Goal: Transaction & Acquisition: Book appointment/travel/reservation

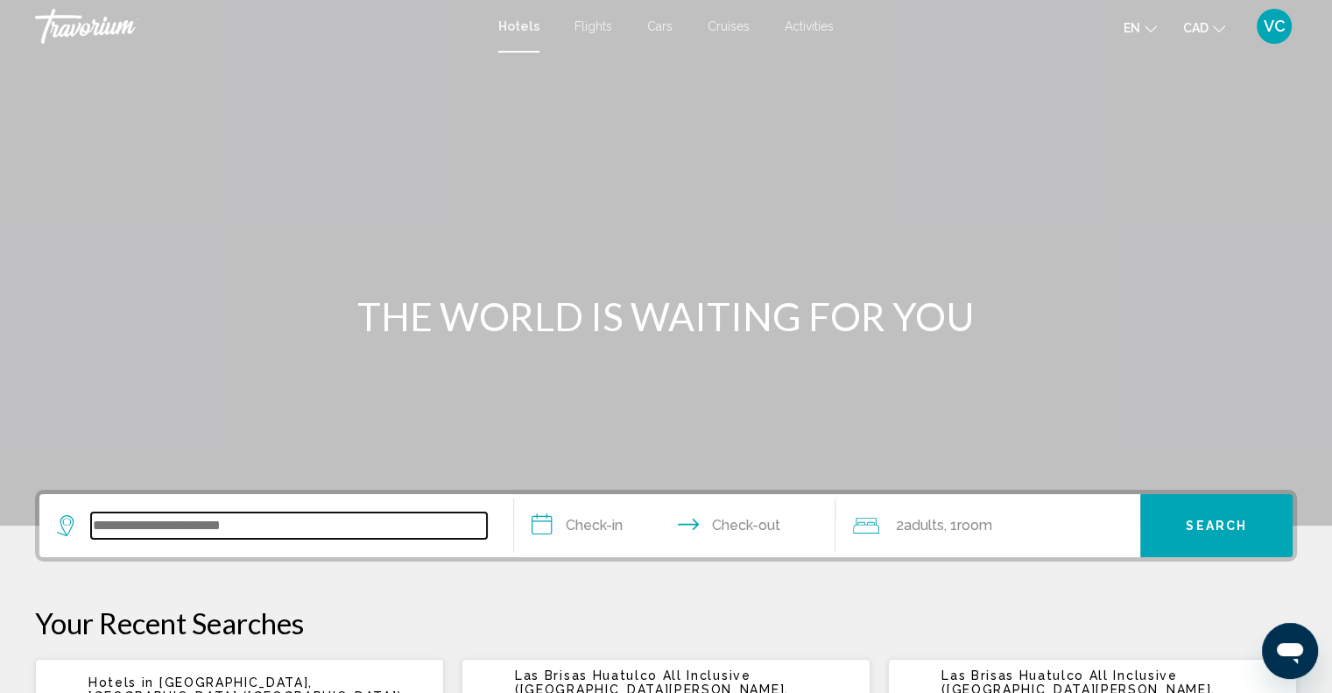
click at [208, 530] on input "Search widget" at bounding box center [289, 525] width 396 height 26
paste input "*******"
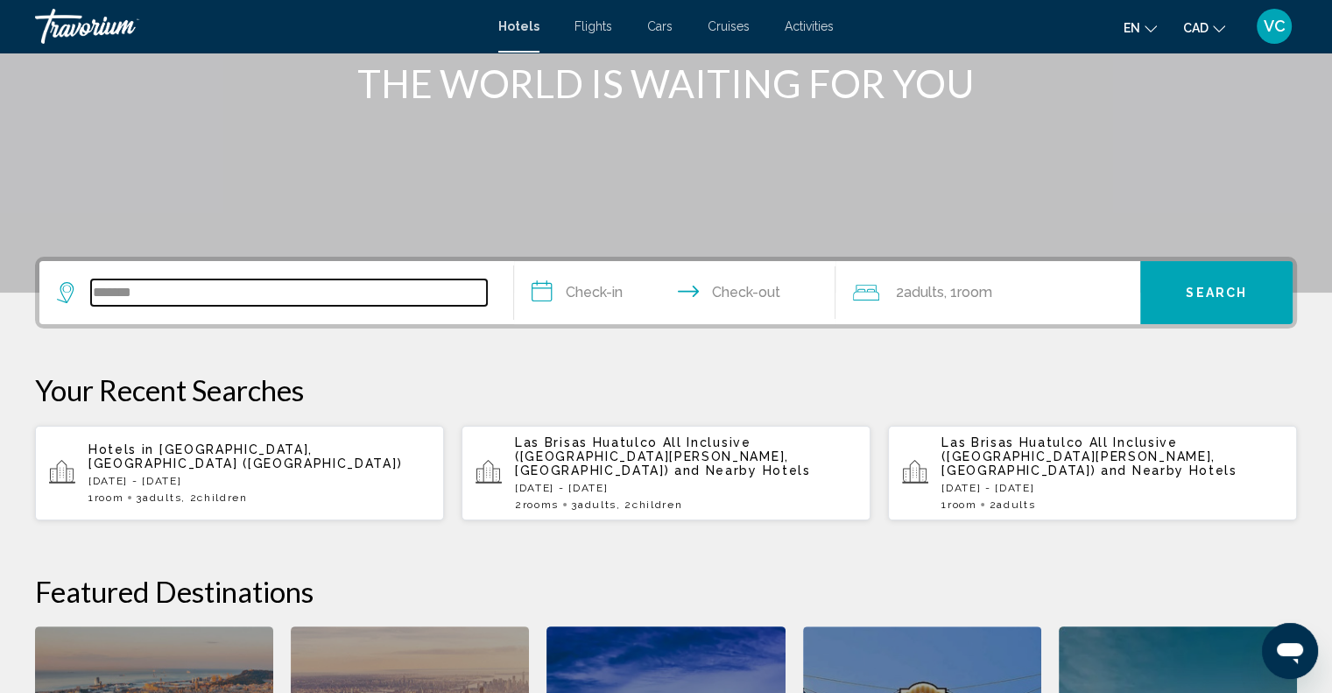
scroll to position [432, 0]
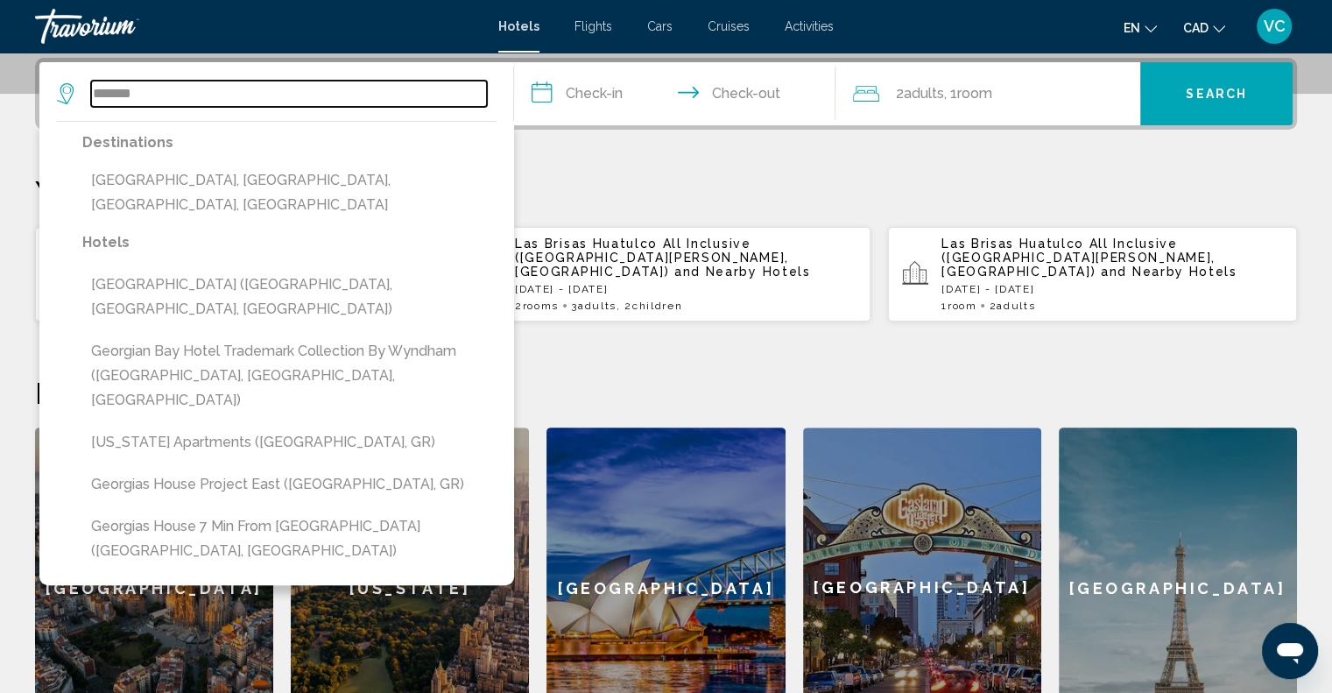
click at [161, 90] on input "*******" at bounding box center [289, 94] width 396 height 26
paste input "Search widget"
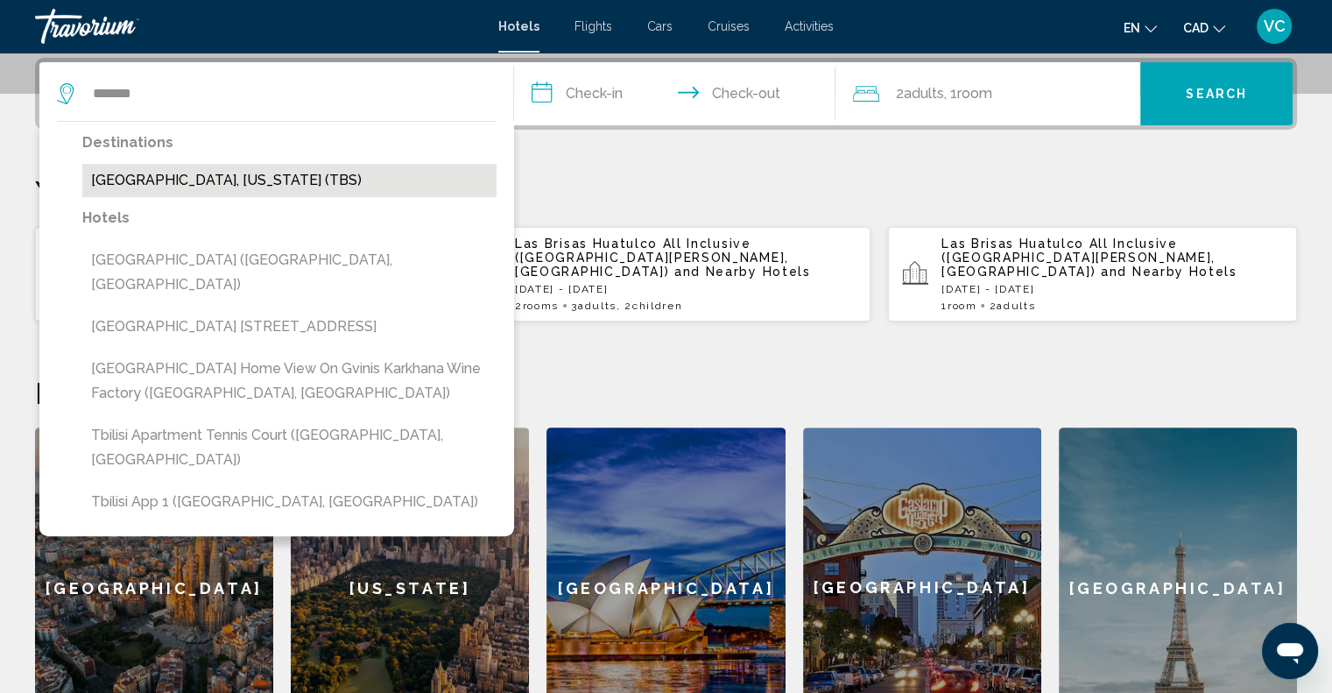
click at [216, 183] on button "[GEOGRAPHIC_DATA], [US_STATE] (TBS)" at bounding box center [289, 180] width 414 height 33
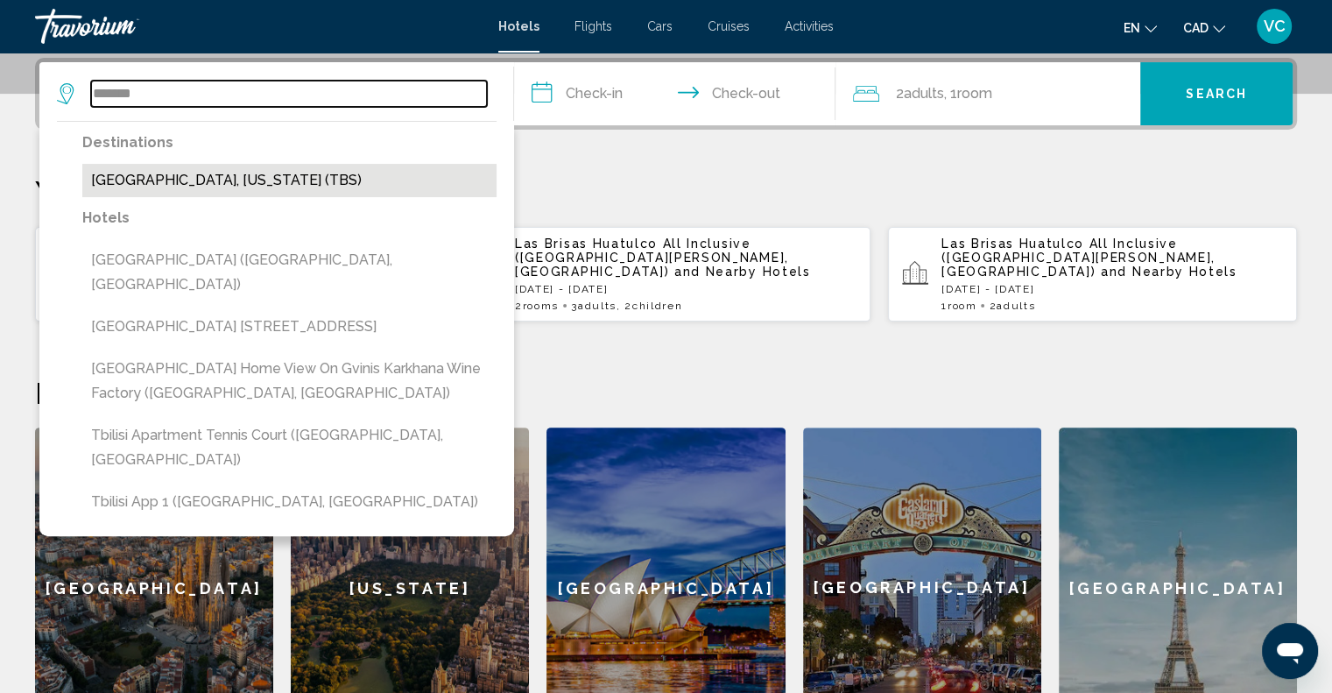
type input "**********"
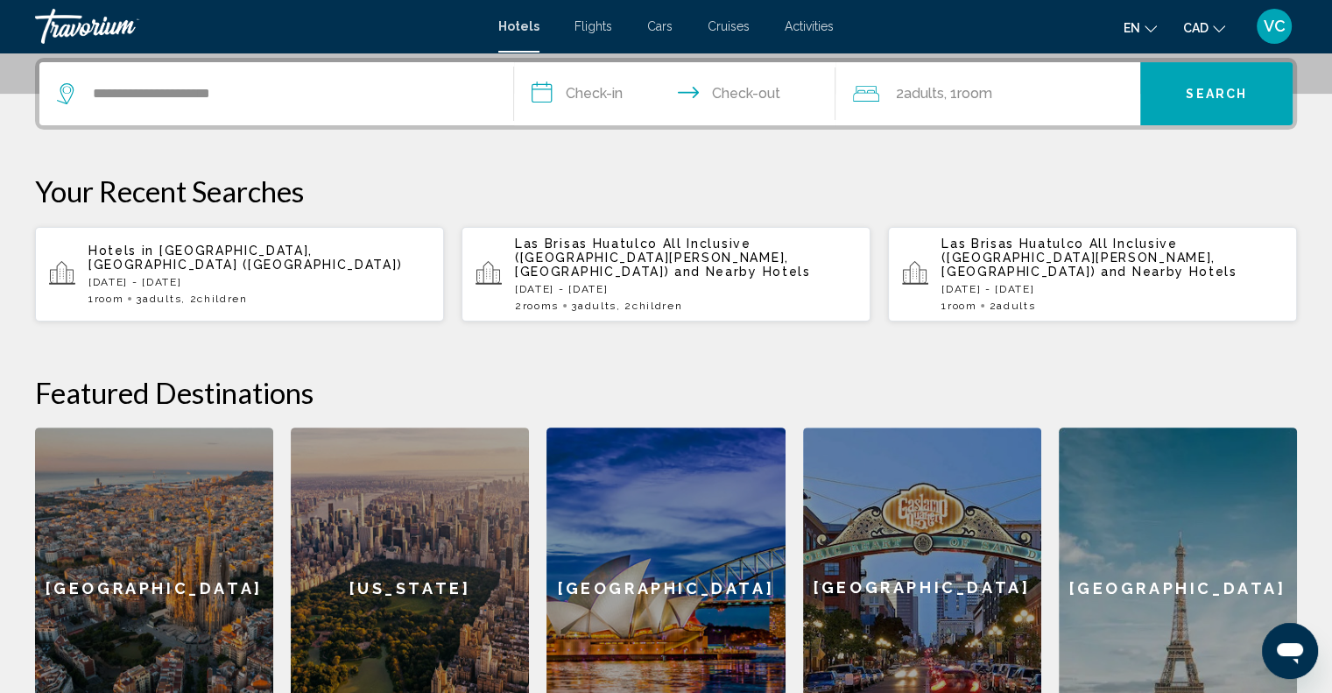
click at [608, 100] on input "**********" at bounding box center [678, 96] width 329 height 68
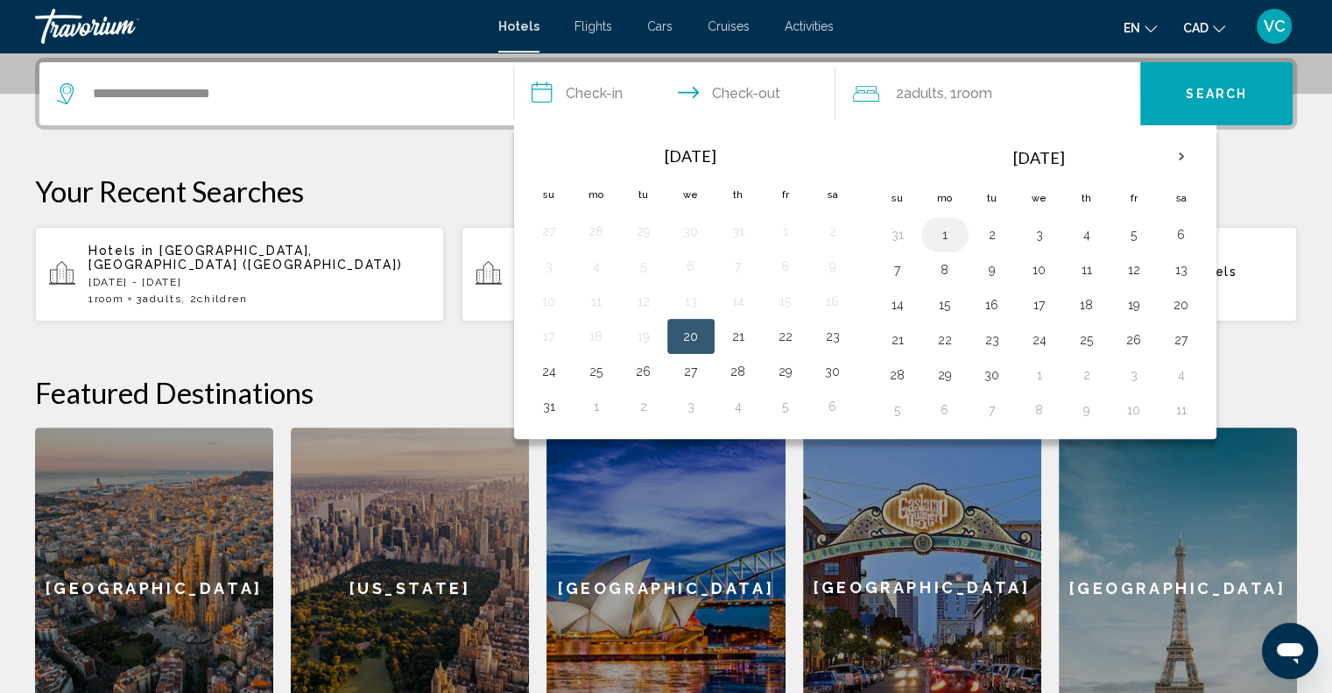
click at [945, 235] on button "1" at bounding box center [945, 235] width 28 height 25
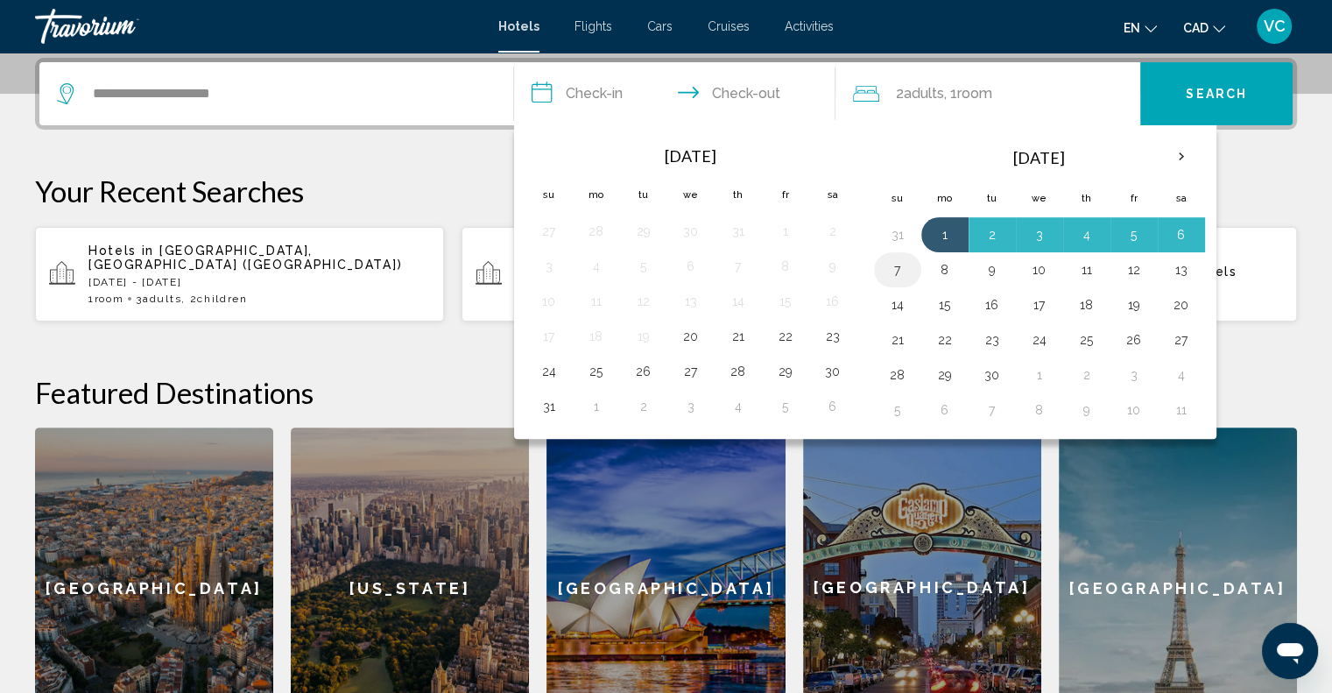
click at [903, 269] on button "7" at bounding box center [898, 270] width 28 height 25
type input "**********"
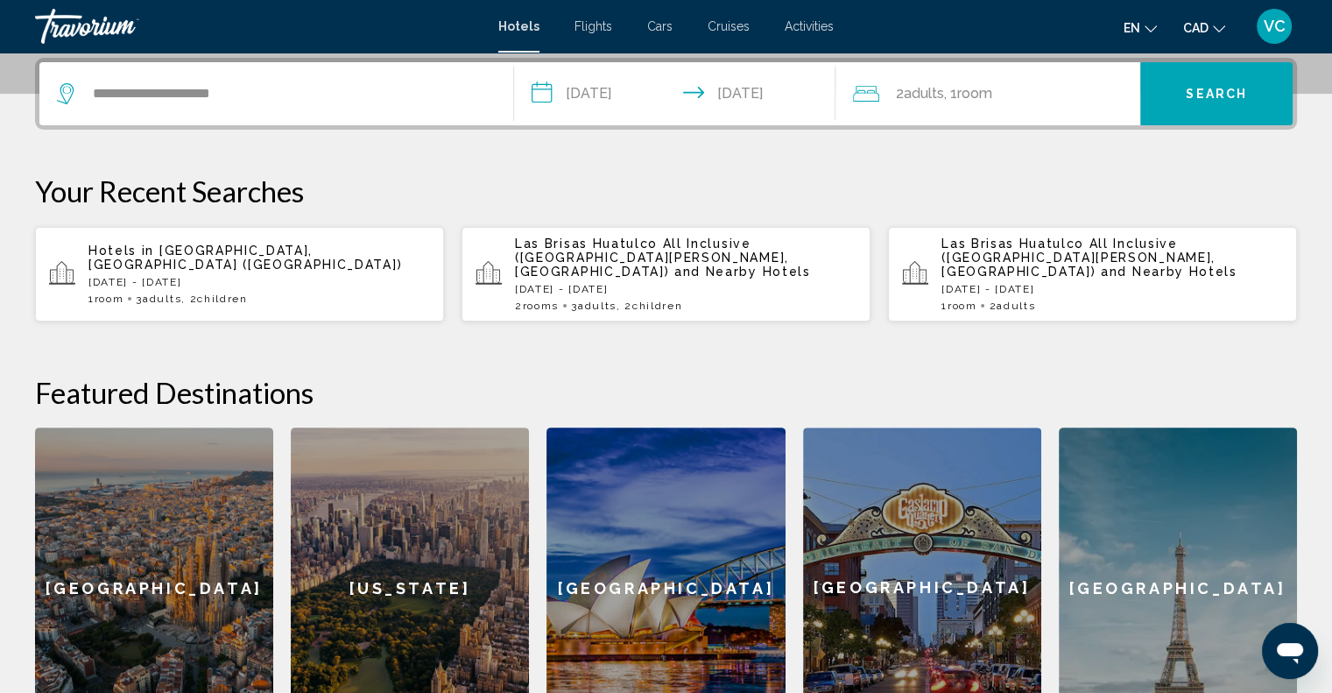
click at [1220, 90] on span "Search" at bounding box center [1216, 95] width 61 height 14
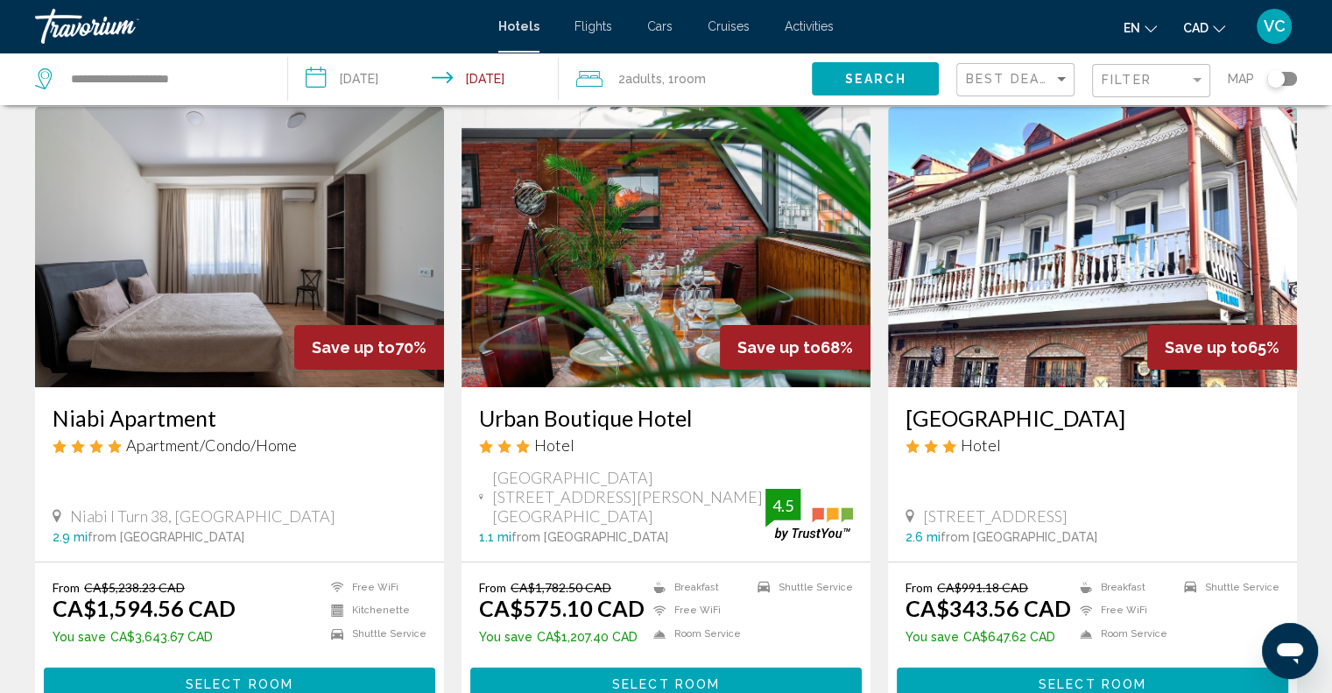
scroll to position [88, 0]
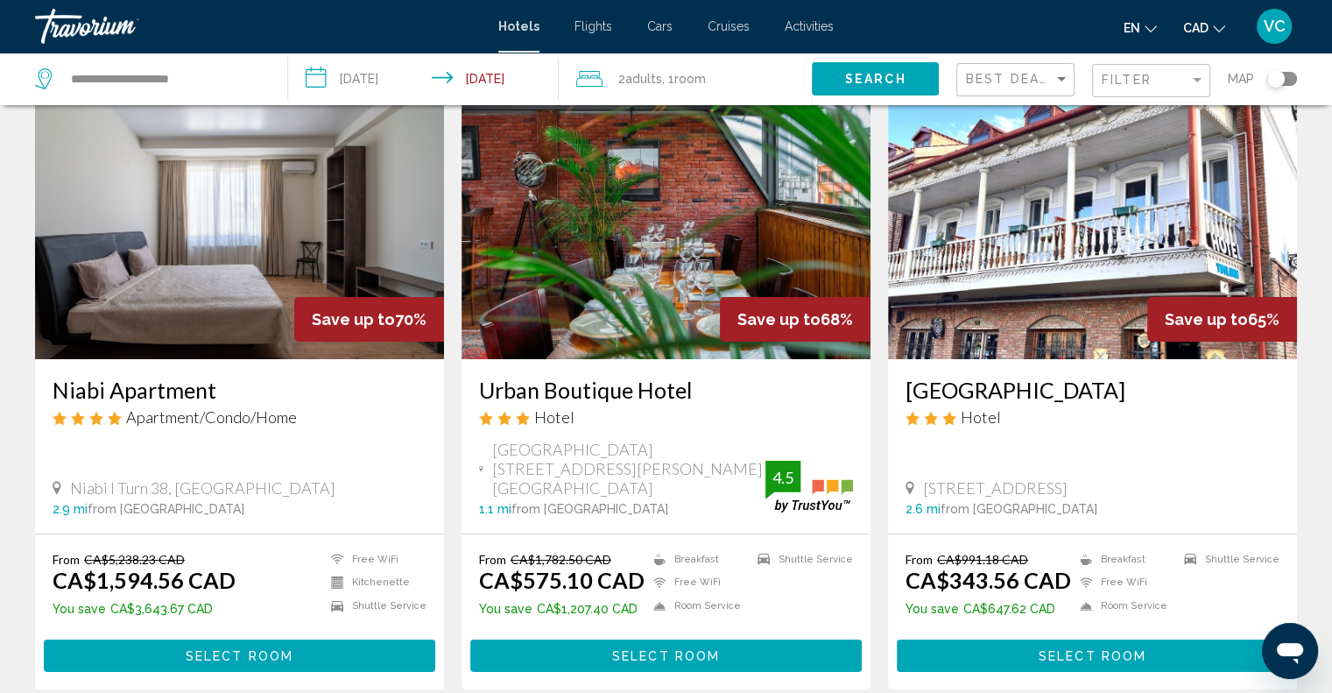
drag, startPoint x: 1116, startPoint y: 465, endPoint x: 929, endPoint y: 449, distance: 188.1
click at [922, 478] on div "21 Samghebro Street, Tbilisi" at bounding box center [1093, 487] width 374 height 19
click at [1083, 388] on h3 "Tbil Inn Hotel" at bounding box center [1093, 390] width 374 height 26
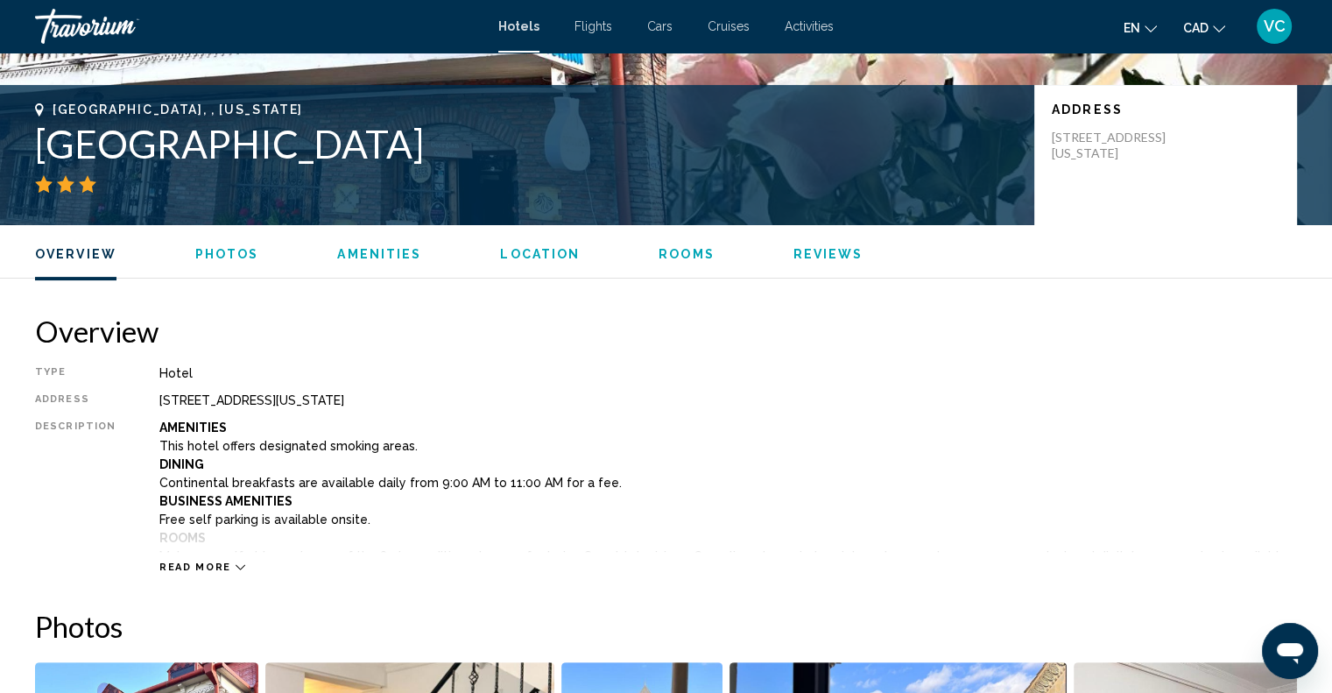
scroll to position [350, 0]
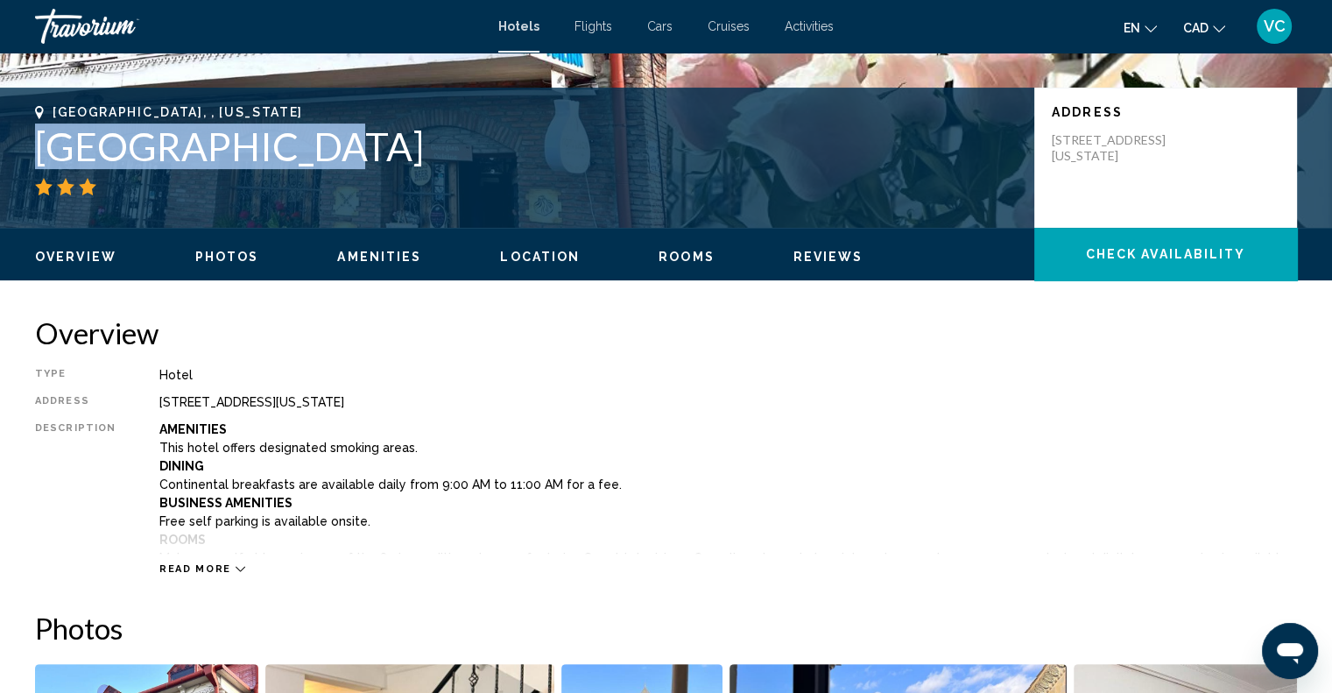
drag, startPoint x: 274, startPoint y: 149, endPoint x: 32, endPoint y: 150, distance: 242.7
click at [32, 150] on div "Tbilisi, , Georgia Tbil Inn Hotel Address 21 Samghebro Street, Tbilisi 0105, Ge…" at bounding box center [666, 157] width 1332 height 105
copy h1 "Tbil Inn Hotel"
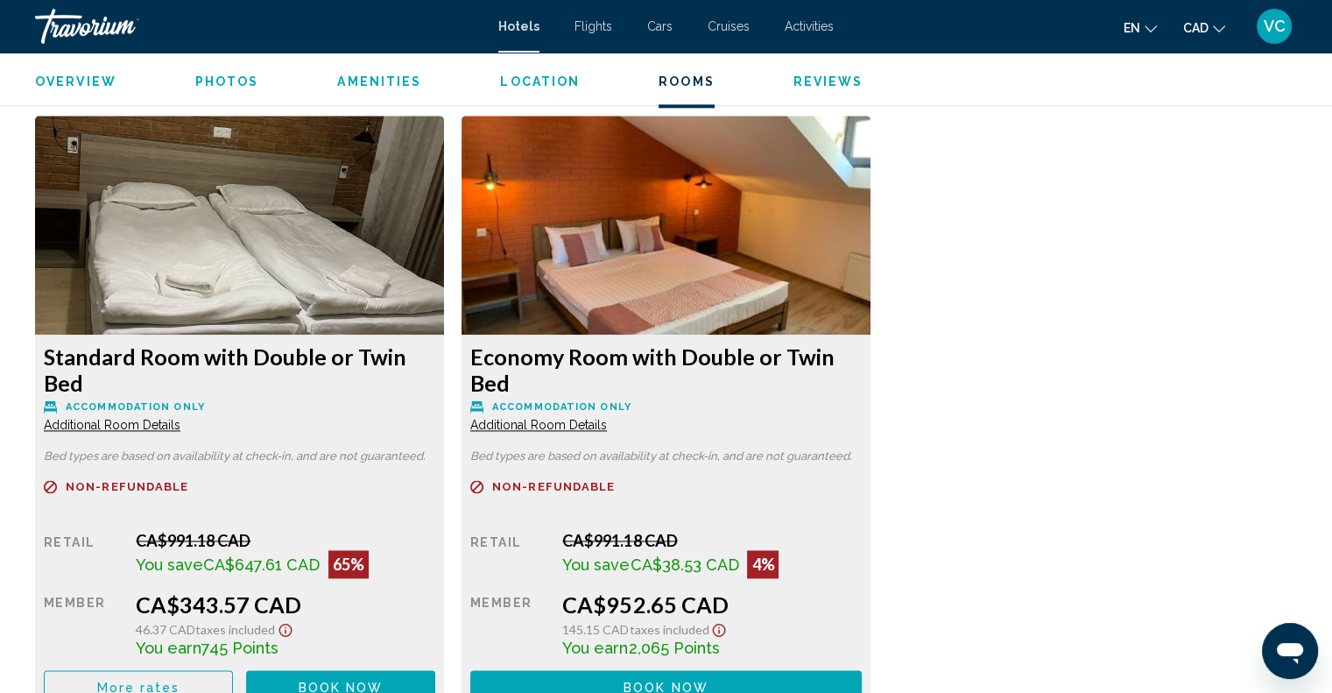
scroll to position [2278, 0]
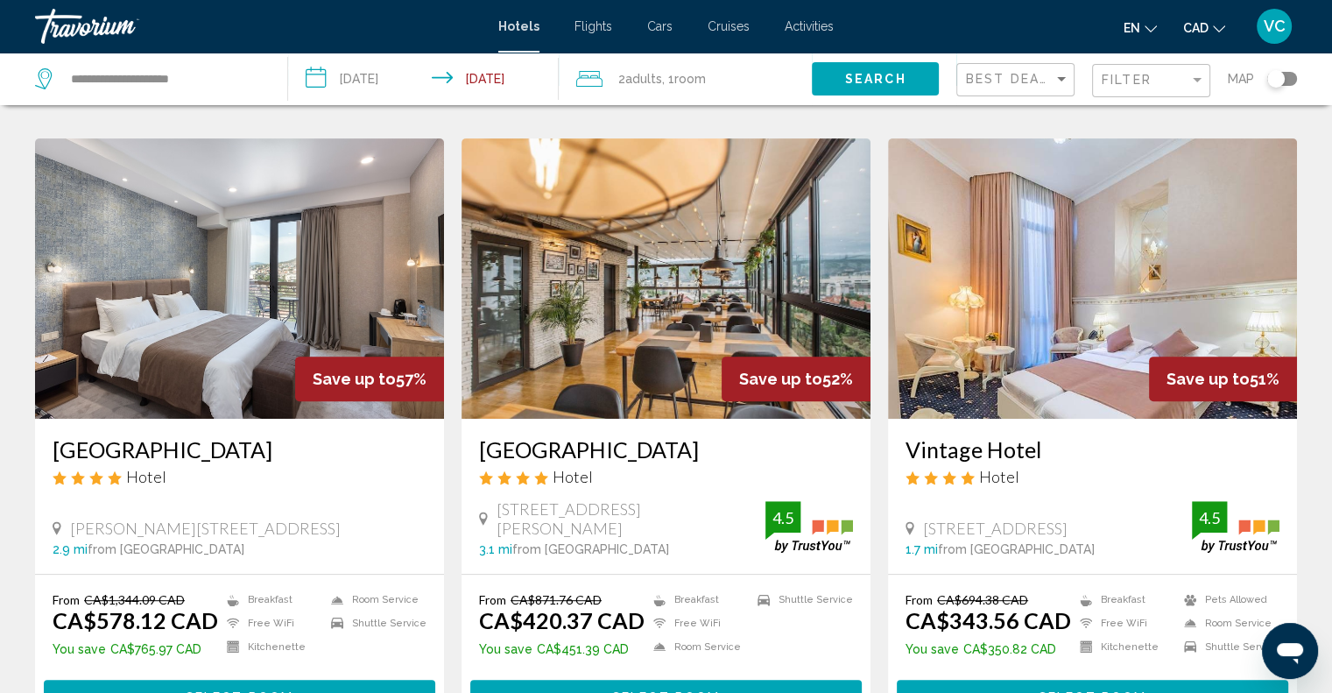
scroll to position [701, 0]
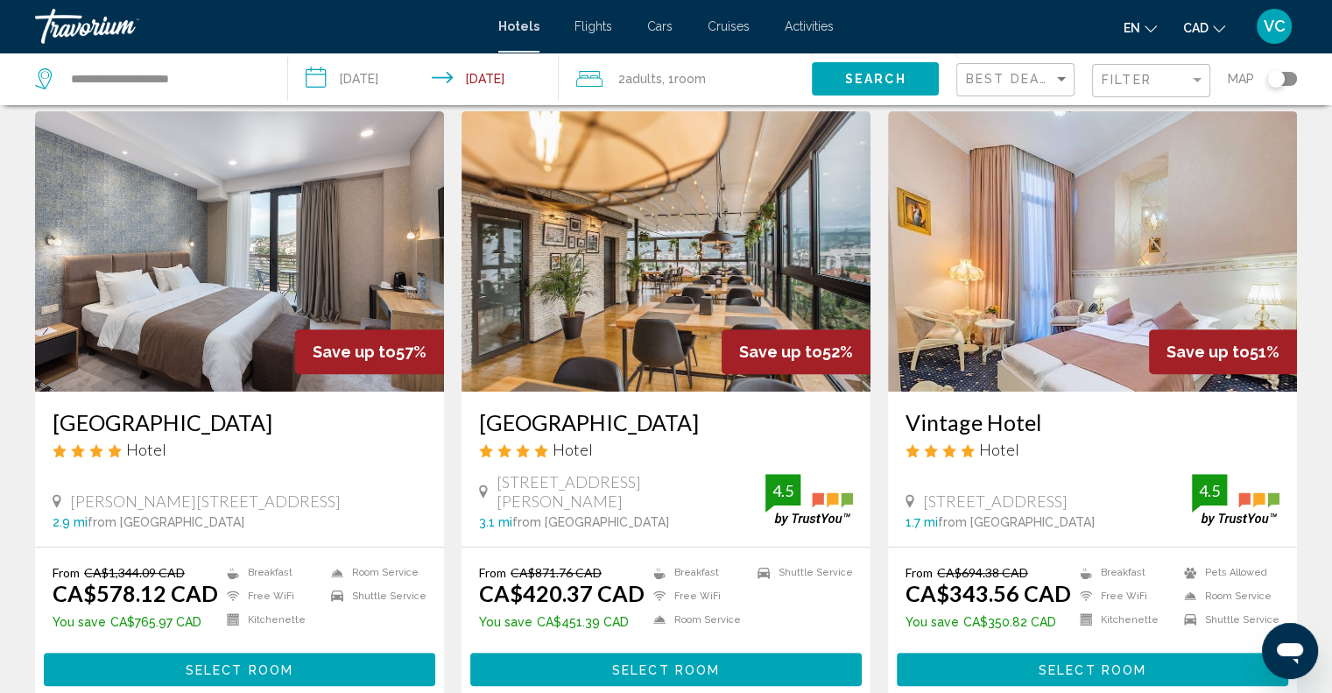
drag, startPoint x: 463, startPoint y: 401, endPoint x: 702, endPoint y: 396, distance: 239.2
click at [702, 396] on div "Timber Boutique Hotel Hotel 37 Aleksandre Khakhanashvili Street, Tbilisi 3.1 mi…" at bounding box center [666, 469] width 409 height 155
copy h3 "Timber Boutique Hotel"
click at [594, 409] on h3 "Timber Boutique Hotel" at bounding box center [666, 422] width 374 height 26
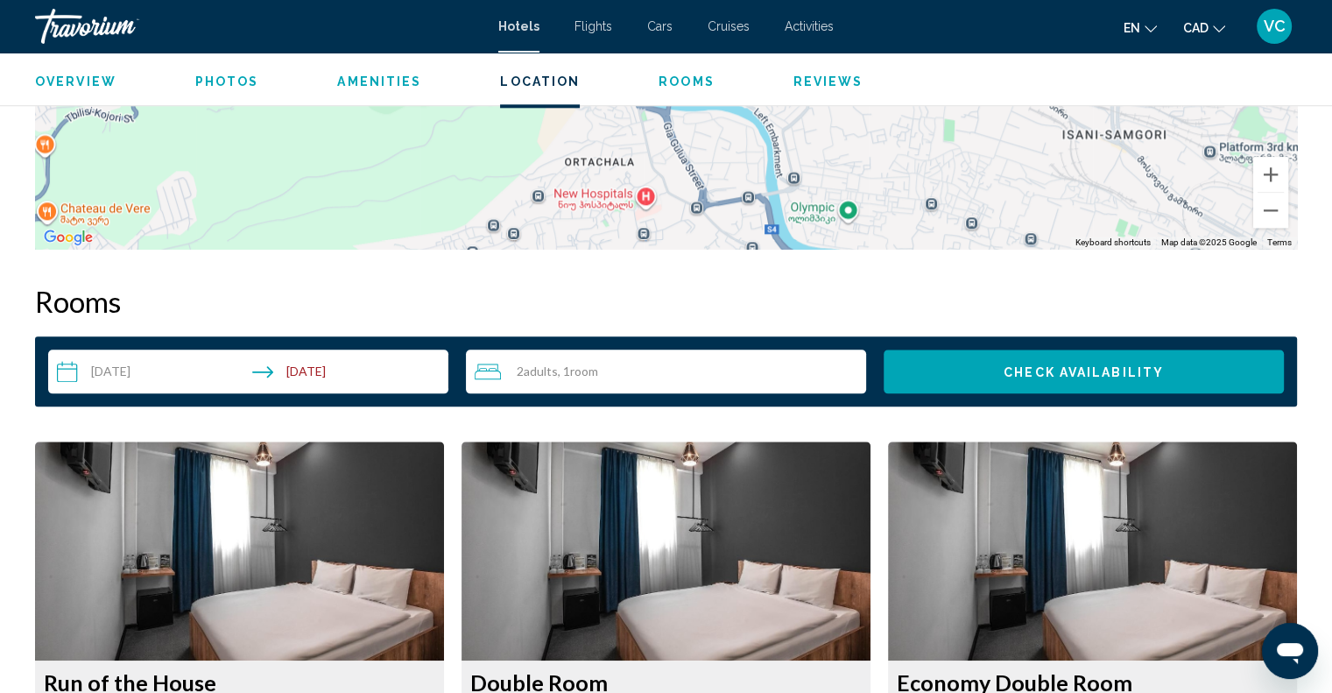
scroll to position [2015, 0]
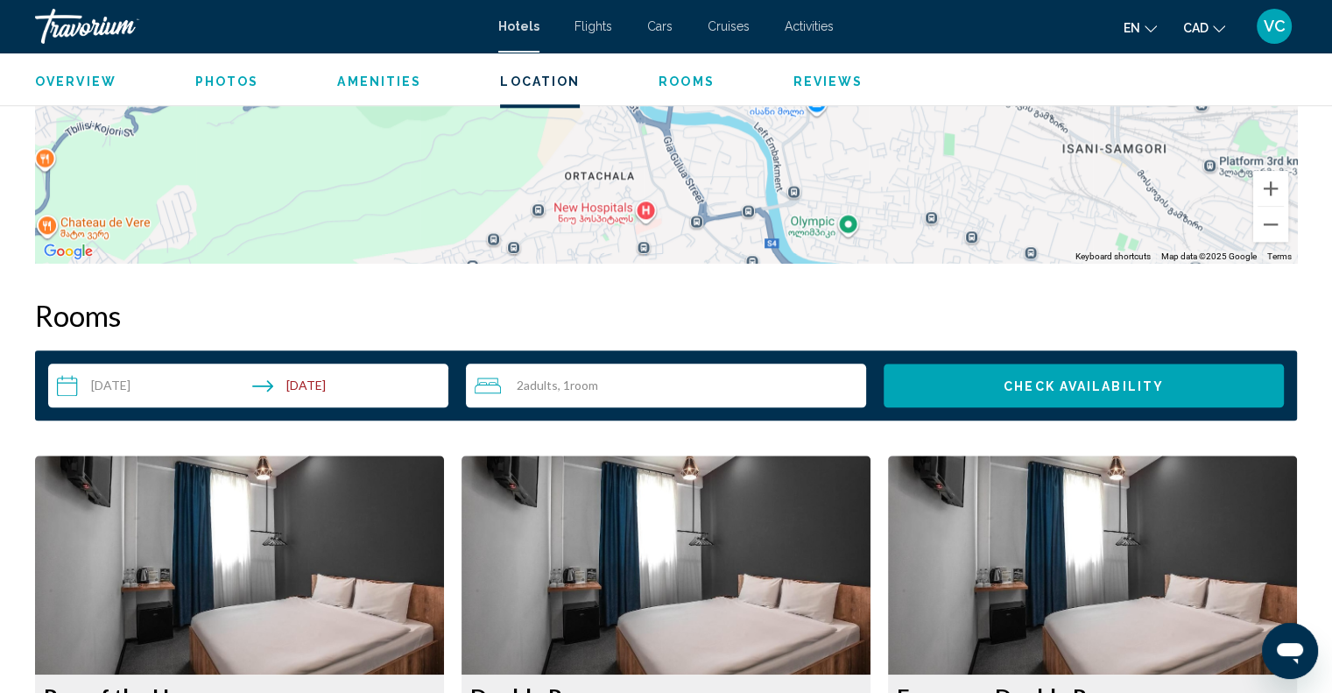
click at [102, 392] on input "**********" at bounding box center [251, 388] width 407 height 49
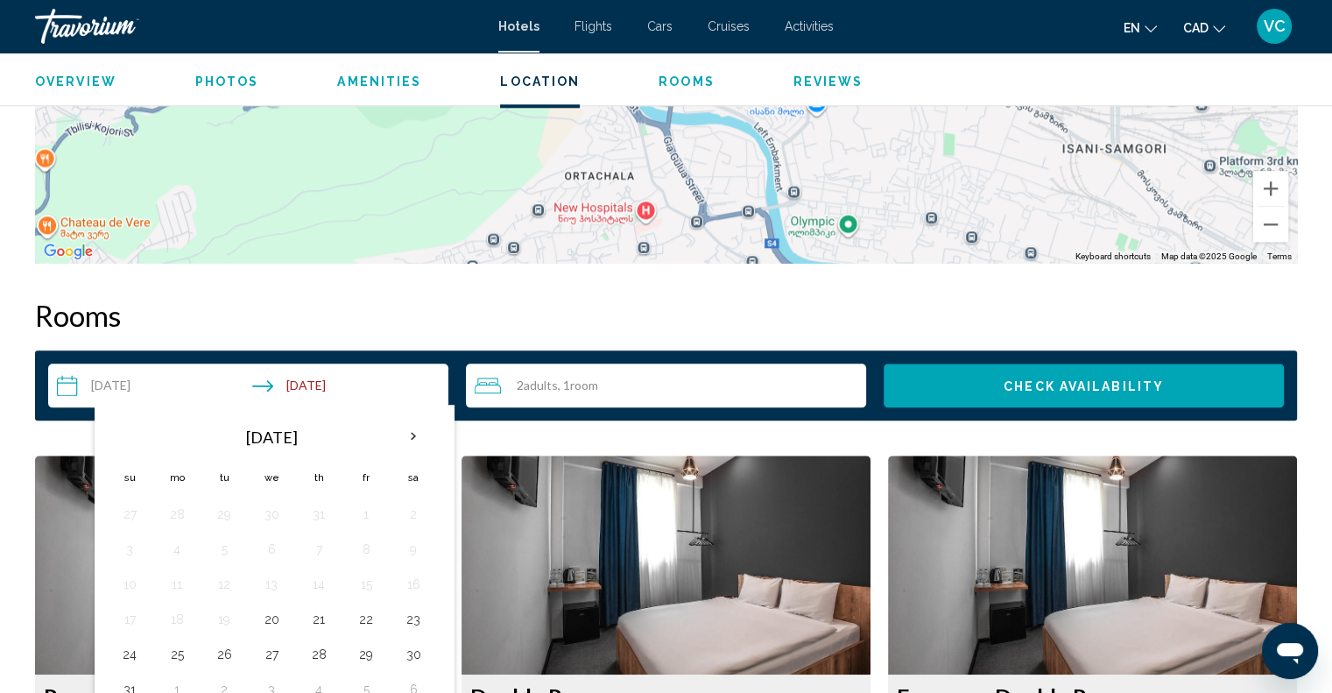
scroll to position [2102, 0]
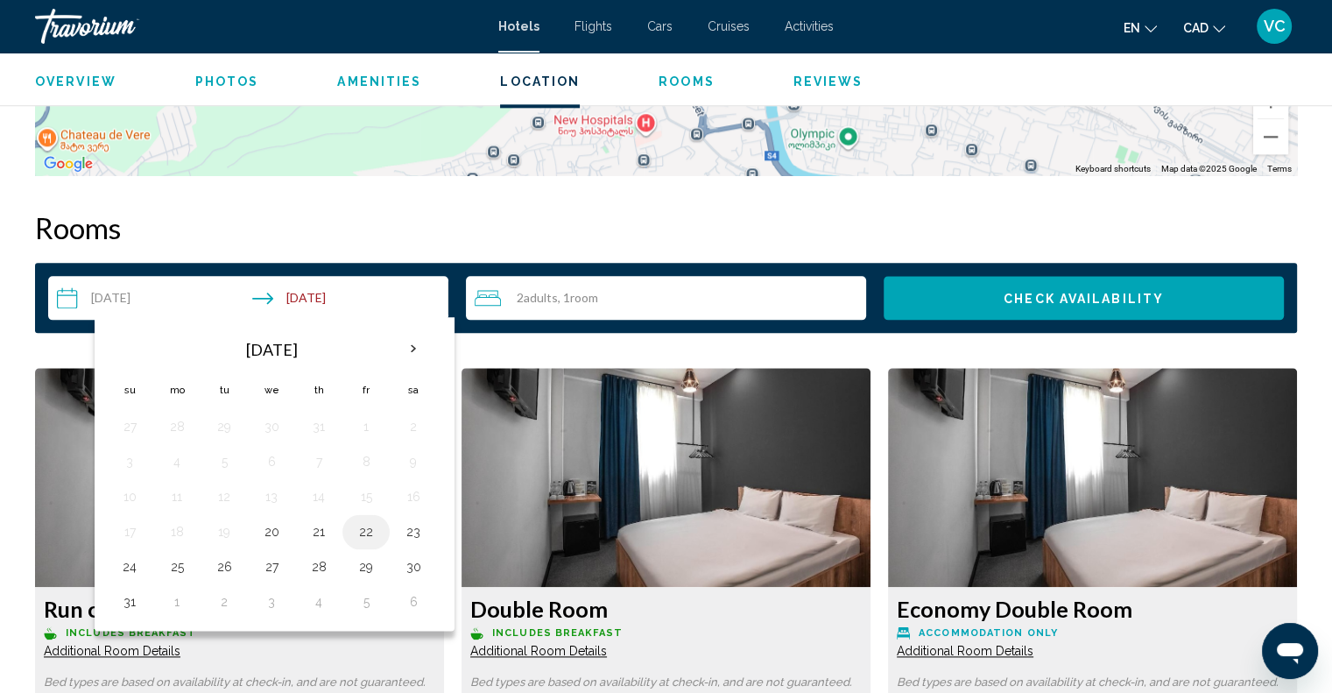
click at [361, 525] on button "22" at bounding box center [366, 531] width 28 height 25
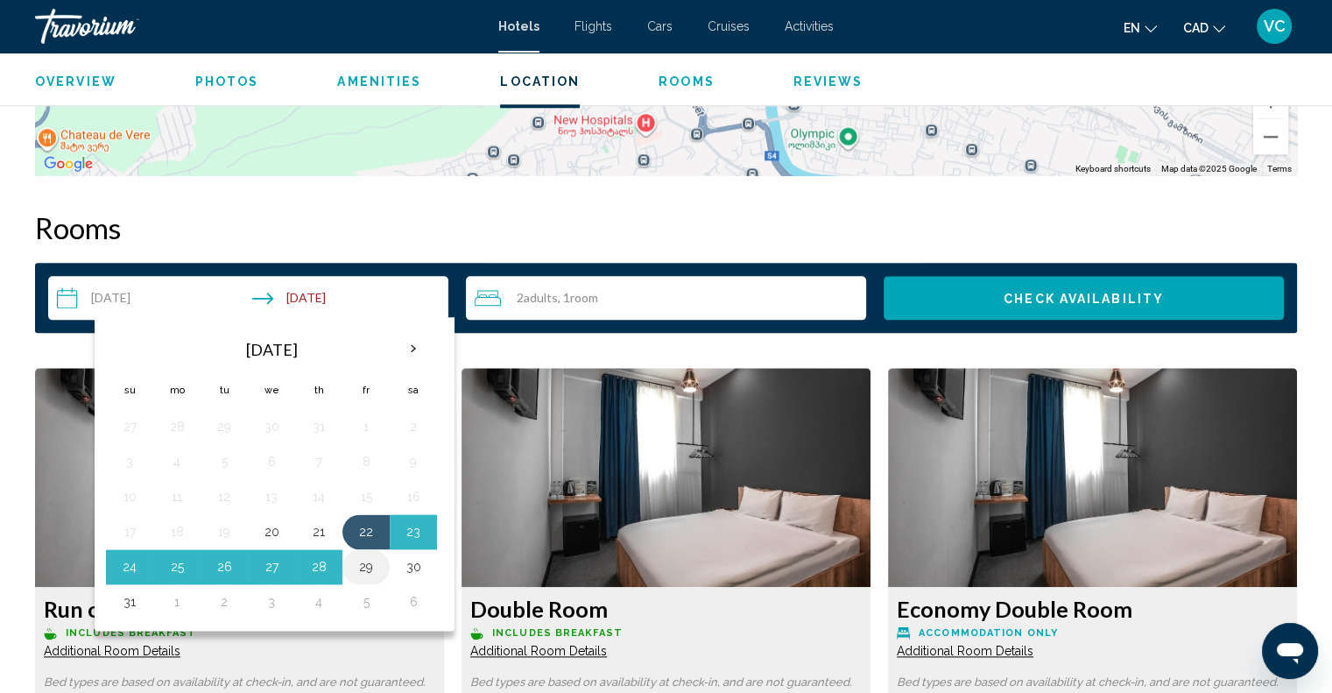
click at [368, 567] on button "29" at bounding box center [366, 567] width 28 height 25
type input "**********"
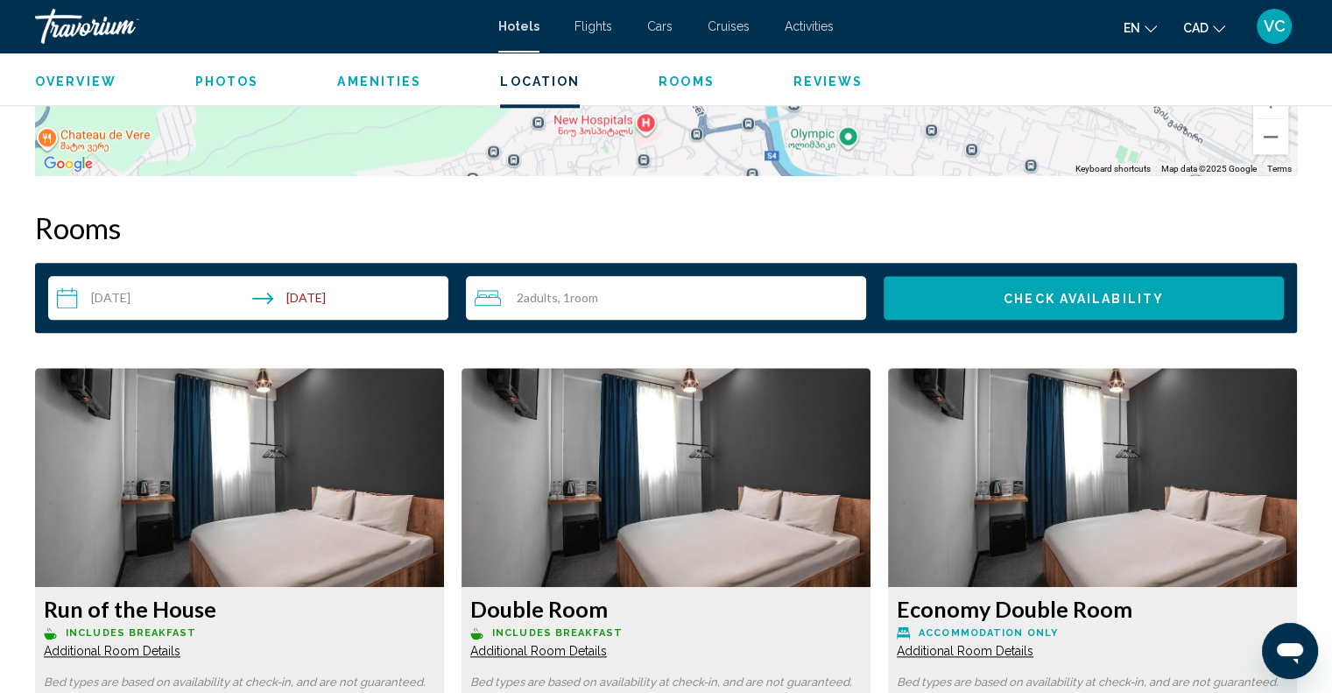
click at [1104, 292] on span "Check Availability" at bounding box center [1084, 299] width 160 height 14
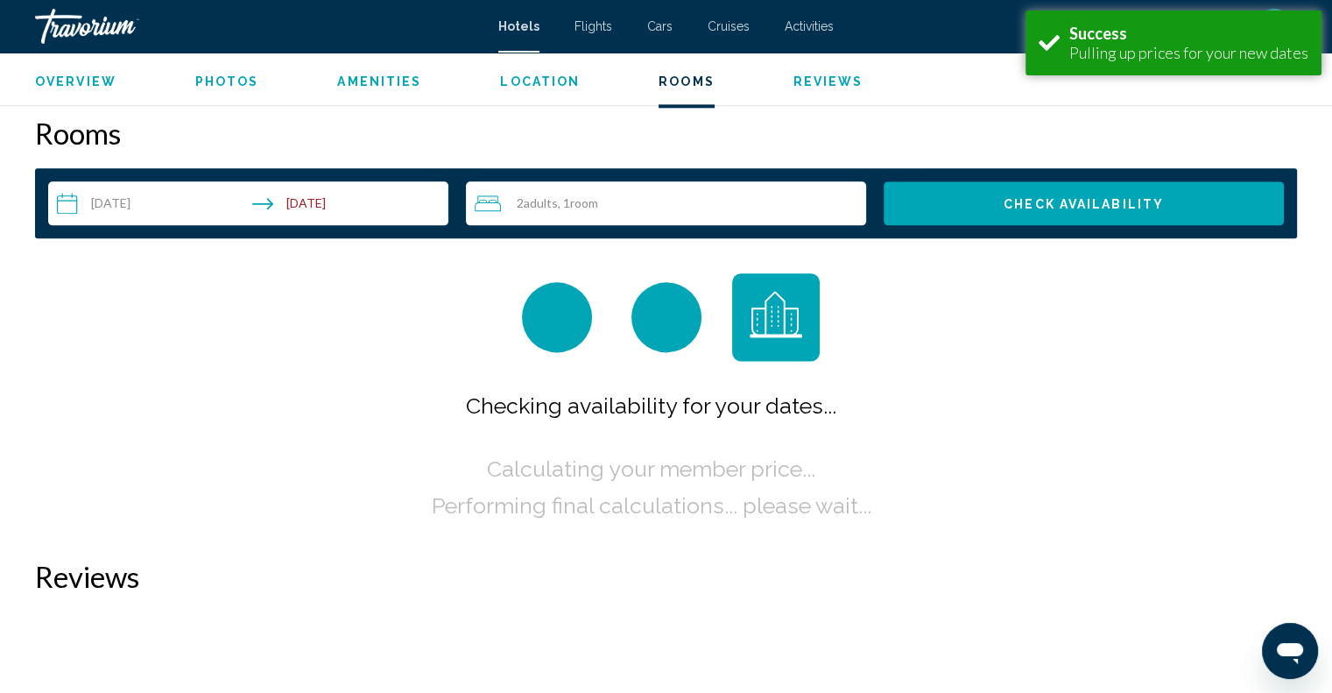
scroll to position [2207, 0]
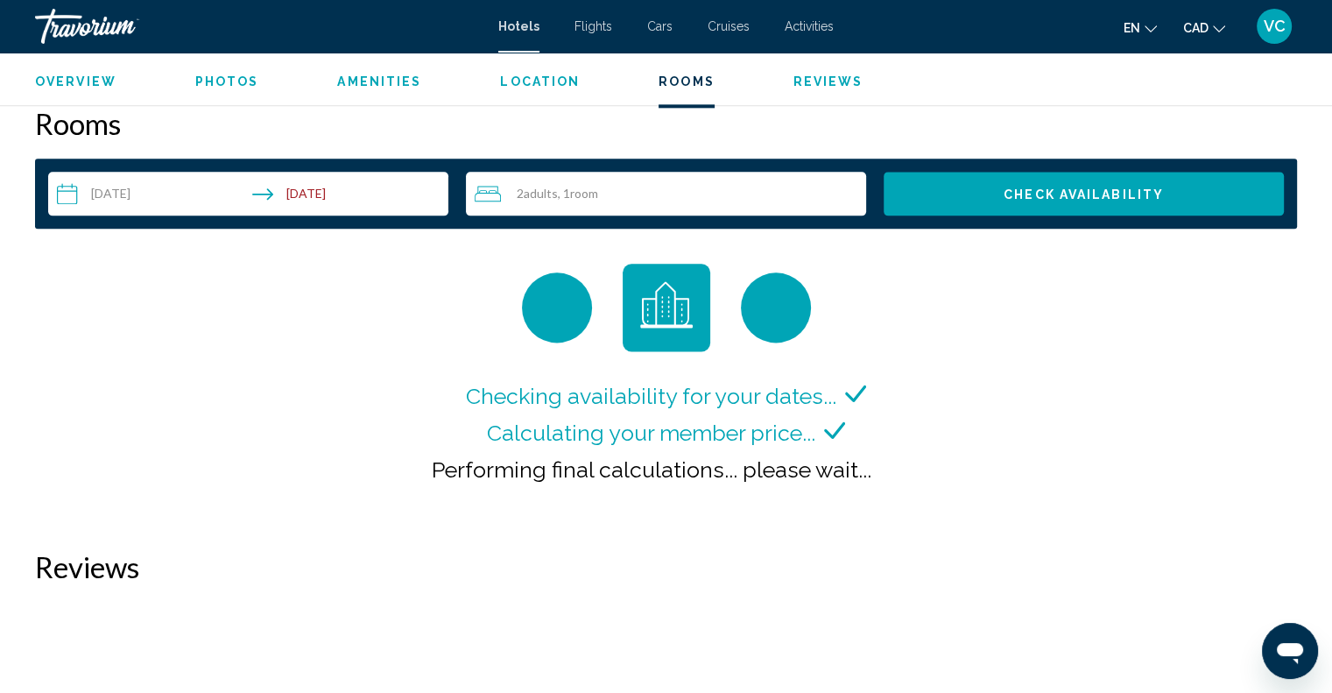
click at [66, 18] on div "Travorium" at bounding box center [122, 26] width 175 height 35
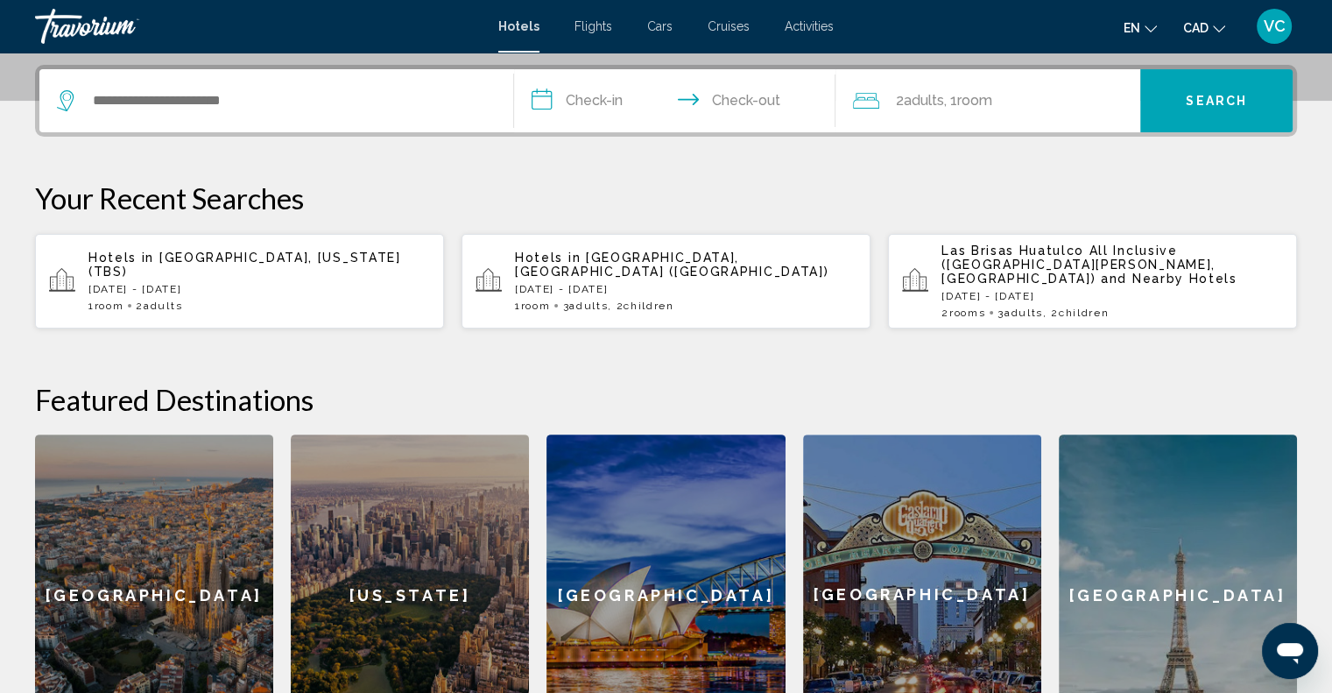
scroll to position [438, 0]
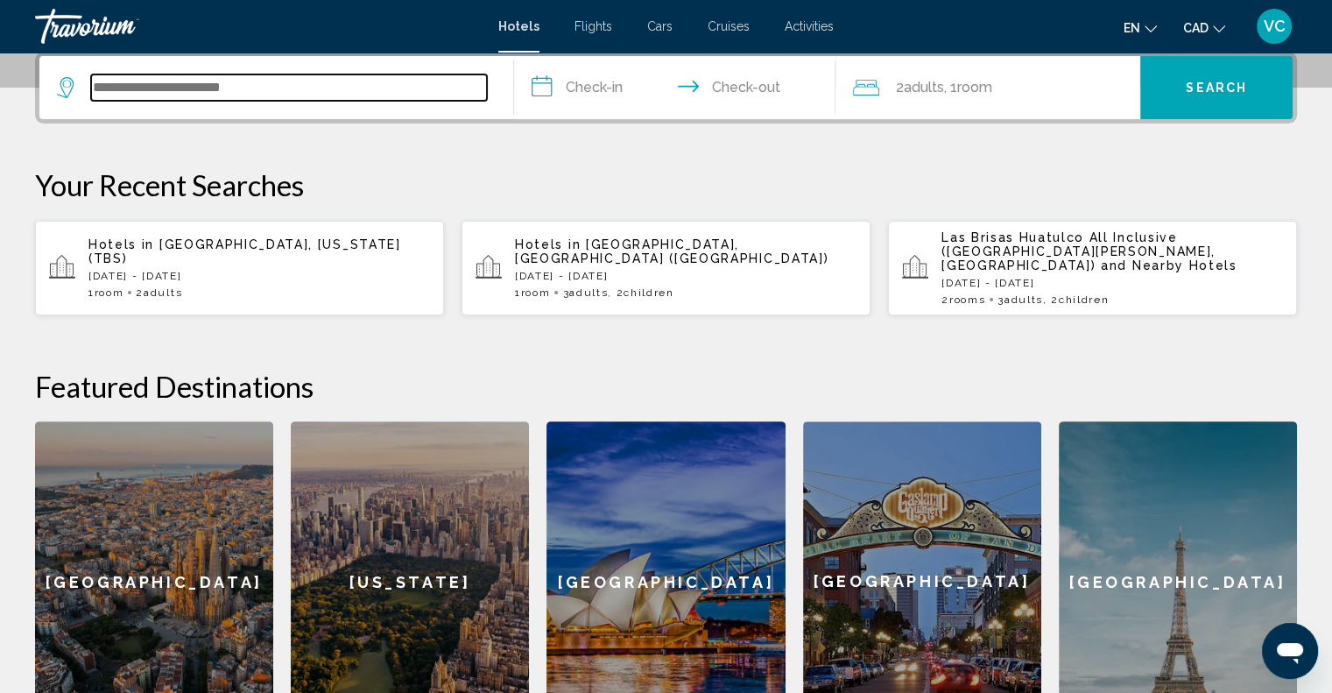
click at [251, 88] on input "Search widget" at bounding box center [289, 87] width 396 height 26
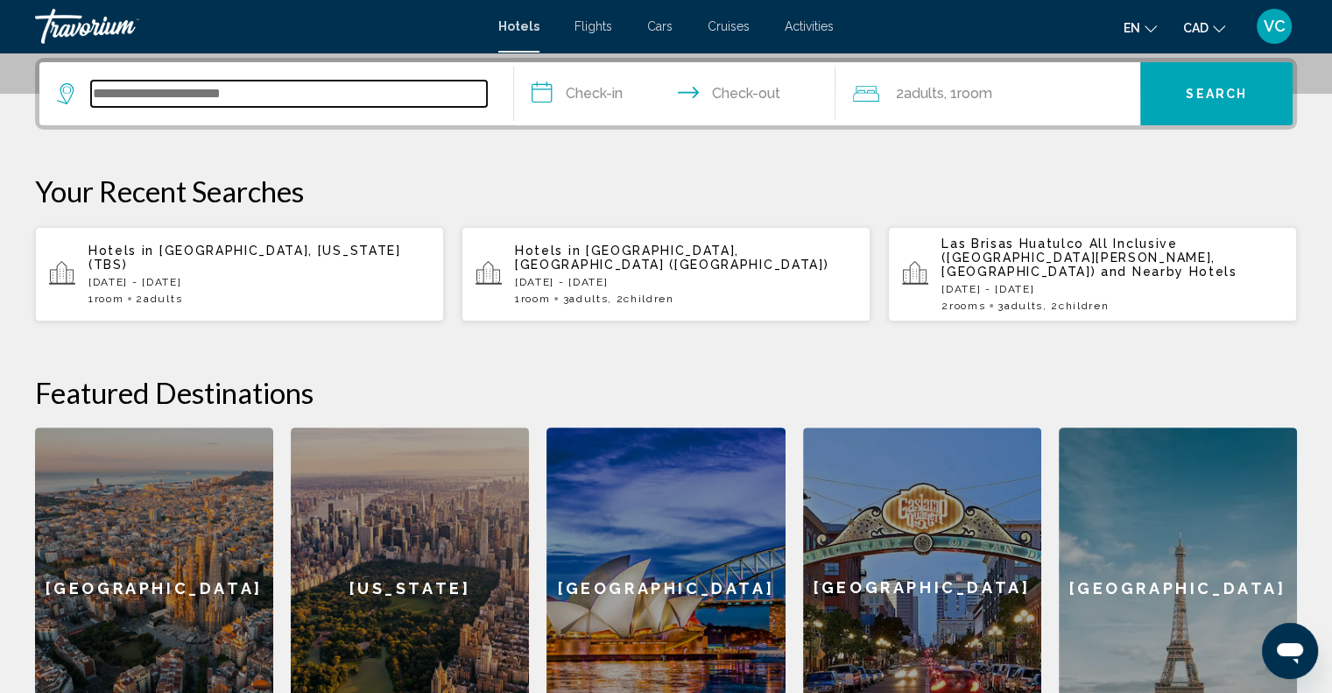
paste input "**********"
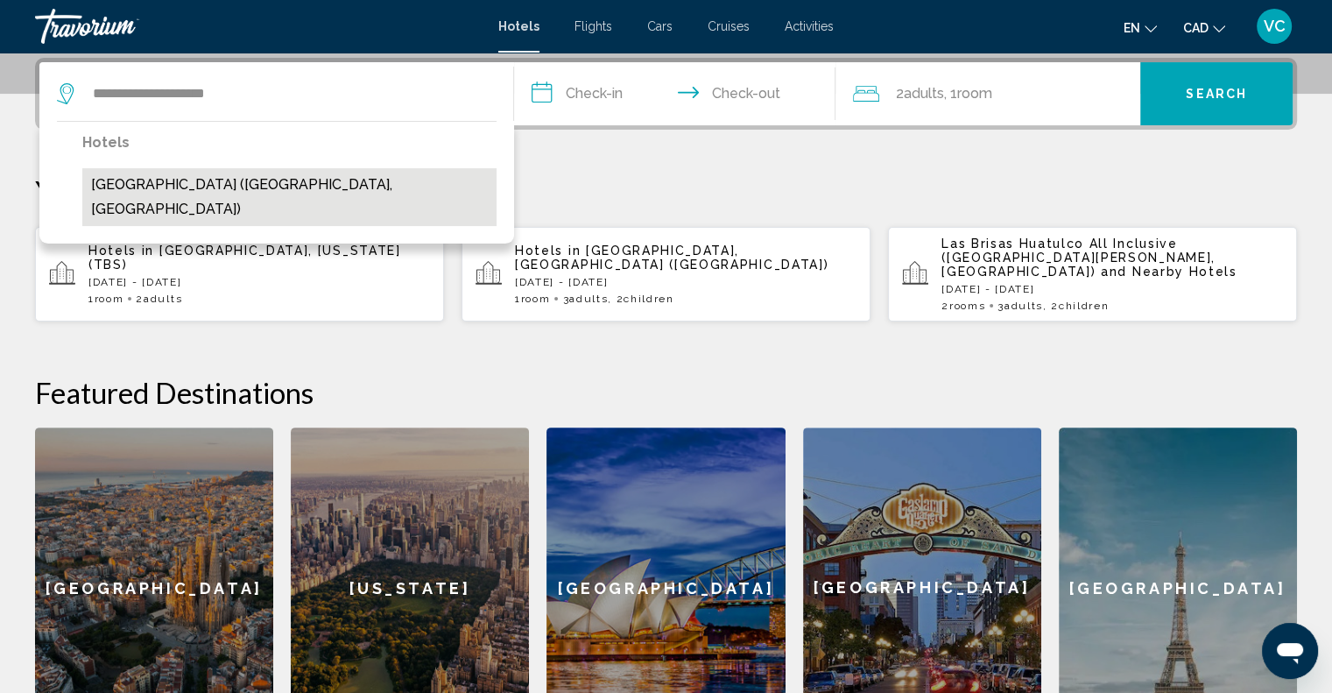
click at [260, 178] on button "[GEOGRAPHIC_DATA] ([GEOGRAPHIC_DATA], [GEOGRAPHIC_DATA])" at bounding box center [289, 197] width 414 height 58
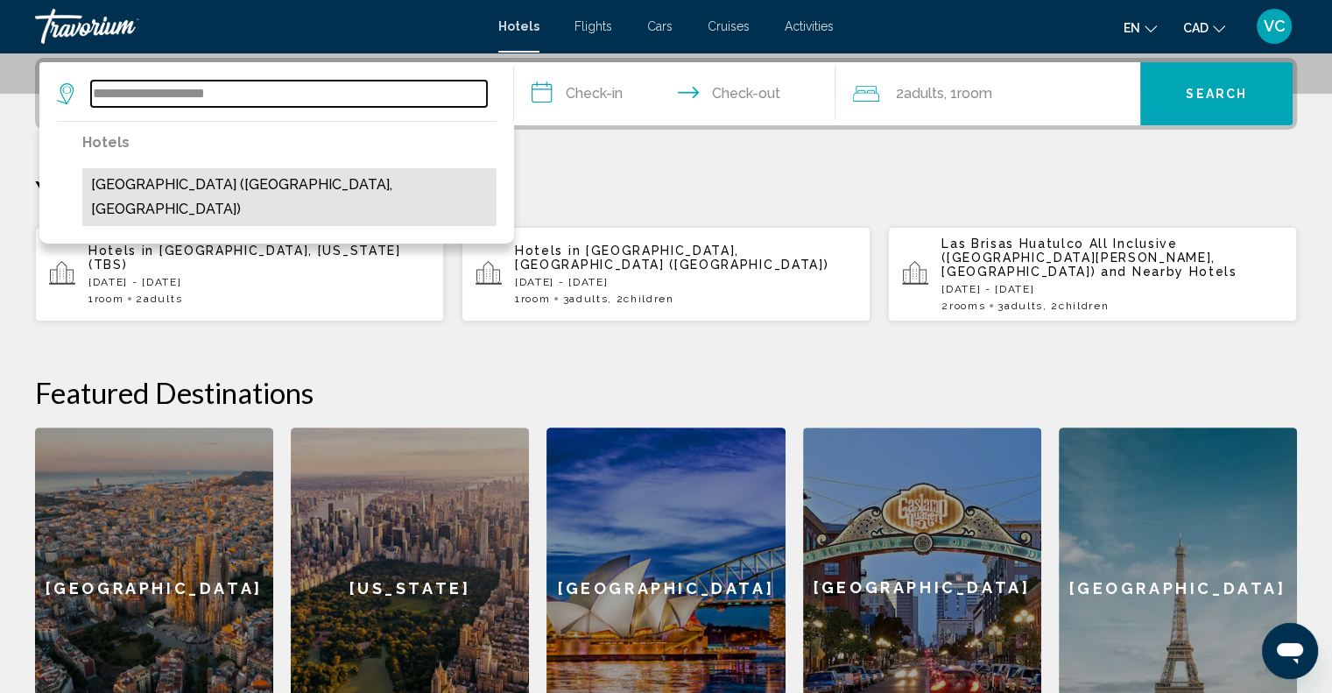
type input "**********"
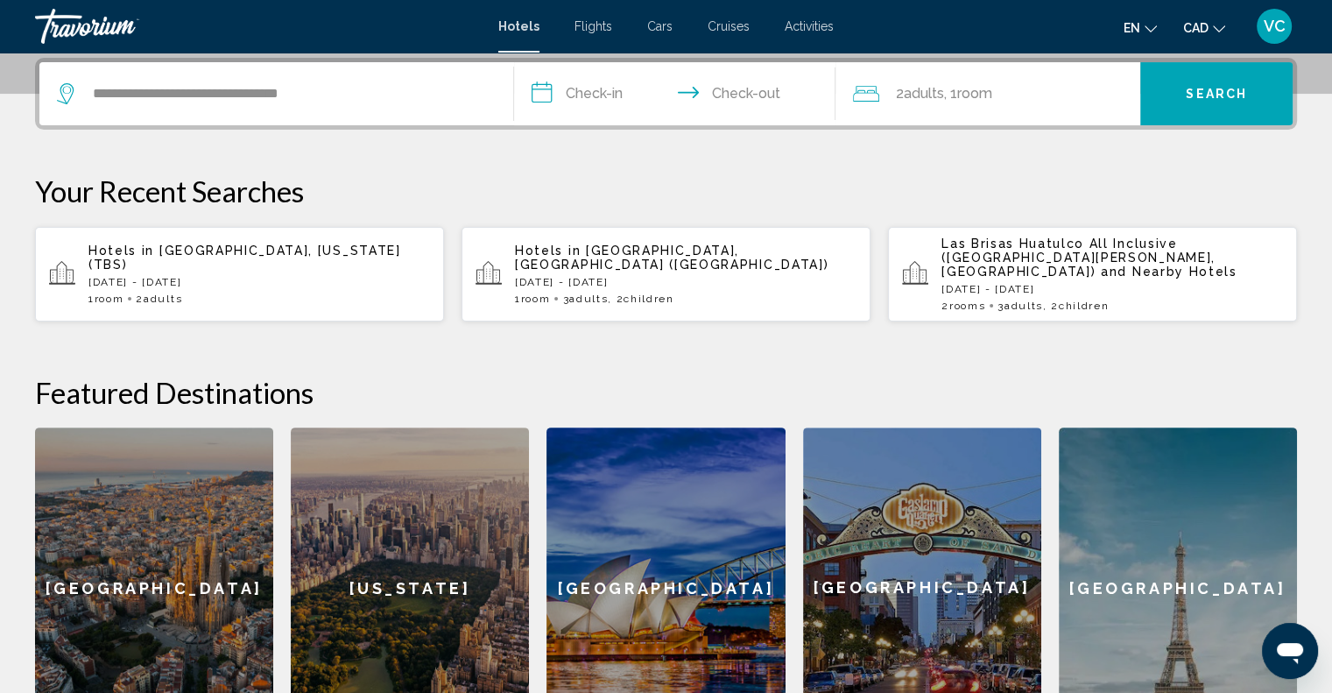
click at [596, 93] on input "**********" at bounding box center [678, 96] width 329 height 68
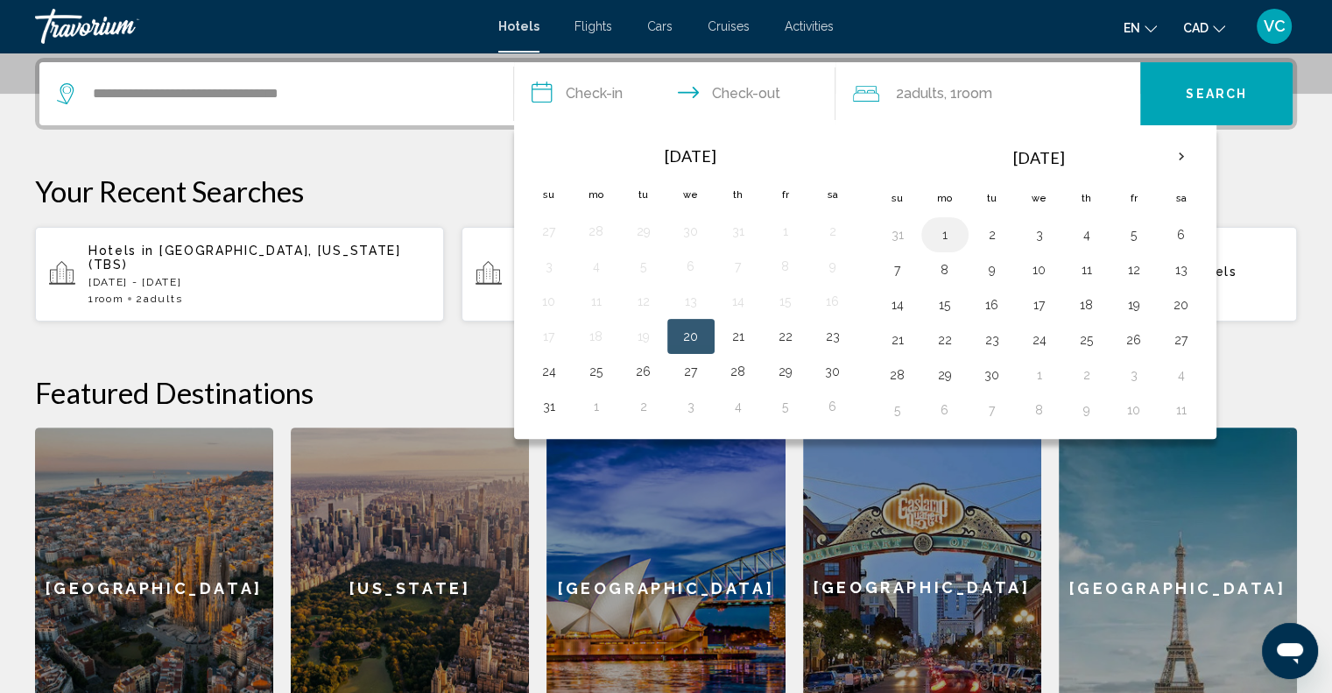
click at [941, 237] on button "1" at bounding box center [945, 235] width 28 height 25
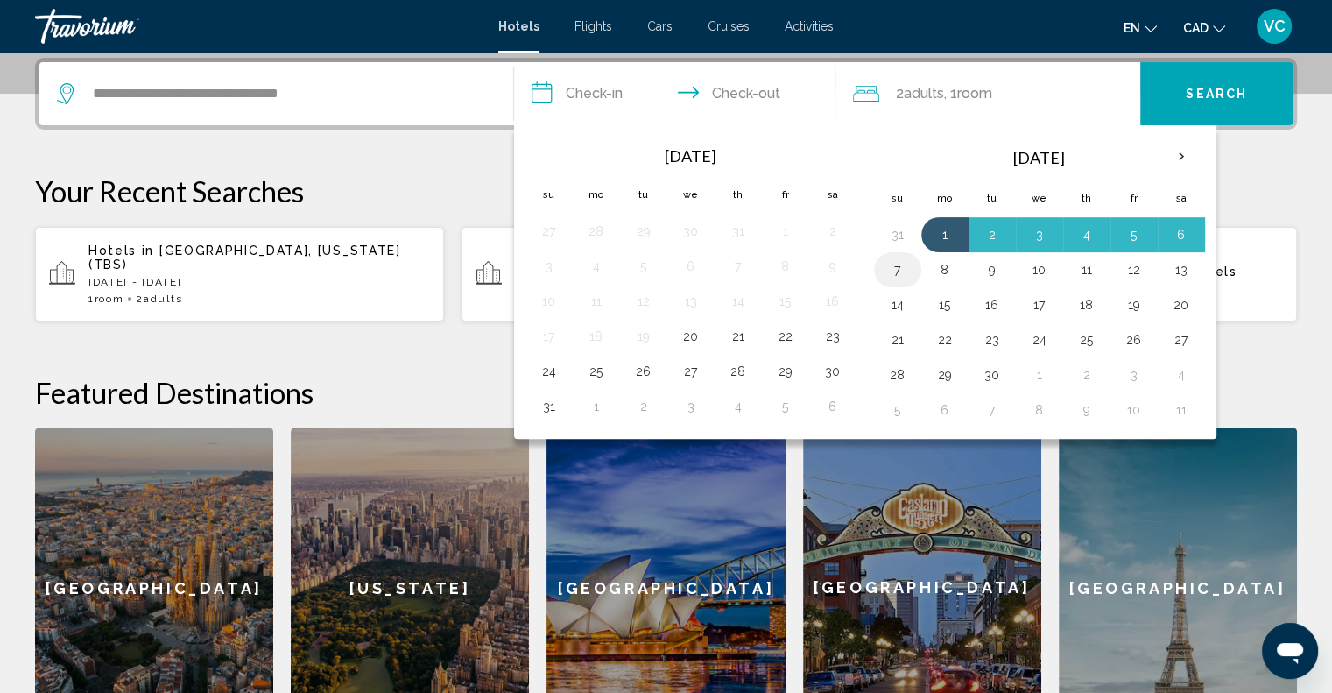
click at [894, 265] on button "7" at bounding box center [898, 270] width 28 height 25
type input "**********"
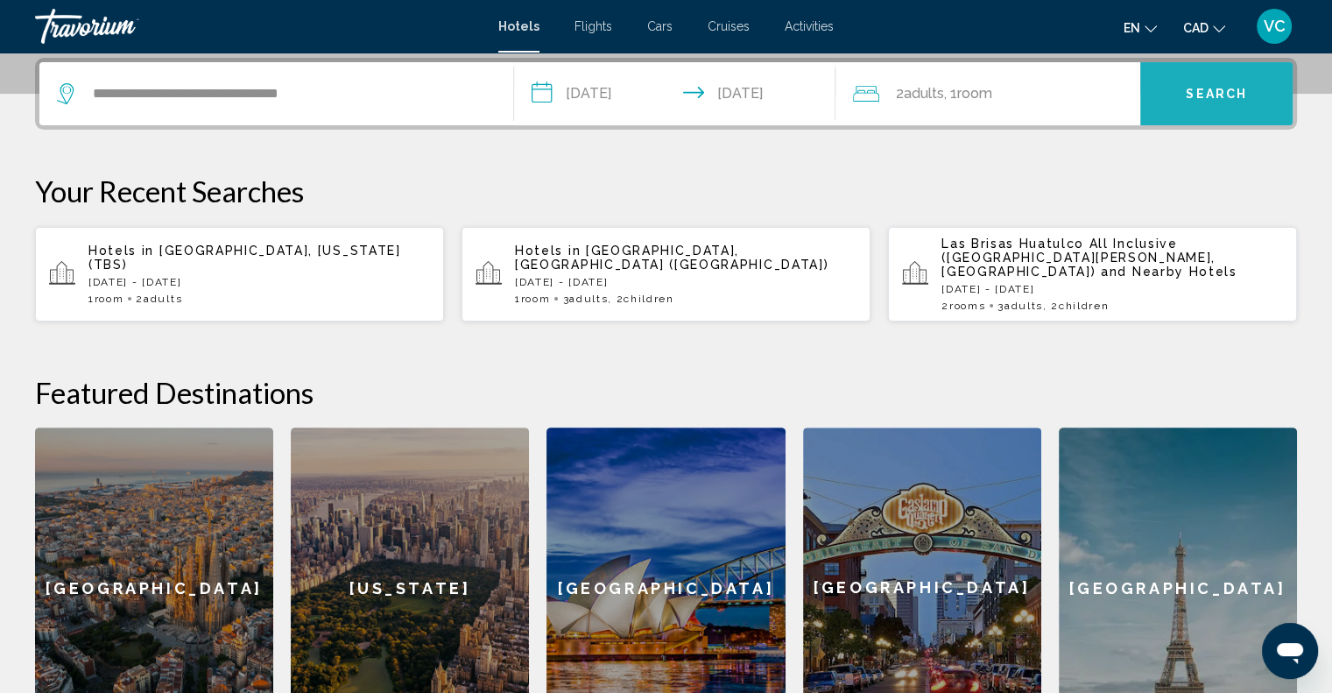
click at [1198, 92] on span "Search" at bounding box center [1216, 95] width 61 height 14
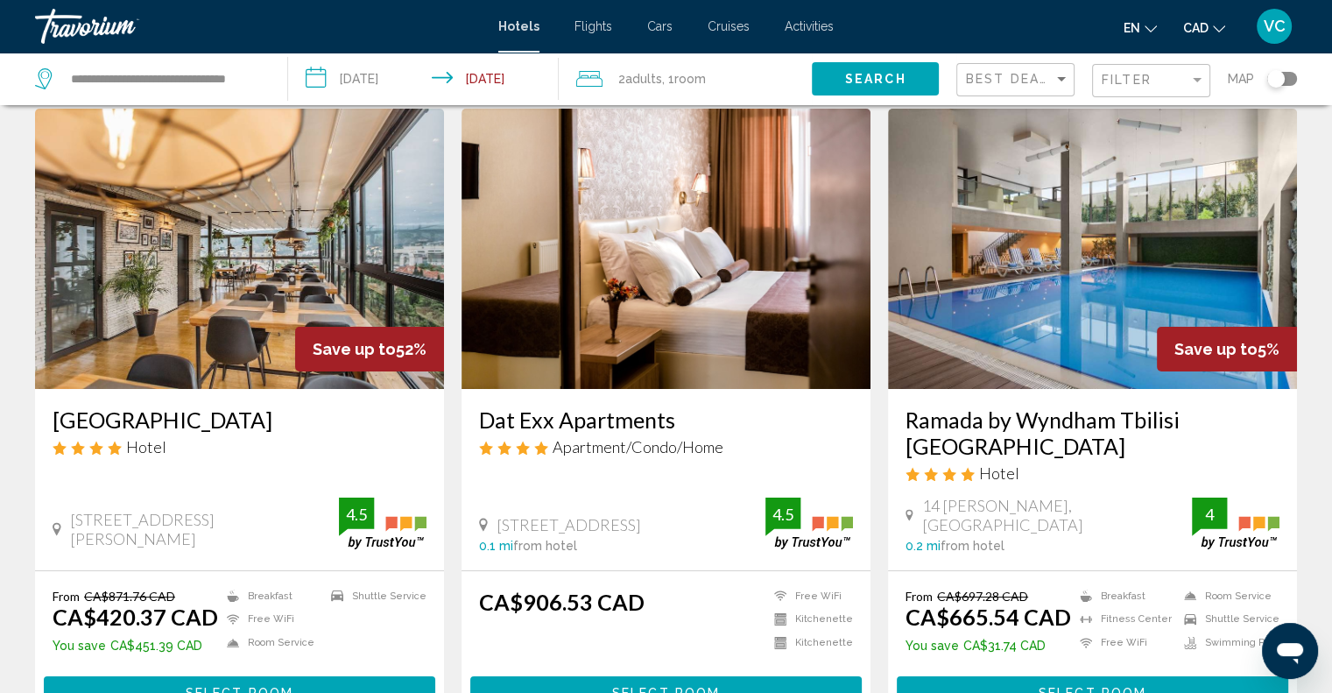
scroll to position [88, 0]
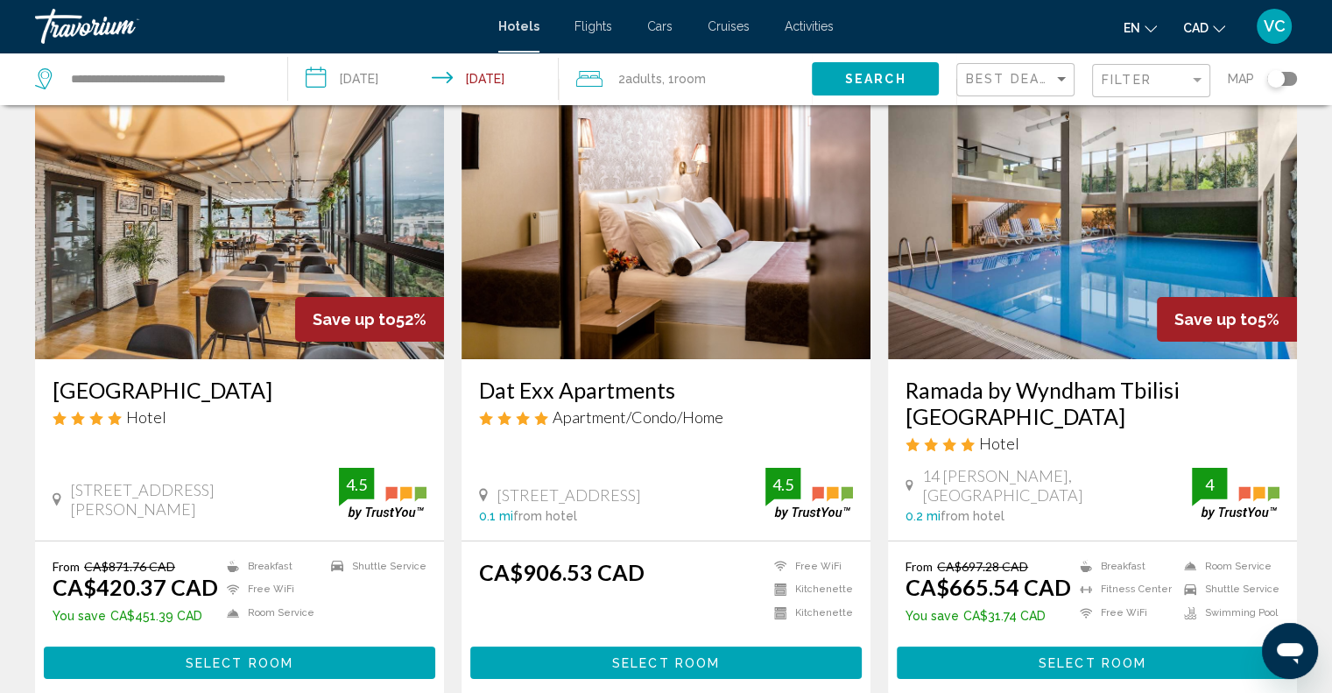
click at [175, 393] on h3 "Timber Boutique Hotel" at bounding box center [240, 390] width 374 height 26
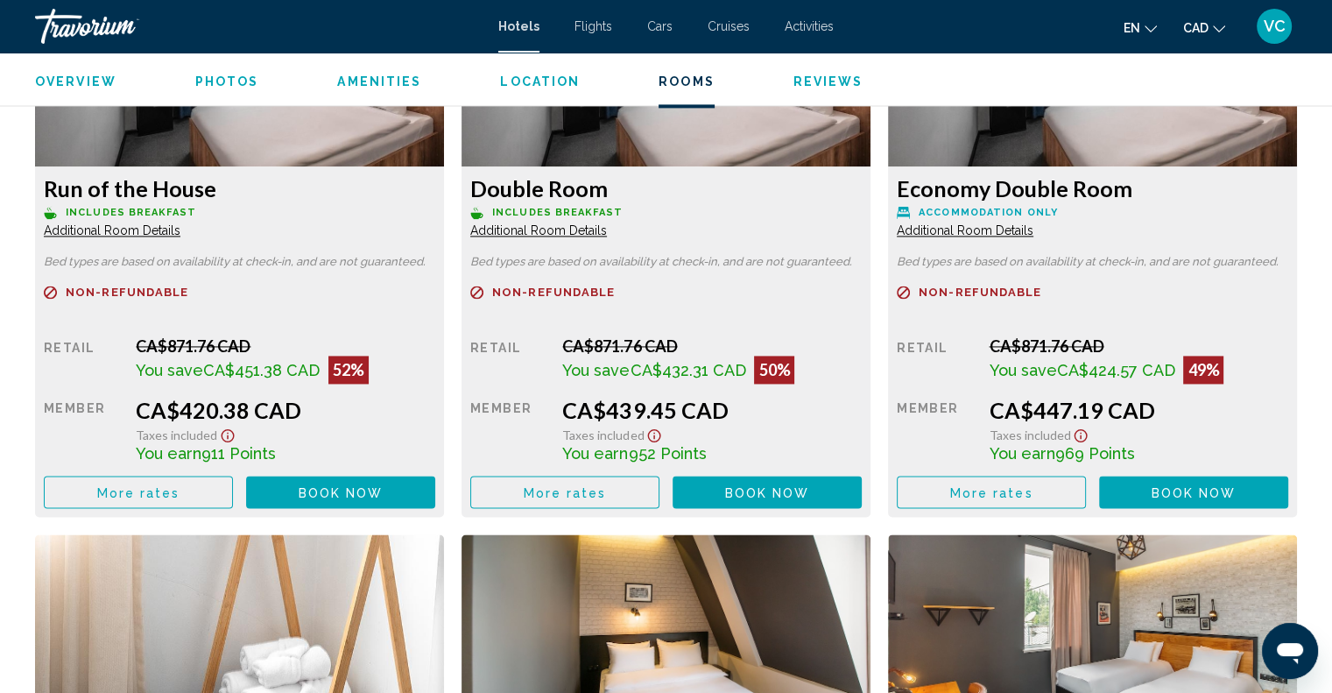
scroll to position [2541, 0]
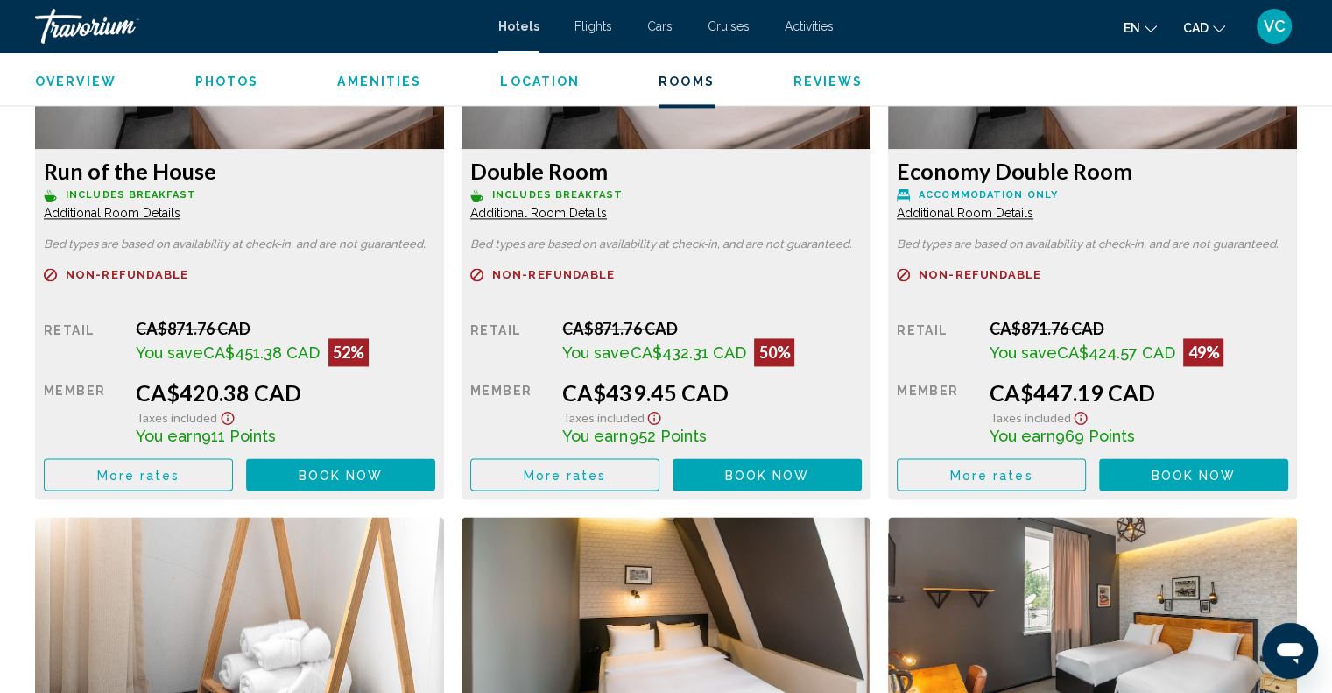
drag, startPoint x: 1157, startPoint y: 391, endPoint x: 1015, endPoint y: 396, distance: 142.0
click at [435, 396] on div "CA$447.19 CAD" at bounding box center [286, 392] width 300 height 26
click at [589, 476] on span "More rates" at bounding box center [565, 475] width 83 height 14
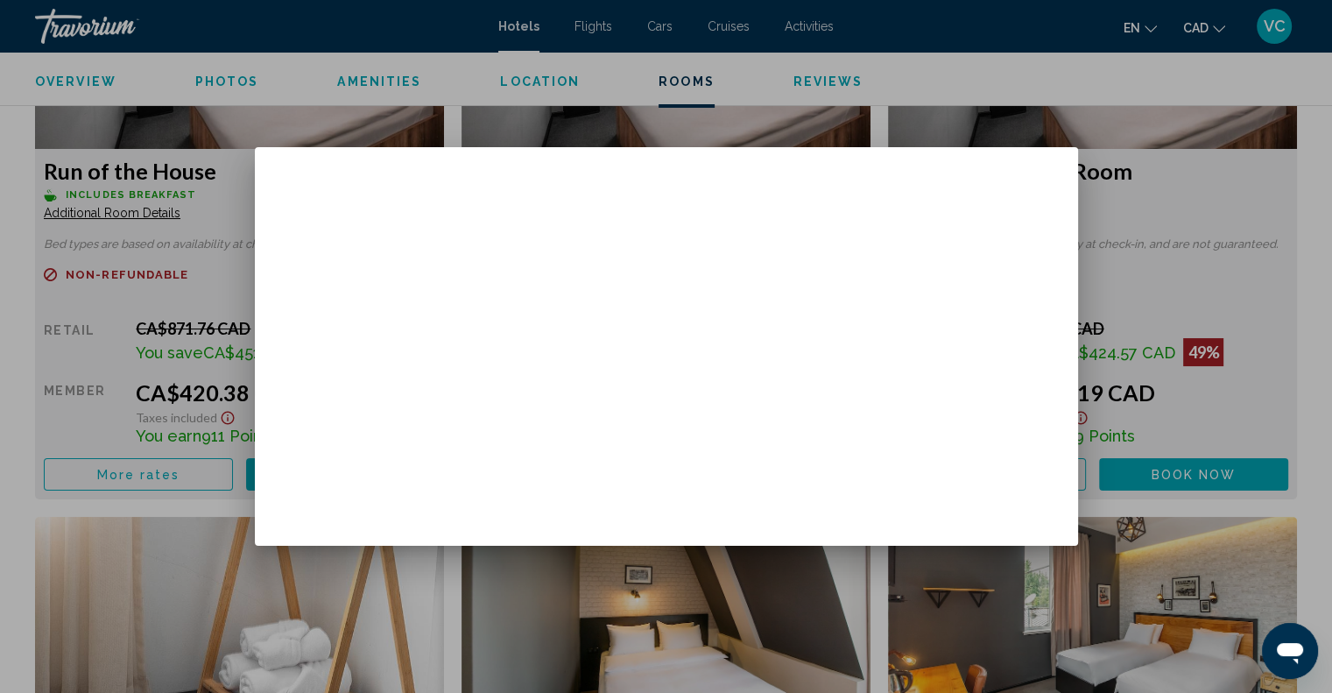
scroll to position [0, 0]
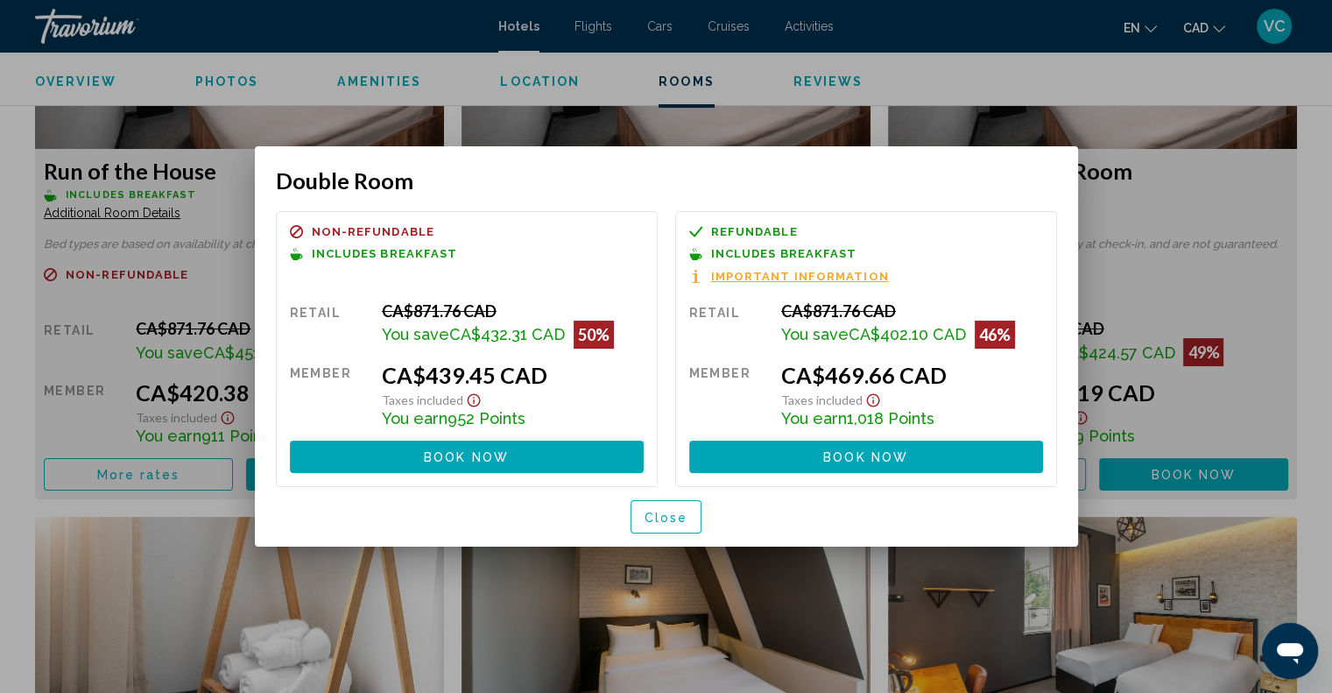
click at [682, 520] on span "Close" at bounding box center [667, 518] width 44 height 14
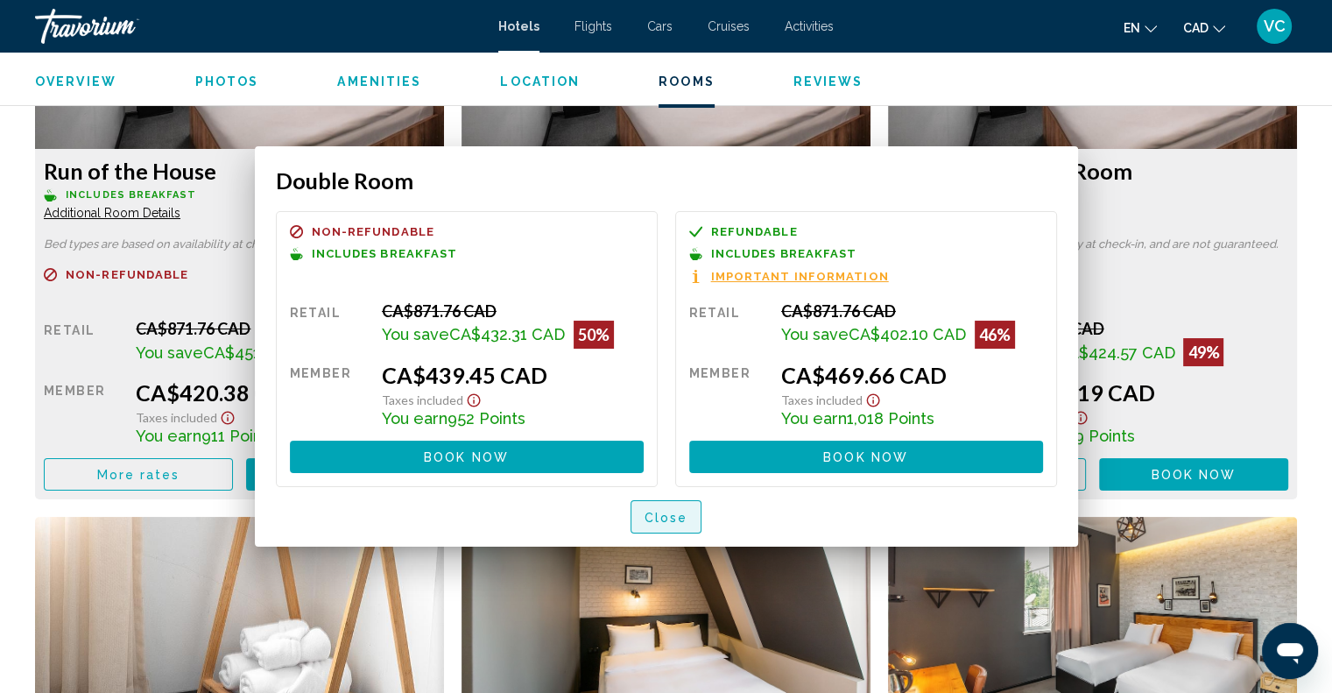
scroll to position [2541, 0]
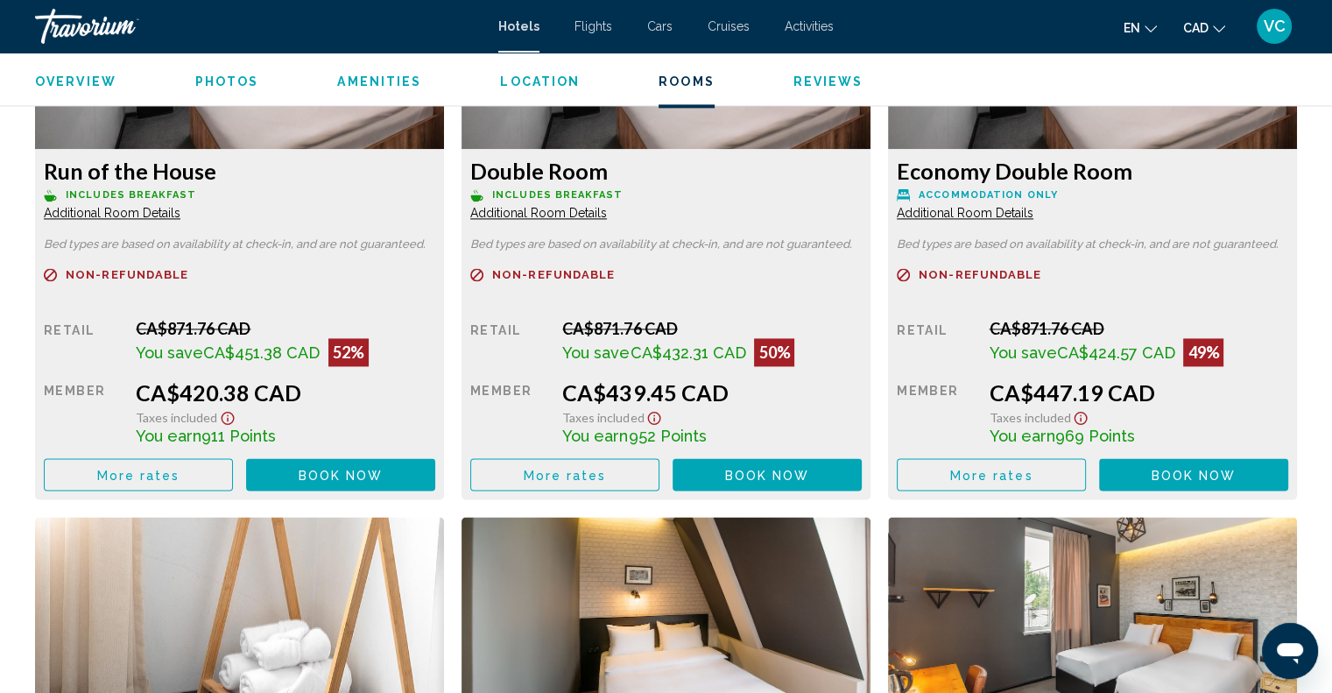
drag, startPoint x: 669, startPoint y: 392, endPoint x: 562, endPoint y: 400, distance: 107.2
click at [435, 400] on div "CA$439.45 CAD" at bounding box center [286, 392] width 300 height 26
copy div "CA$439.45"
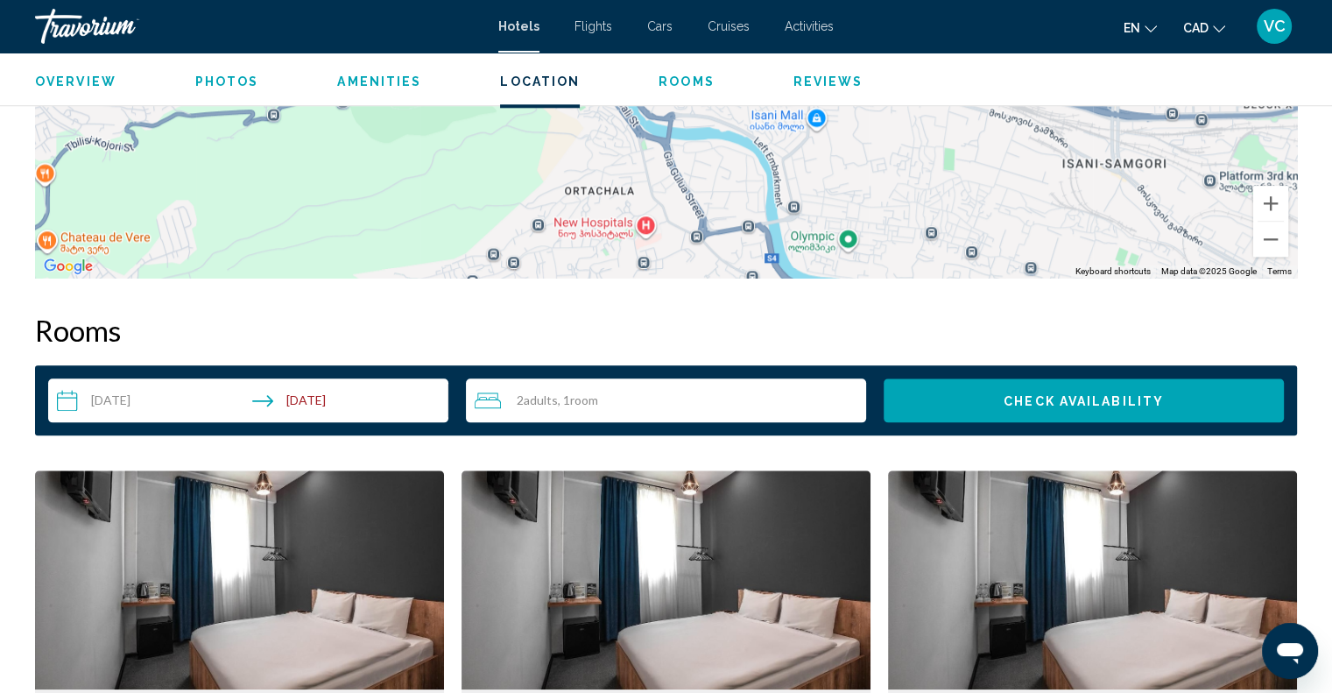
scroll to position [2278, 0]
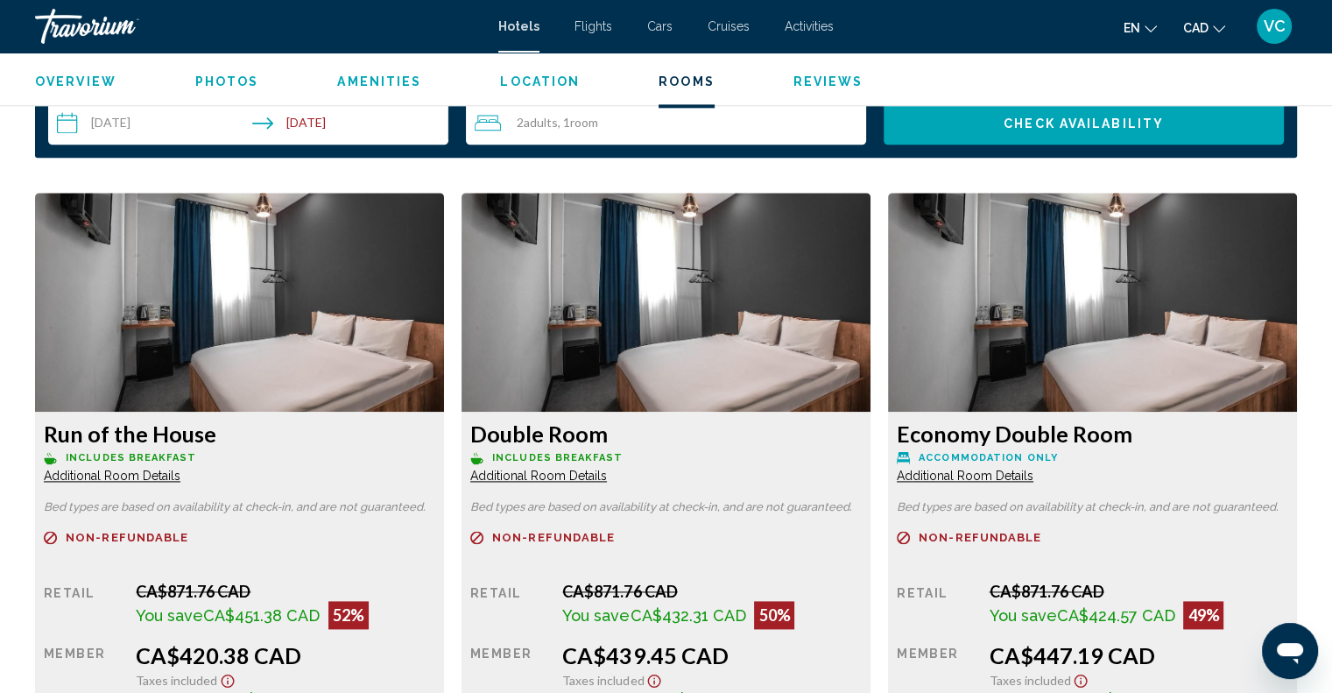
click at [1044, 66] on div "Overview Photos Amenities Location Rooms Reviews Check Availability" at bounding box center [666, 80] width 1332 height 54
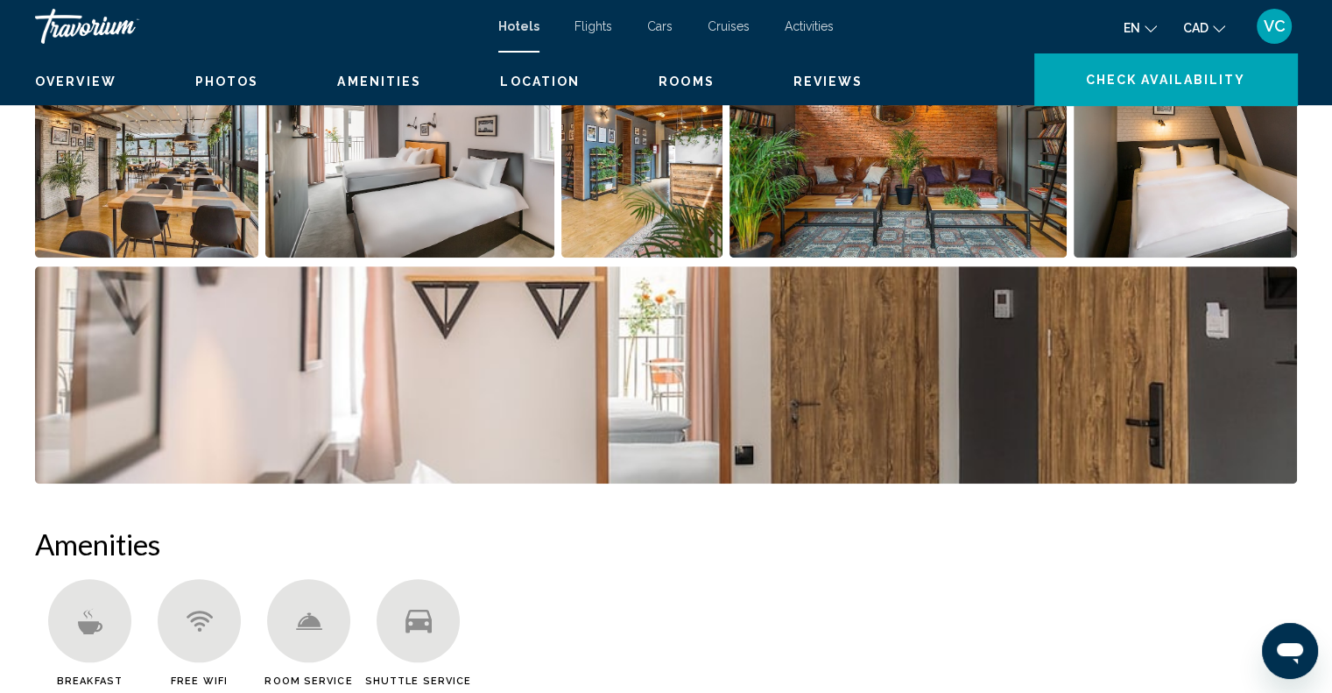
scroll to position [438, 0]
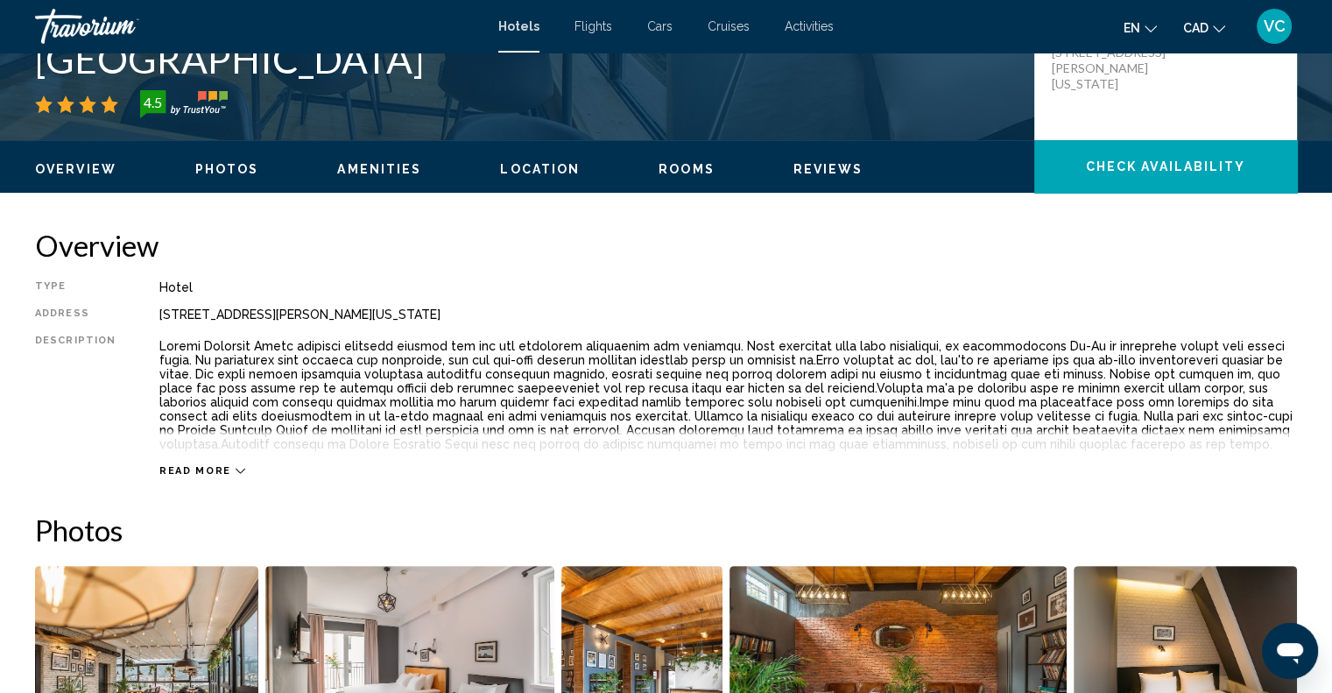
drag, startPoint x: 484, startPoint y: 314, endPoint x: 154, endPoint y: 321, distance: 329.4
click at [159, 321] on div "37 Aleksandre Khakhanashvili Street, Tbilisi 0144, Georgia" at bounding box center [728, 314] width 1138 height 14
copy div "37 Aleksandre Khakhanashvili Street, Tbilisi 0144, Georgia"
drag, startPoint x: 1042, startPoint y: 294, endPoint x: 1029, endPoint y: 82, distance: 212.4
click at [1042, 294] on div "Type Hotel Address 37 Aleksandre Khakhanashvili Street, Tbilisi 0144, Georgia D…" at bounding box center [666, 378] width 1262 height 197
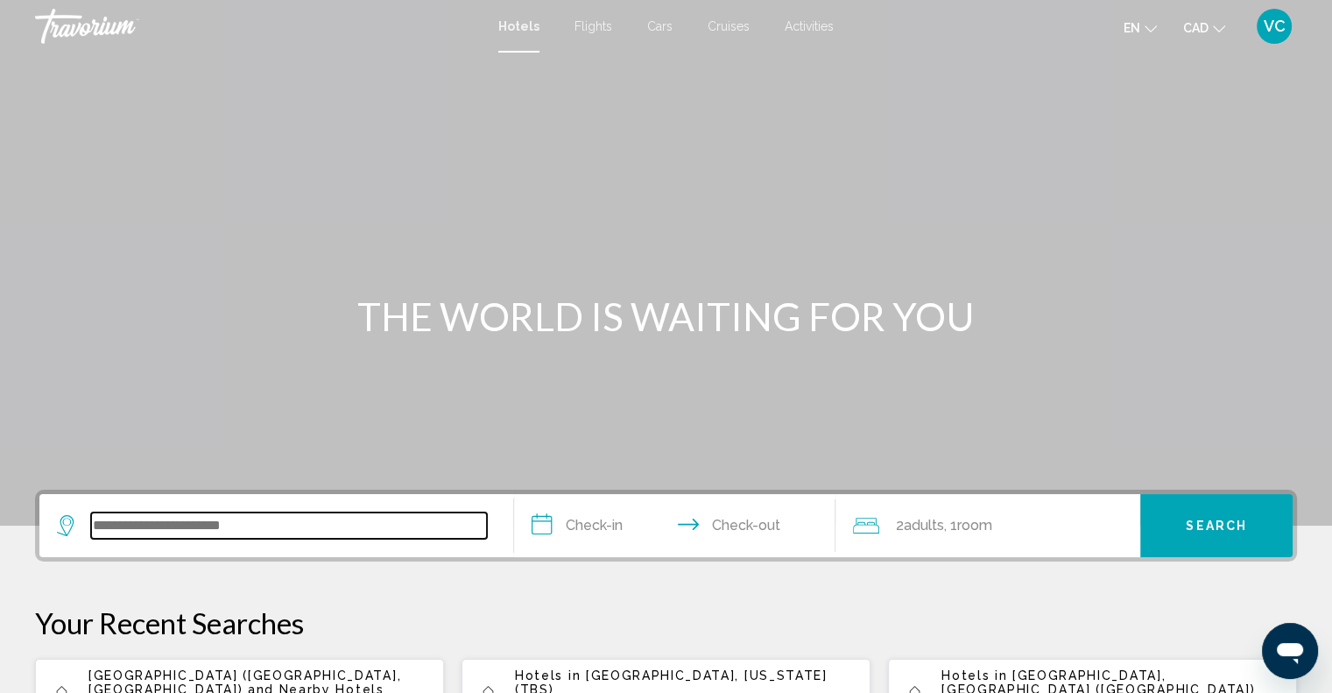
click at [192, 533] on input "Search widget" at bounding box center [289, 525] width 396 height 26
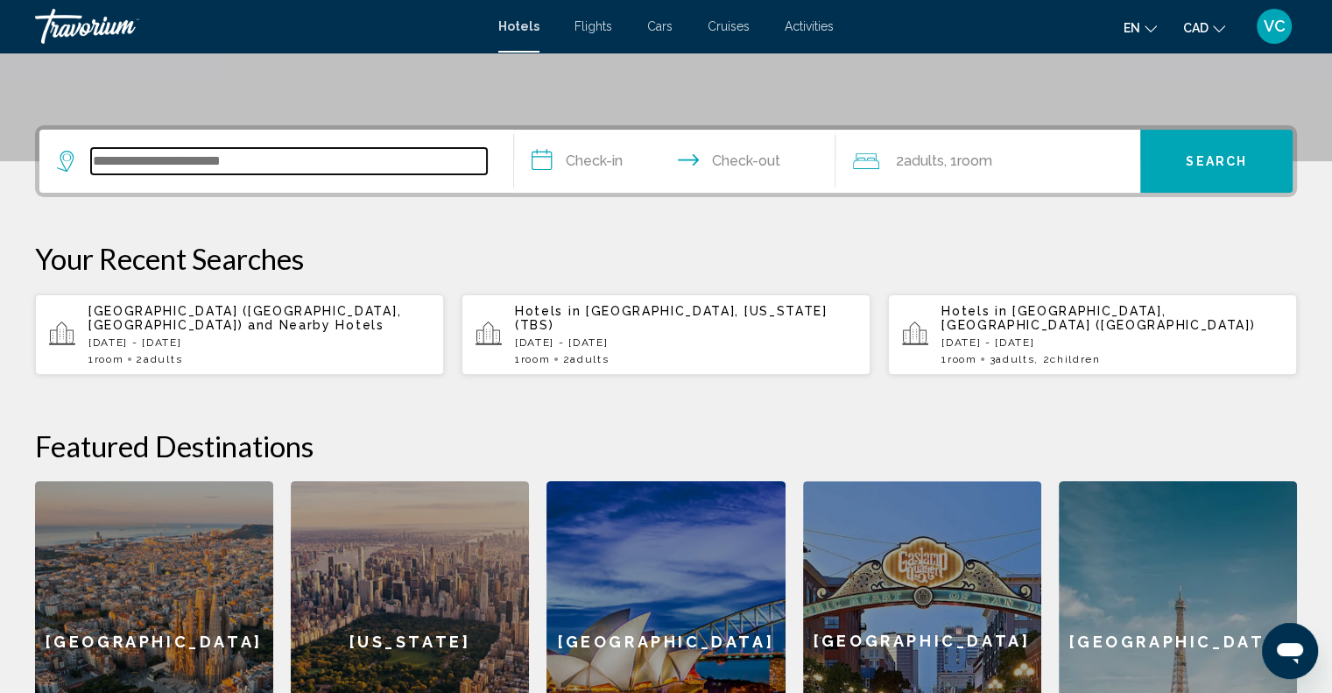
scroll to position [432, 0]
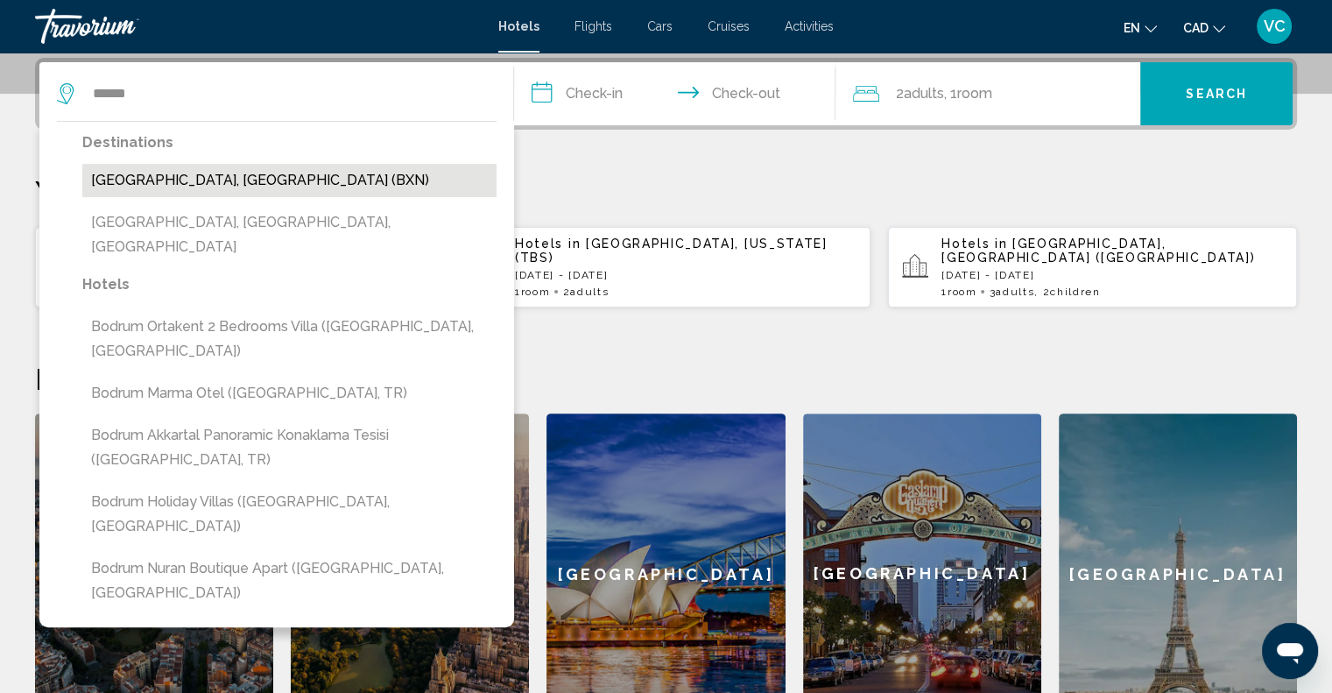
click at [221, 181] on button "[GEOGRAPHIC_DATA], [GEOGRAPHIC_DATA] (BXN)" at bounding box center [289, 180] width 414 height 33
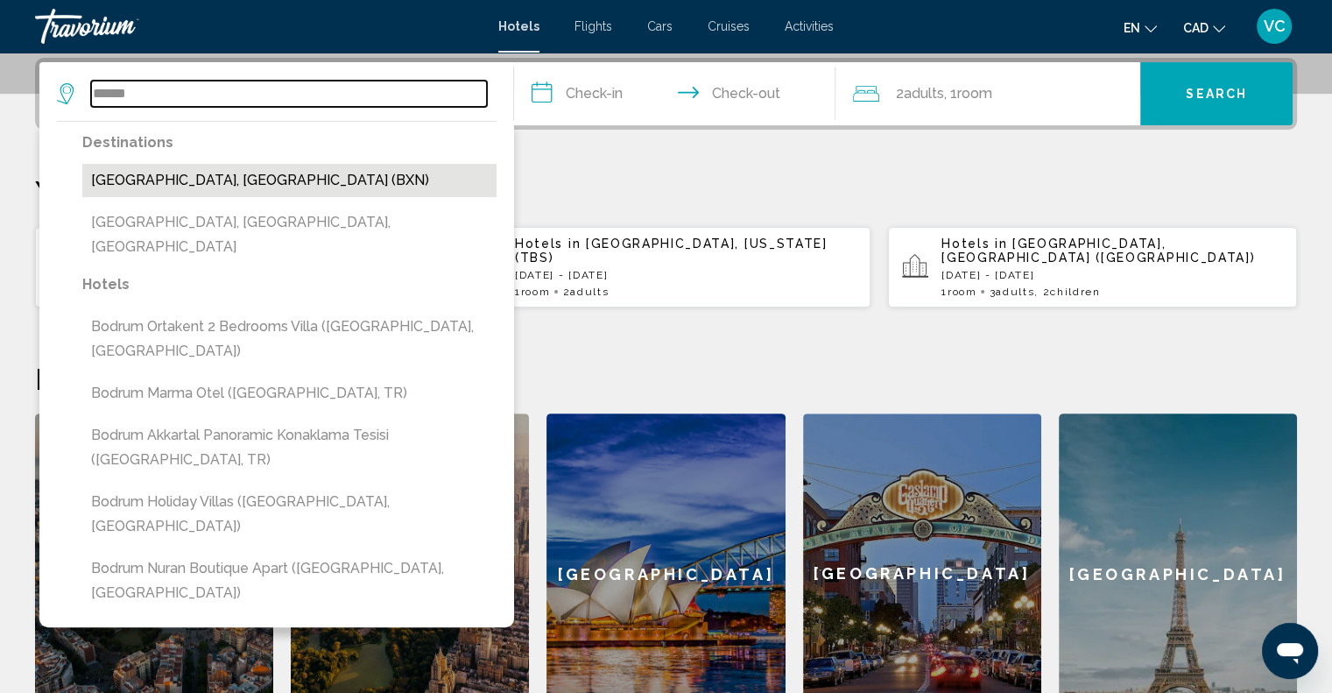
type input "**********"
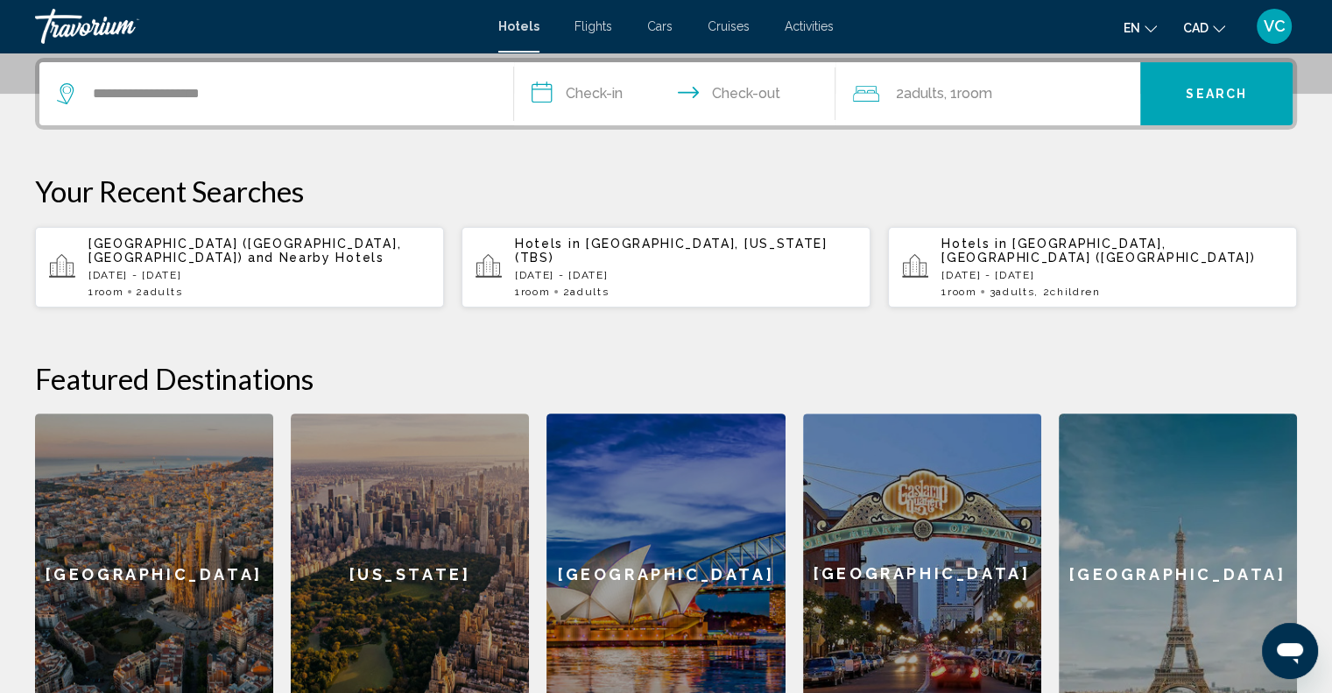
click at [638, 94] on input "**********" at bounding box center [678, 96] width 329 height 68
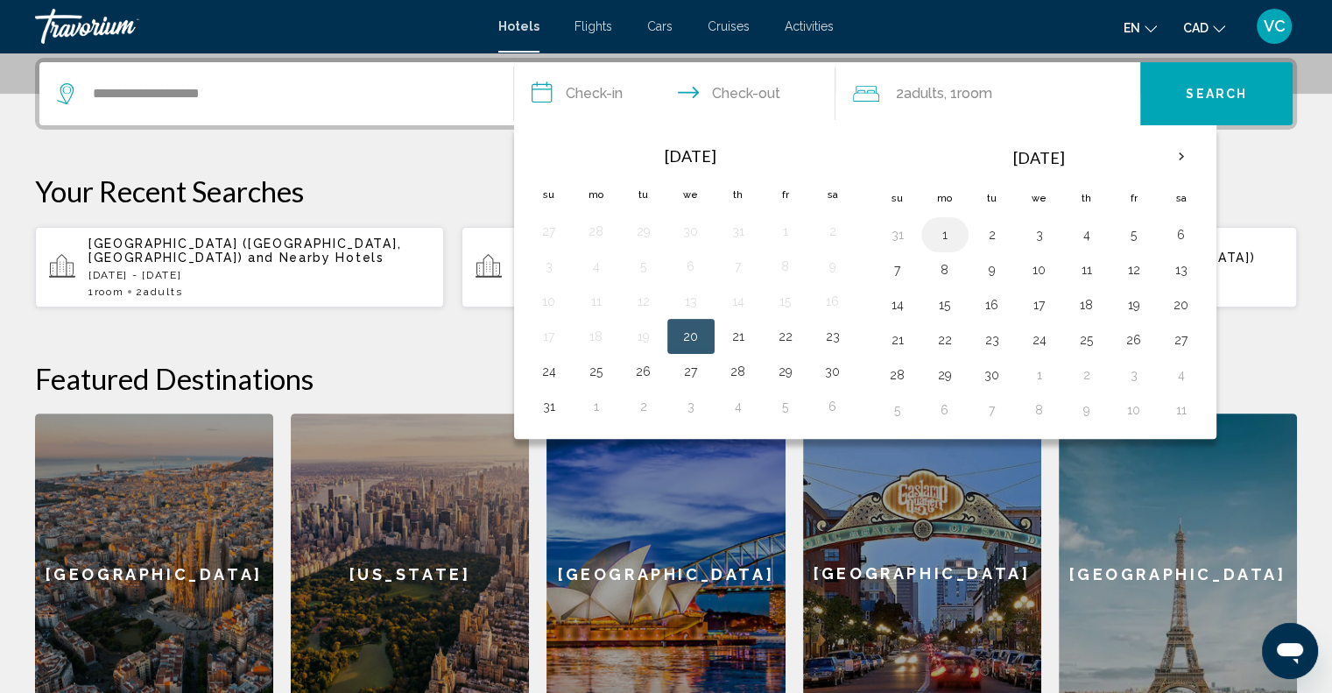
click at [938, 233] on button "1" at bounding box center [945, 235] width 28 height 25
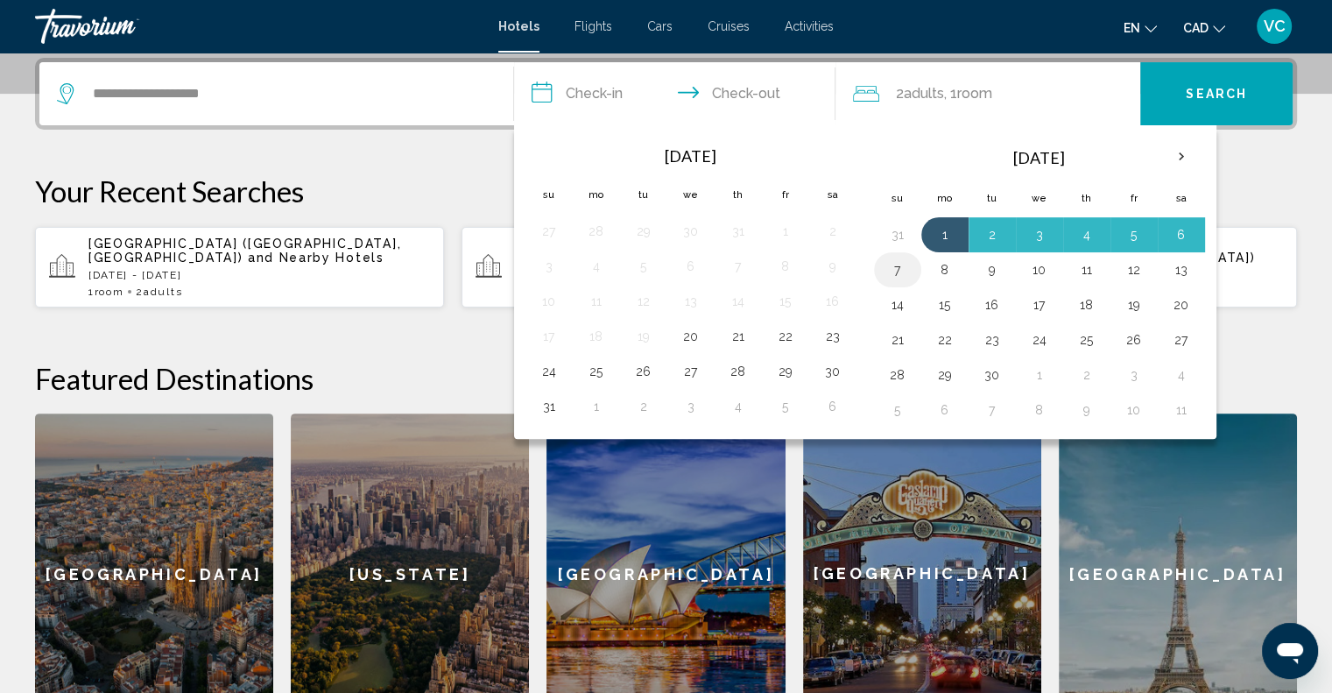
click at [901, 272] on button "7" at bounding box center [898, 270] width 28 height 25
type input "**********"
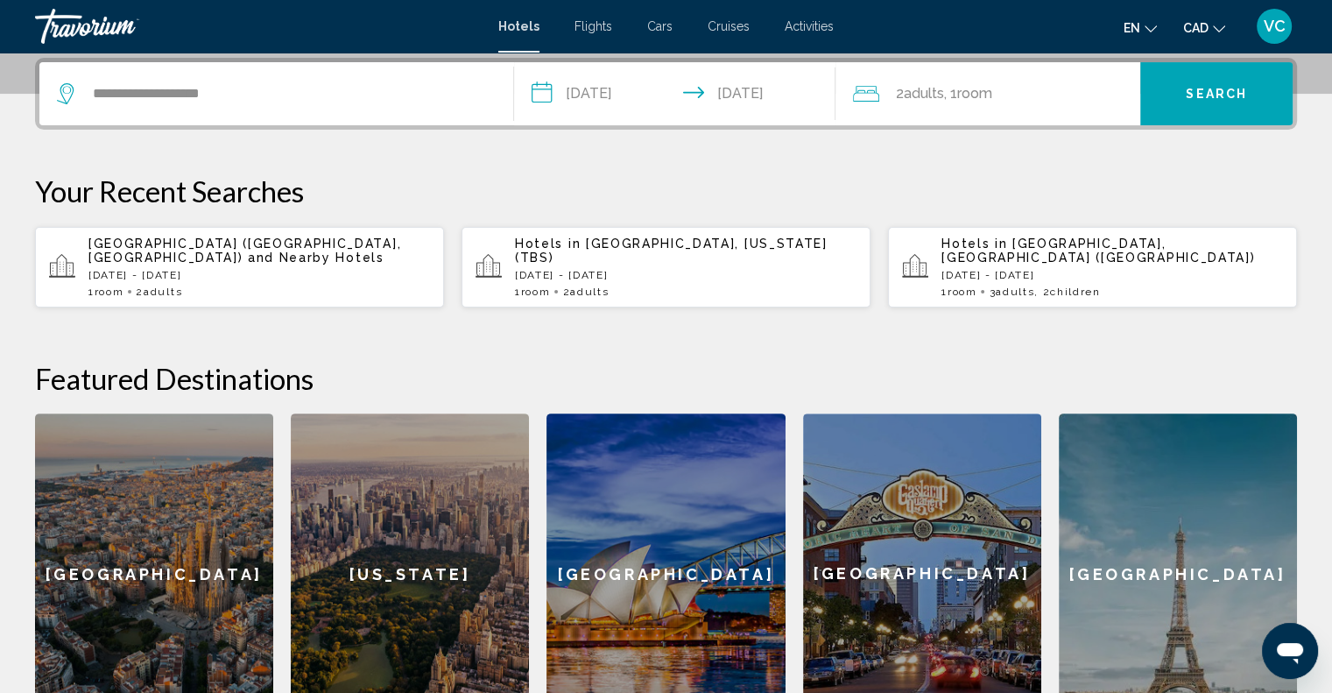
click at [1223, 80] on button "Search" at bounding box center [1217, 93] width 152 height 63
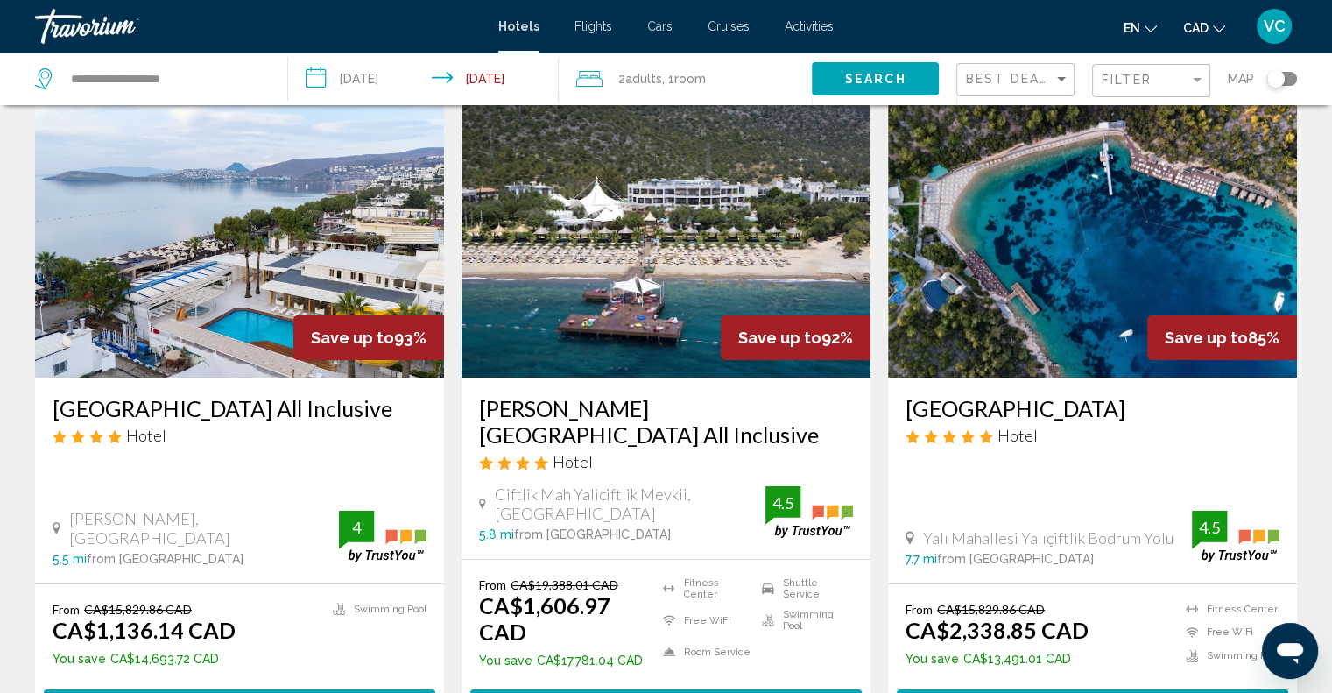
scroll to position [175, 0]
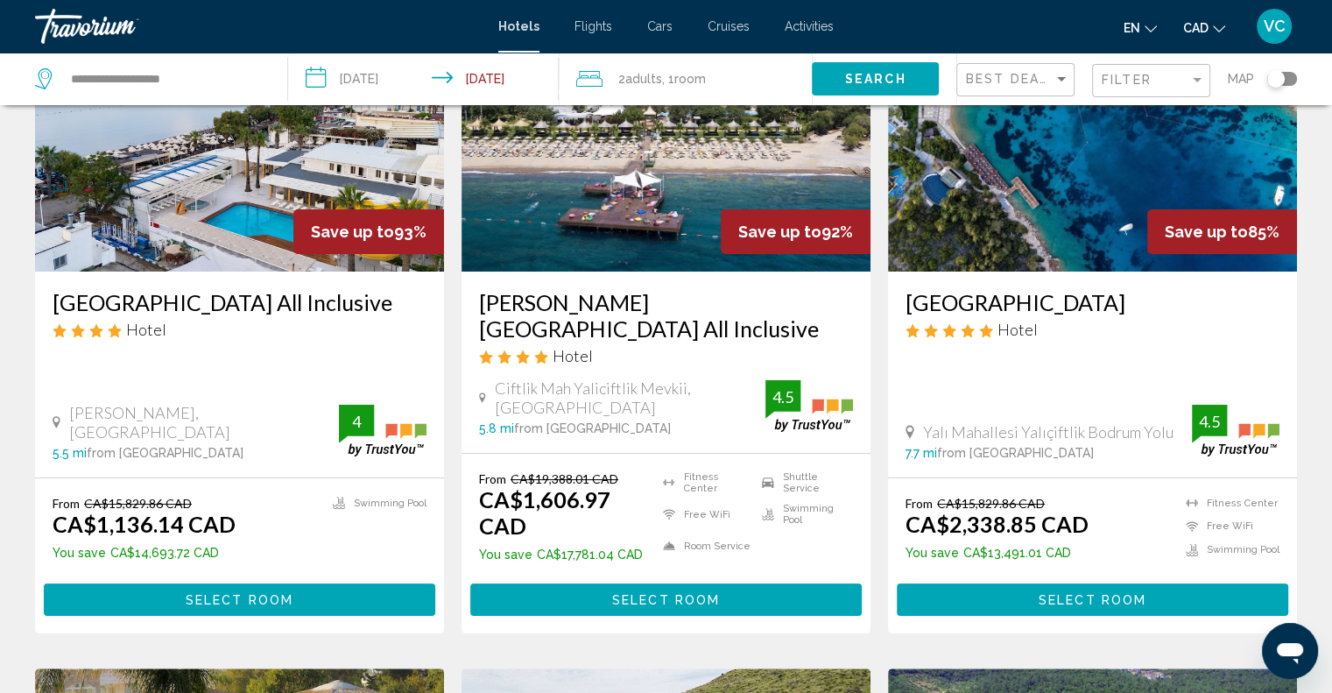
drag, startPoint x: 40, startPoint y: 302, endPoint x: 401, endPoint y: 297, distance: 361.0
click at [401, 297] on div "[GEOGRAPHIC_DATA] All Inclusive Hotel [PERSON_NAME], [GEOGRAPHIC_DATA] 5.5 mi f…" at bounding box center [239, 375] width 409 height 206
copy h3 "[GEOGRAPHIC_DATA] All Inclusive"
click at [174, 583] on button "Select Room" at bounding box center [240, 599] width 392 height 32
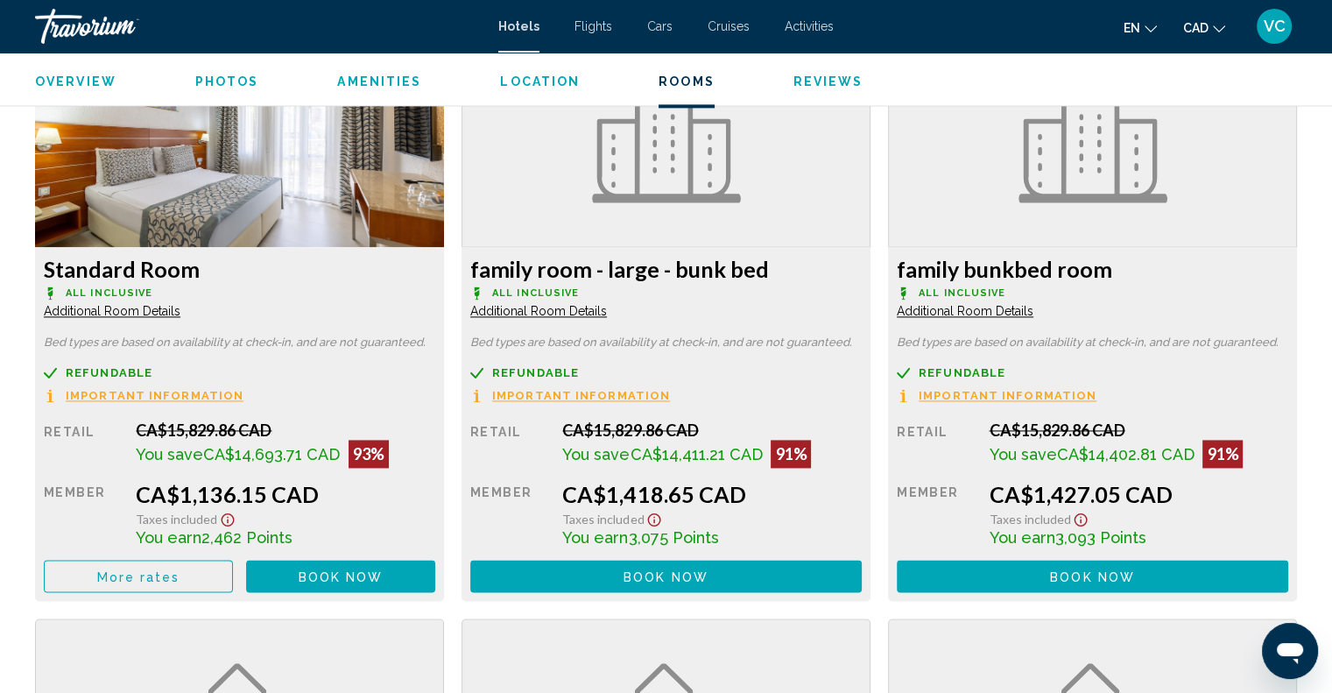
scroll to position [2365, 0]
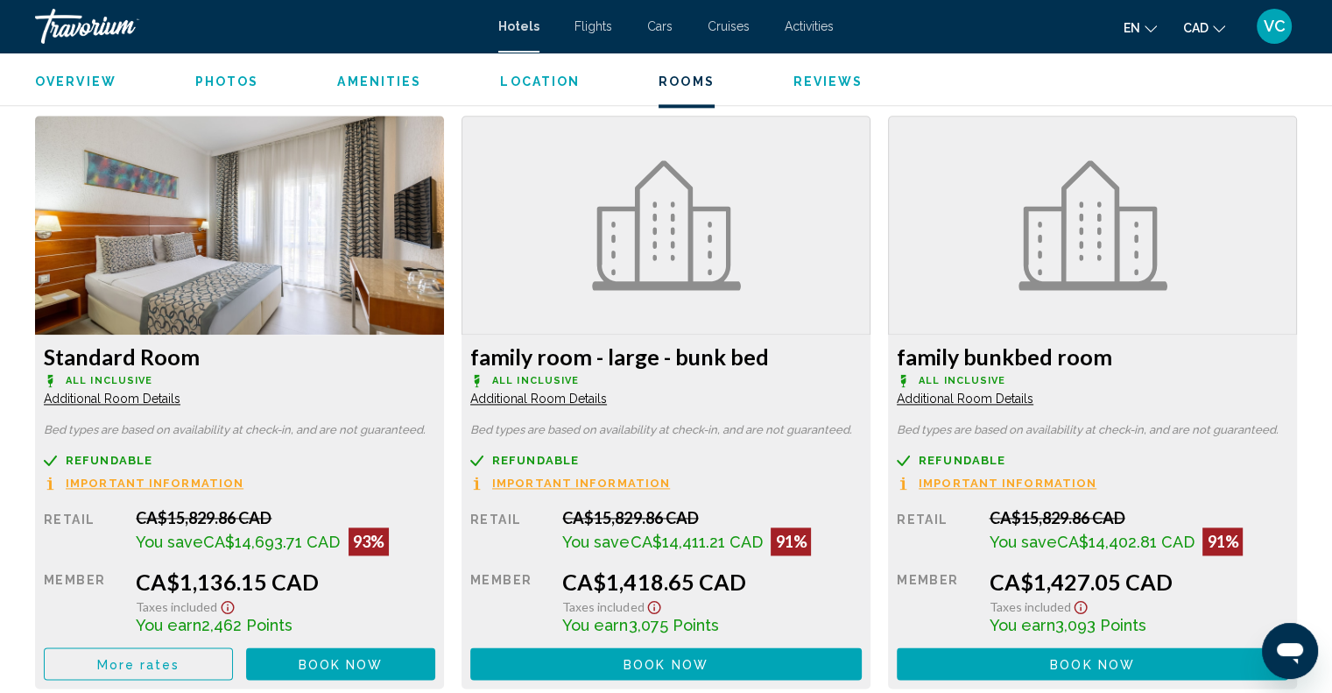
click at [128, 658] on span "More rates" at bounding box center [138, 664] width 83 height 14
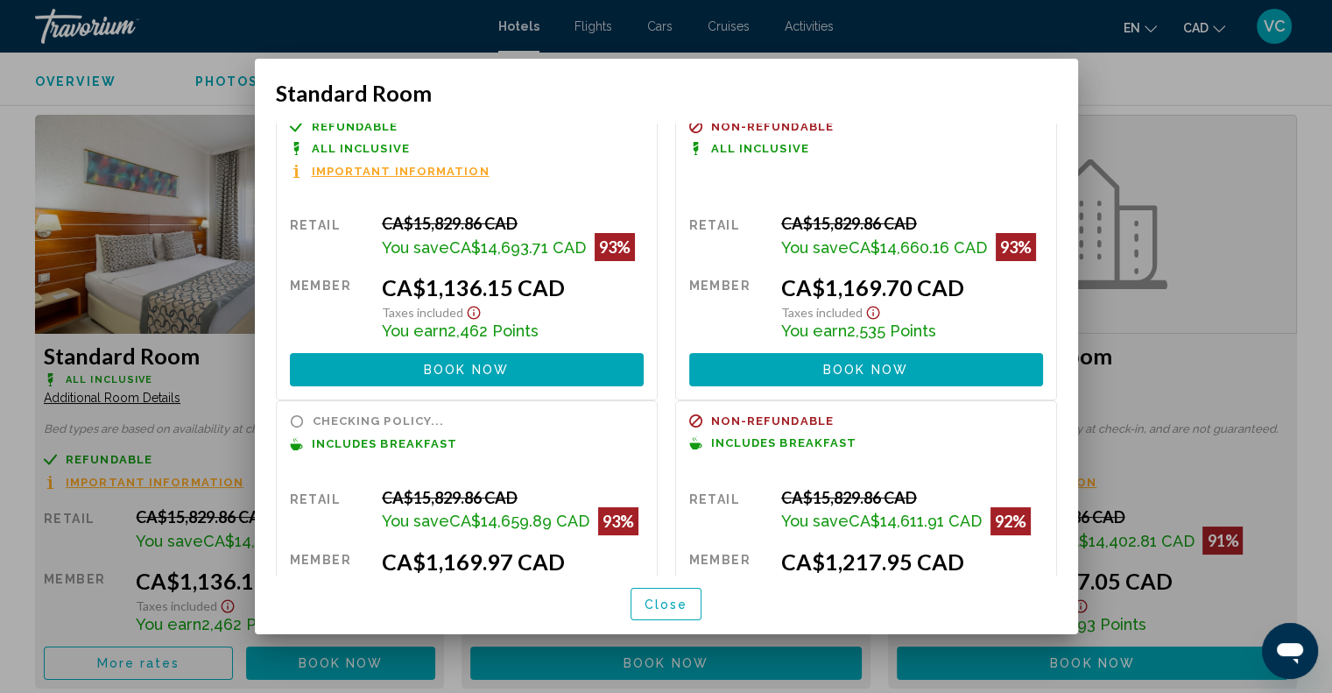
scroll to position [0, 0]
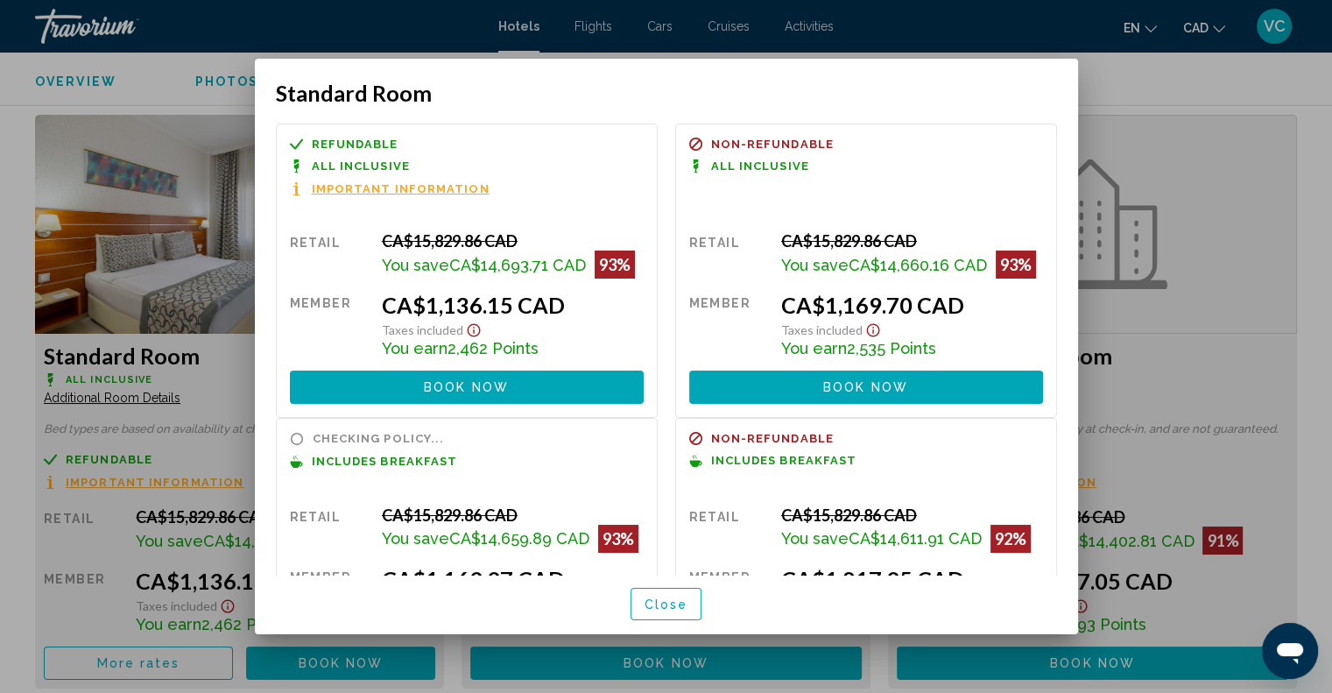
click at [655, 604] on span "Close" at bounding box center [667, 604] width 44 height 14
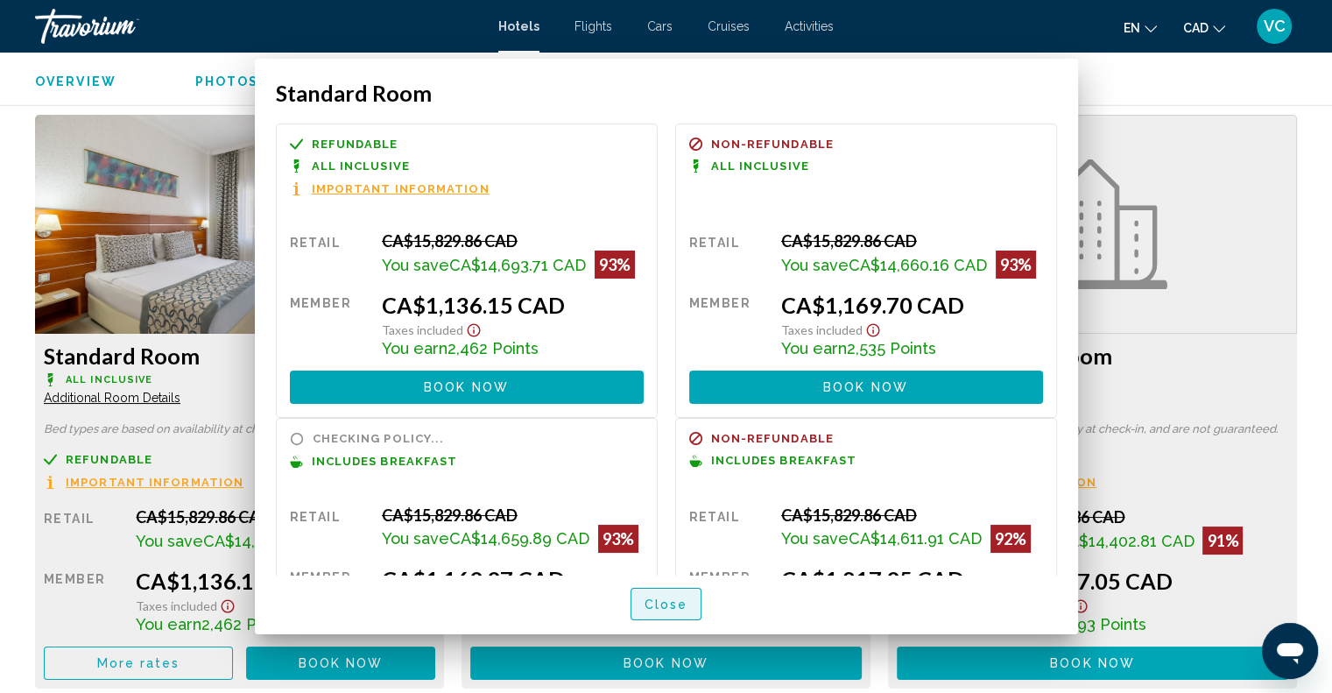
scroll to position [2365, 0]
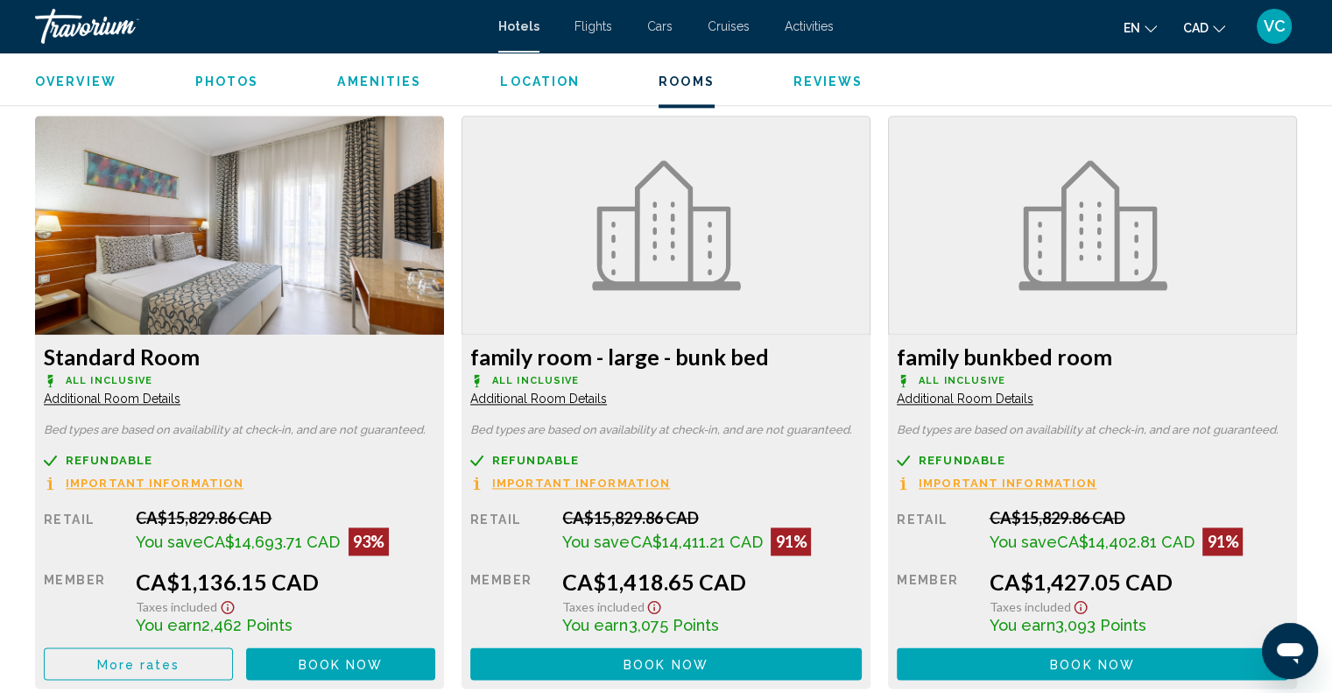
drag, startPoint x: 1318, startPoint y: 264, endPoint x: 756, endPoint y: 449, distance: 591.2
click at [1318, 264] on div "Overview Type Hotel Address [GEOGRAPHIC_DATA], [GEOGRAPHIC_DATA] Description Fu…" at bounding box center [666, 545] width 1332 height 4489
click at [159, 661] on span "More rates" at bounding box center [138, 664] width 83 height 14
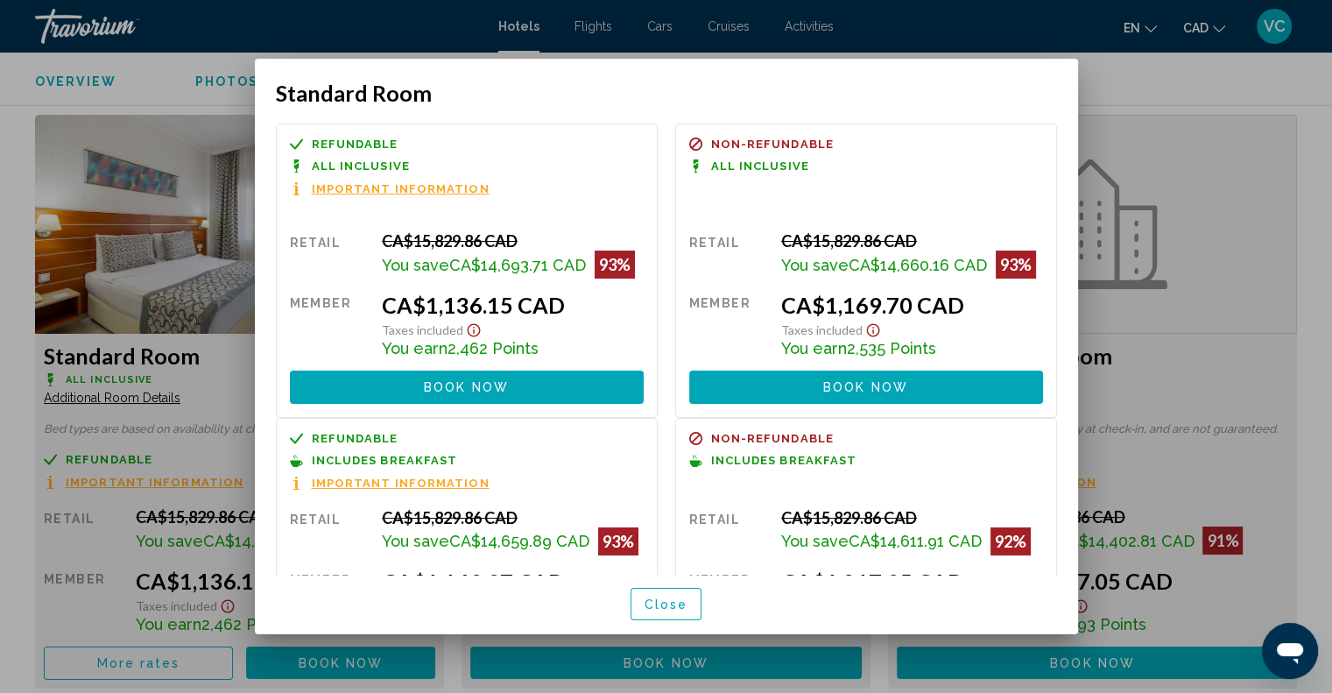
scroll to position [0, 0]
click at [657, 602] on span "Close" at bounding box center [667, 604] width 44 height 14
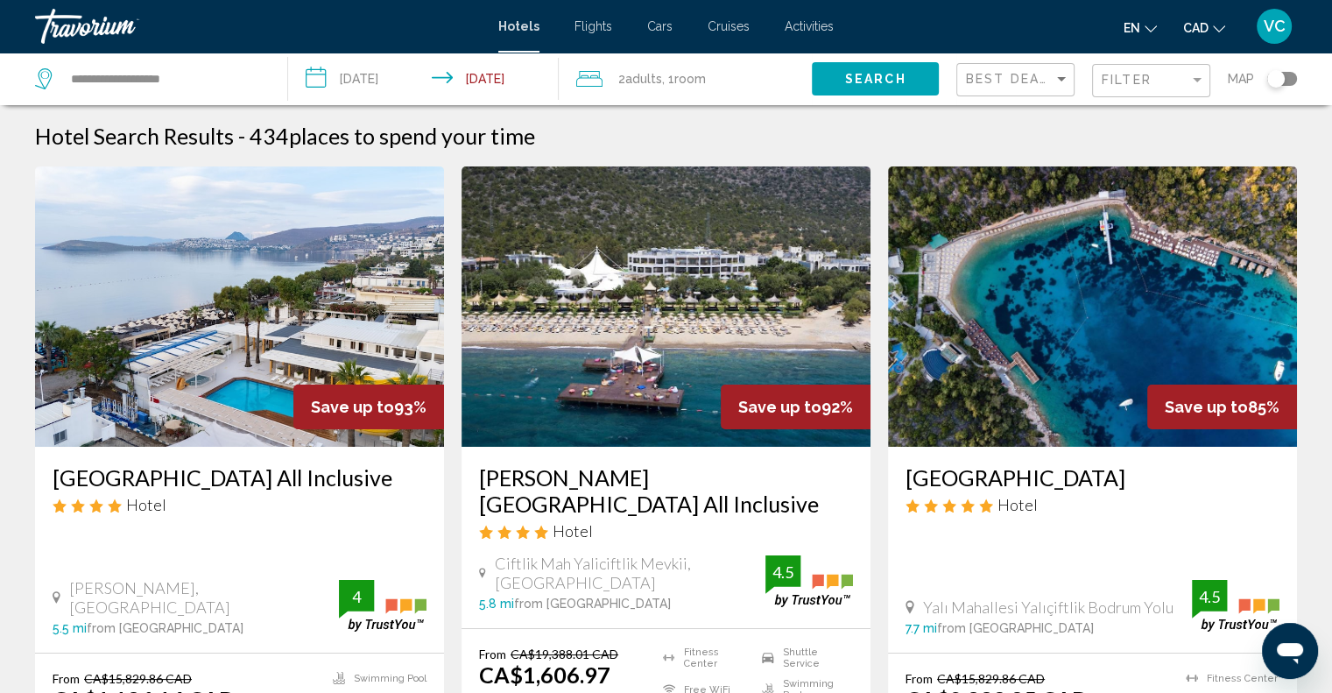
click at [713, 77] on div "2 Adult Adults , 1 Room rooms" at bounding box center [694, 79] width 236 height 25
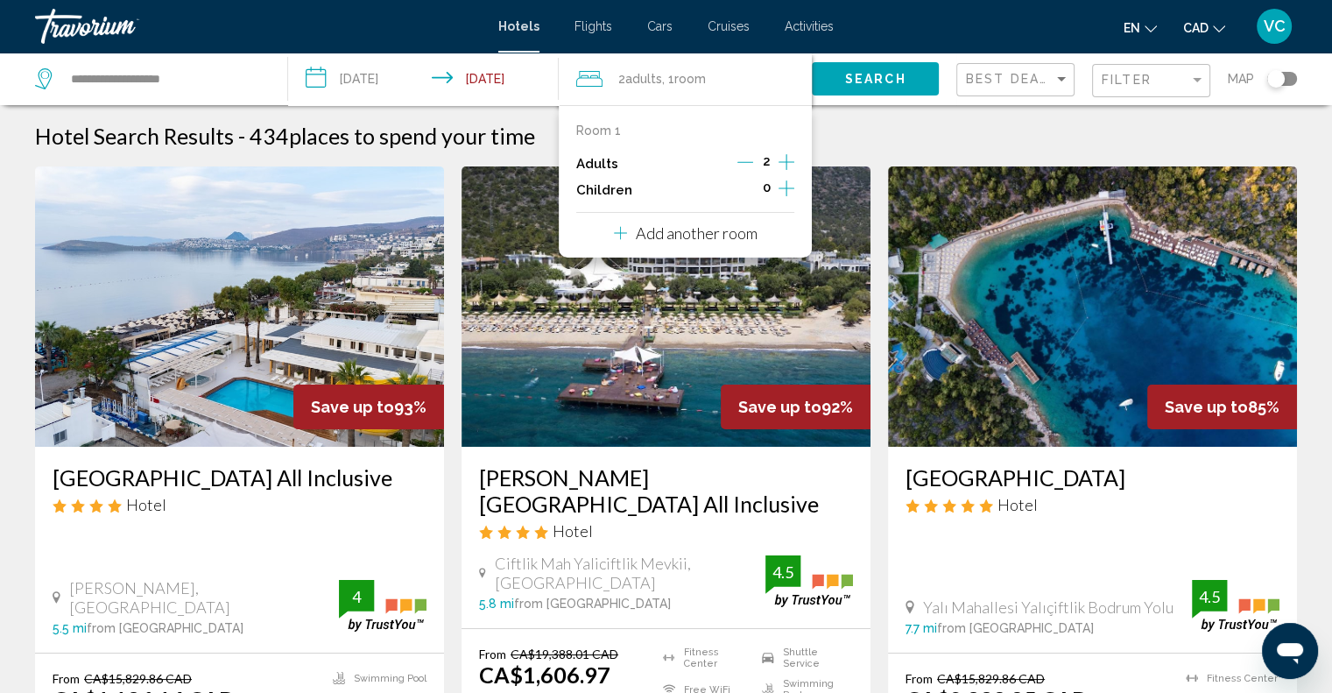
click at [785, 186] on icon "Increment children" at bounding box center [787, 188] width 16 height 21
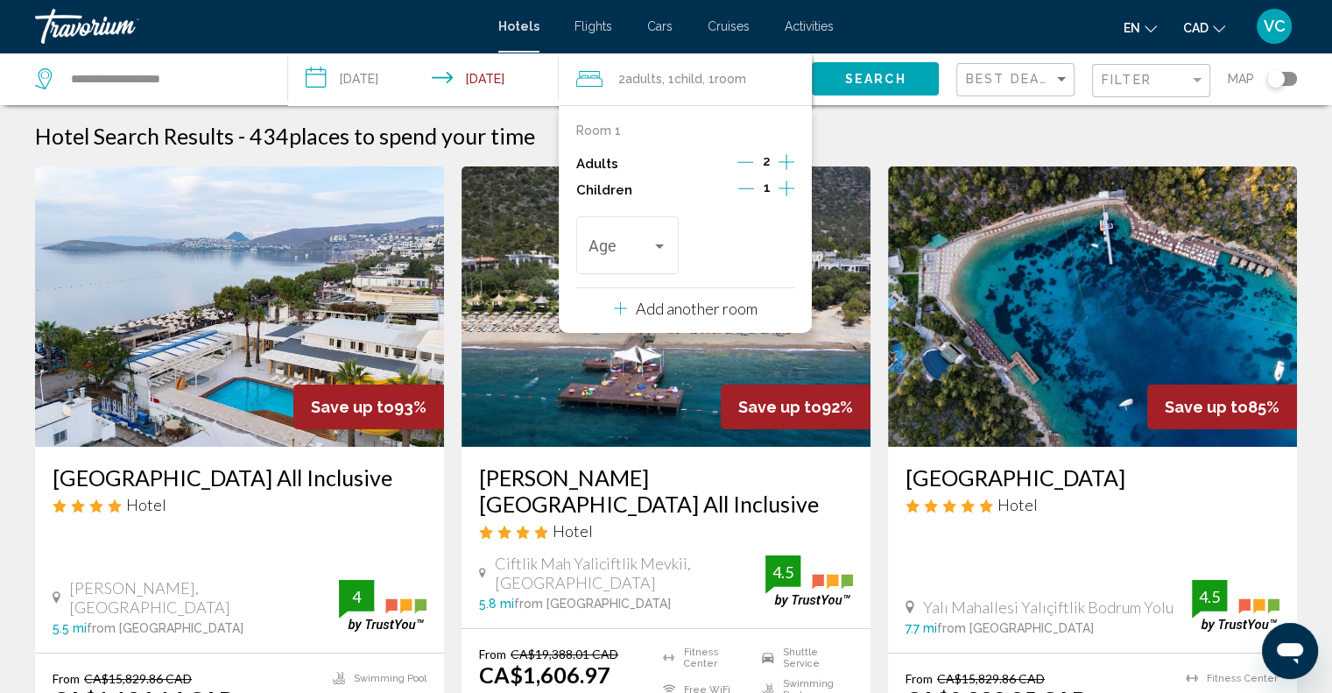
click at [748, 186] on icon "Decrement children" at bounding box center [747, 188] width 16 height 16
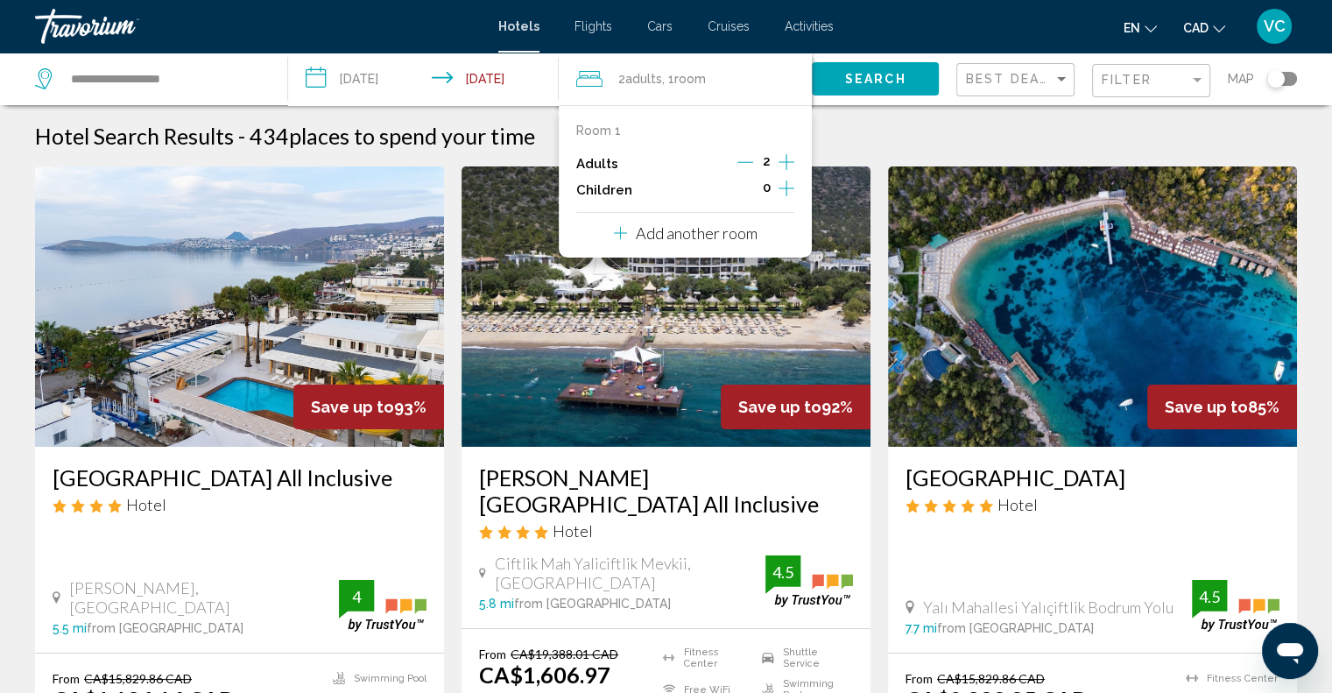
click at [908, 137] on div "Hotel Search Results - 434 places to spend your time" at bounding box center [666, 136] width 1262 height 26
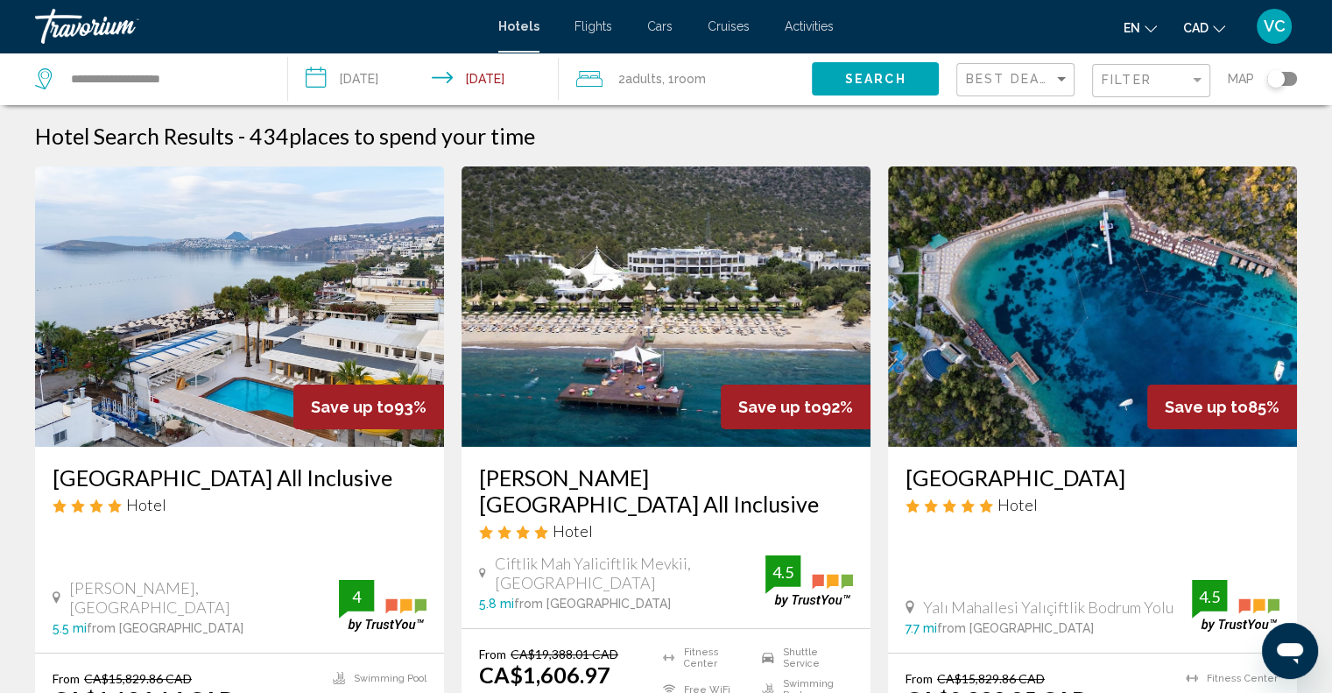
click at [1028, 477] on h3 "[GEOGRAPHIC_DATA]" at bounding box center [1093, 477] width 374 height 26
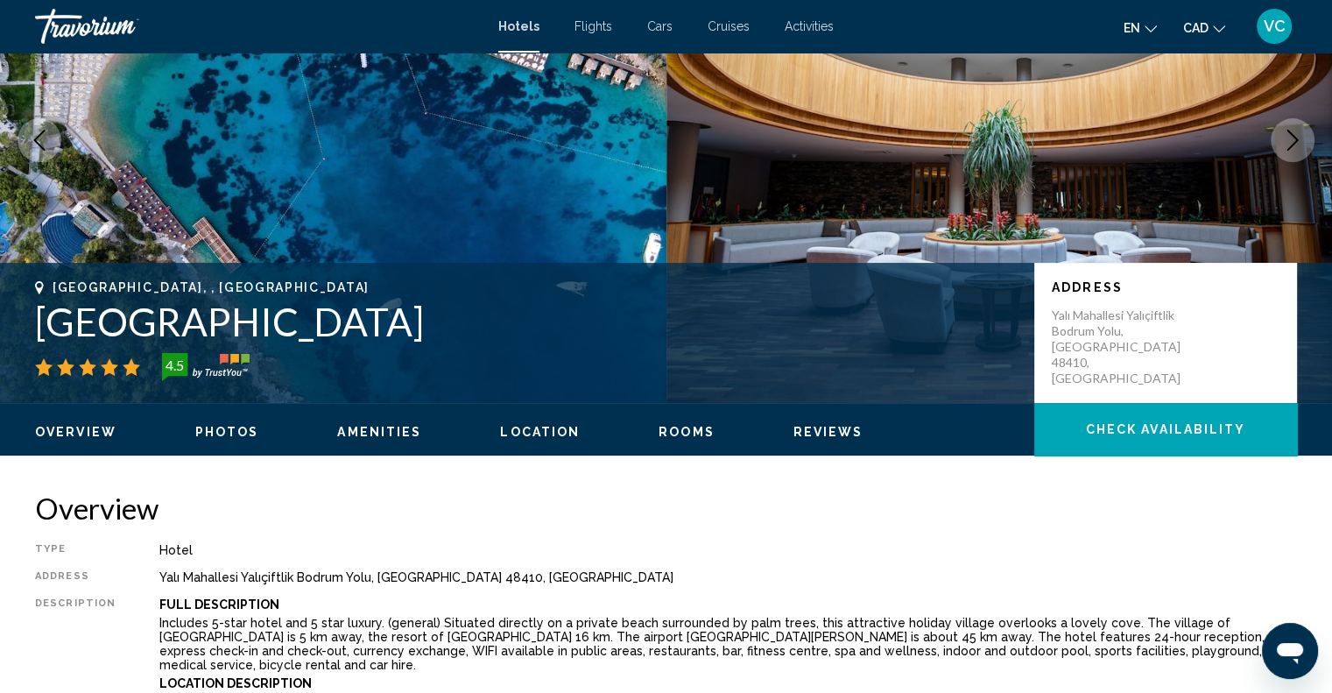
scroll to position [175, 0]
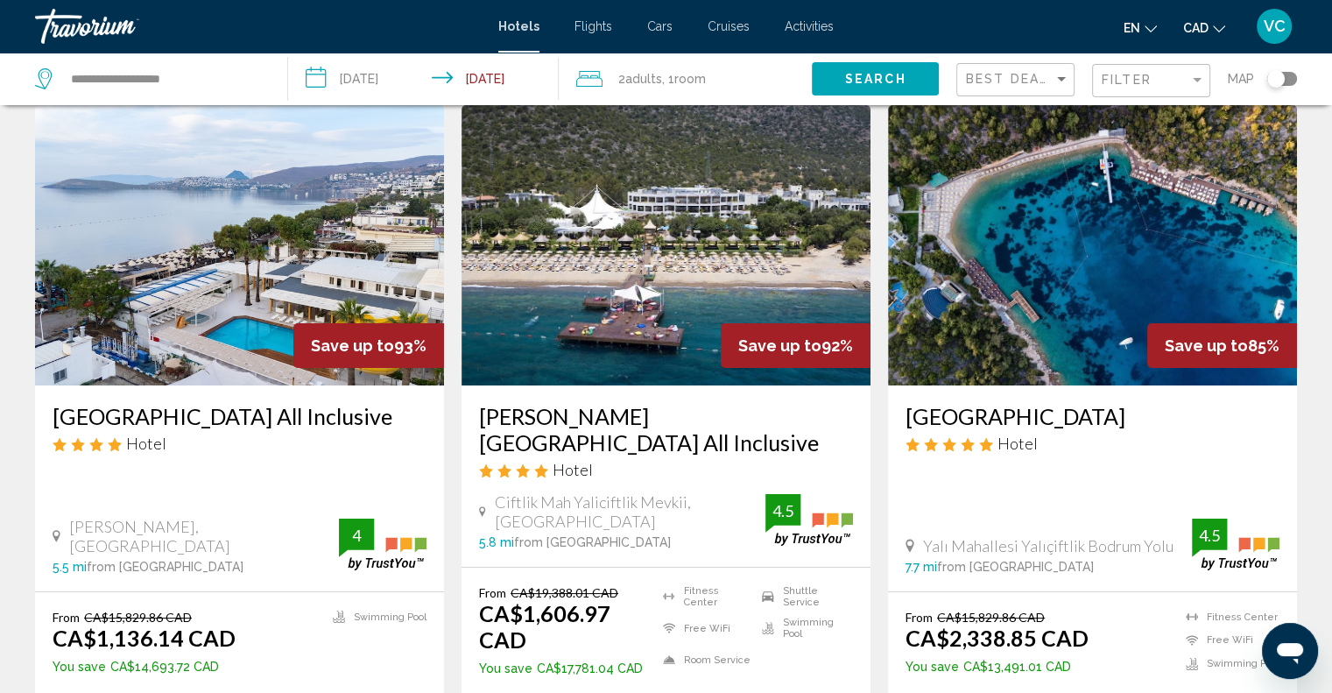
scroll to position [88, 0]
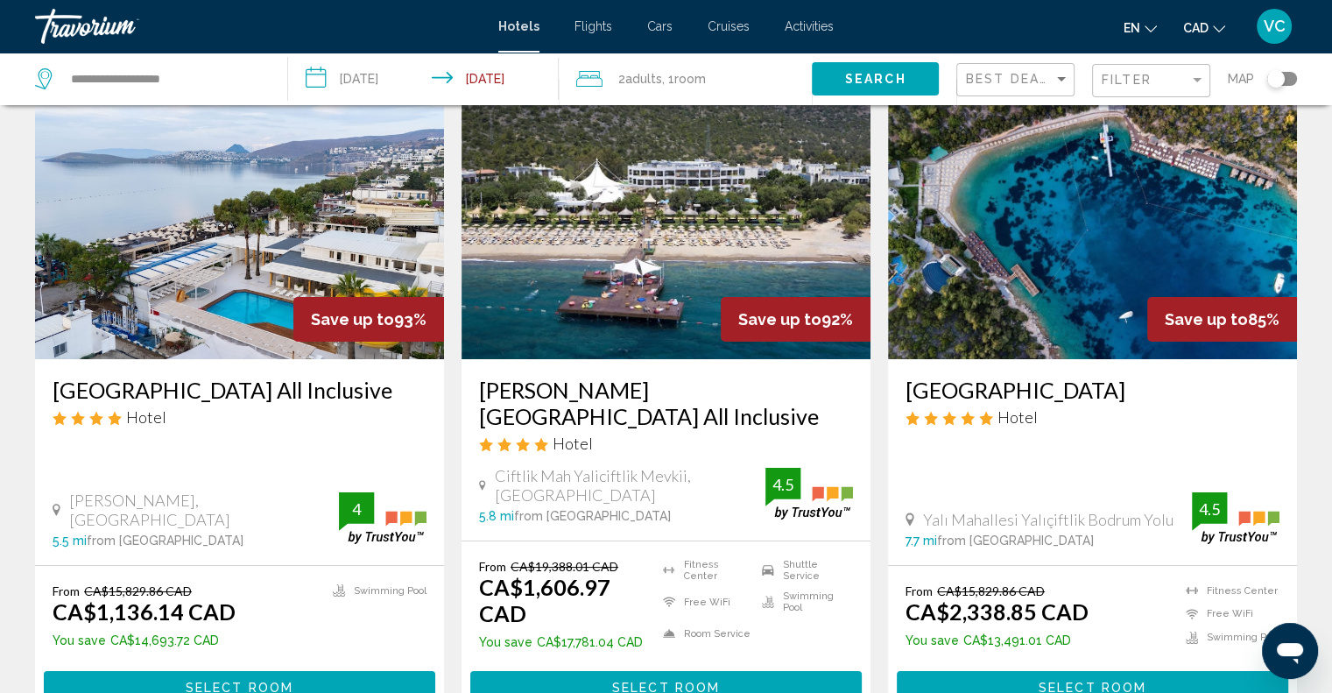
drag, startPoint x: 46, startPoint y: 388, endPoint x: 263, endPoint y: 391, distance: 217.3
click at [263, 391] on div "[GEOGRAPHIC_DATA] All Inclusive Hotel [PERSON_NAME], [GEOGRAPHIC_DATA] 5.5 mi f…" at bounding box center [239, 462] width 409 height 206
copy h3 "[GEOGRAPHIC_DATA]"
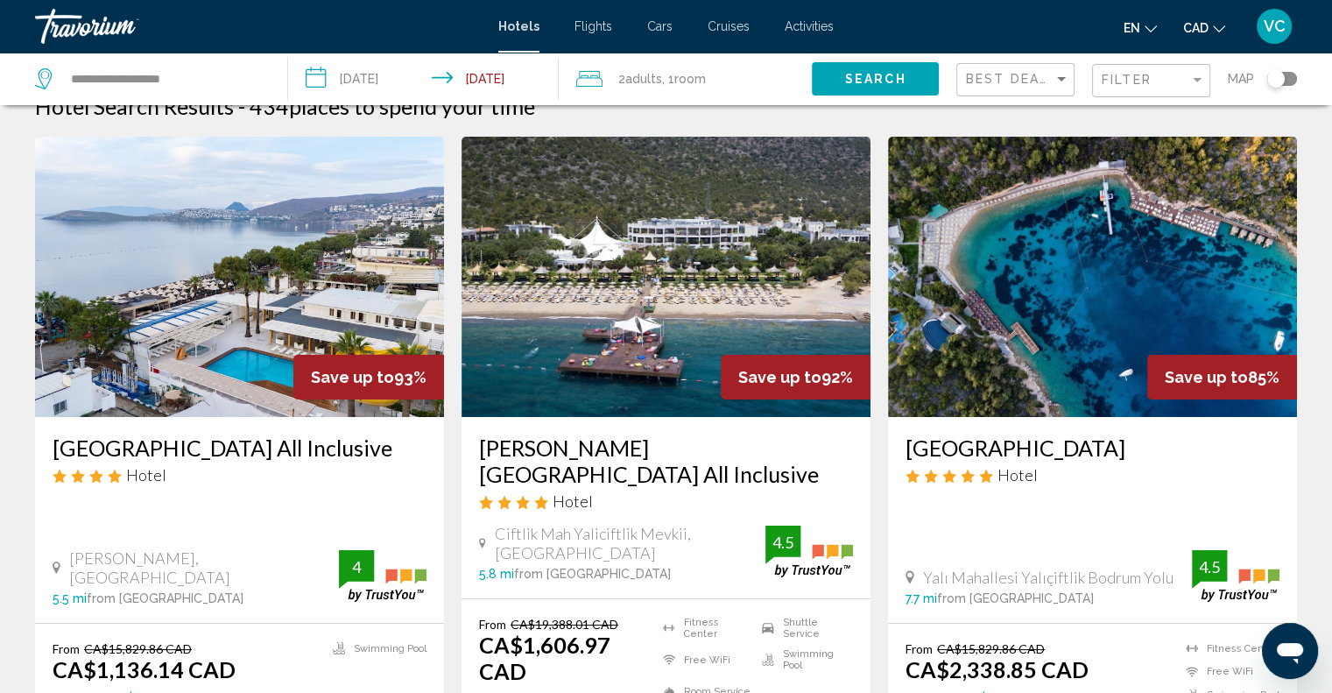
scroll to position [0, 0]
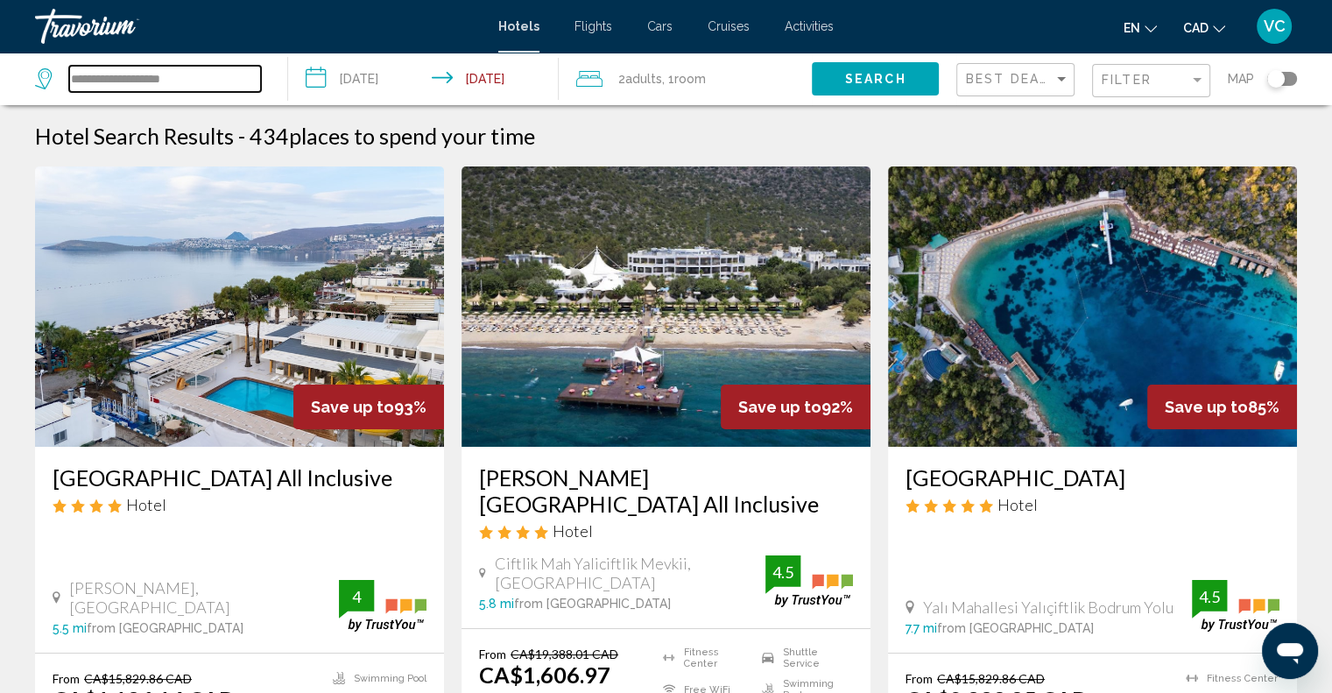
click at [216, 79] on input "**********" at bounding box center [165, 79] width 192 height 26
paste input "Search widget"
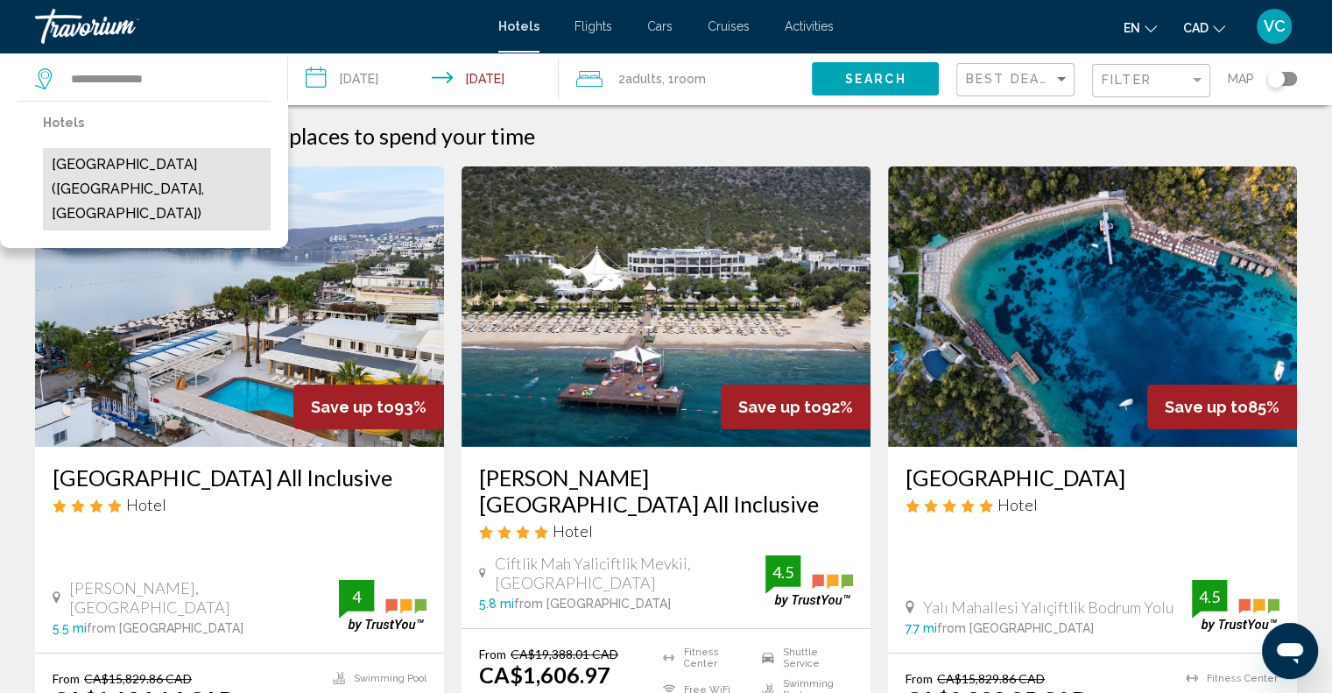
click at [112, 161] on button "[GEOGRAPHIC_DATA] ([GEOGRAPHIC_DATA], [GEOGRAPHIC_DATA])" at bounding box center [157, 189] width 228 height 82
type input "**********"
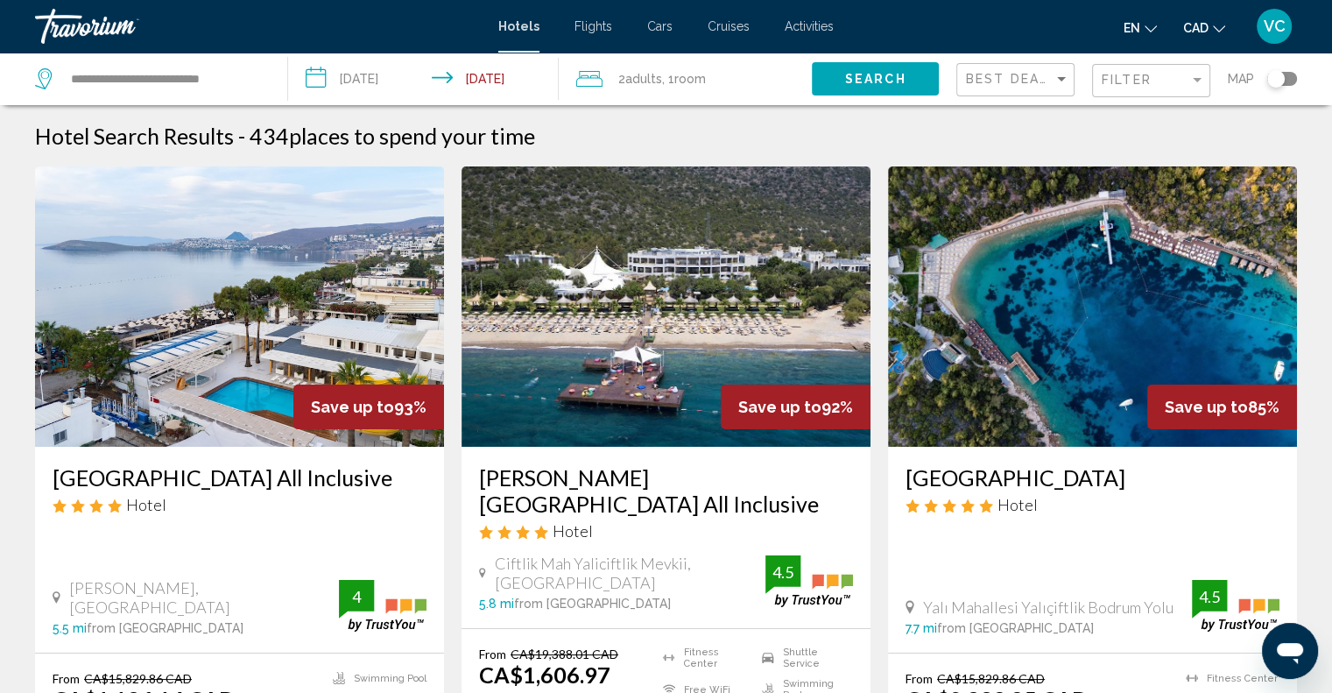
click at [857, 80] on span "Search" at bounding box center [875, 80] width 61 height 14
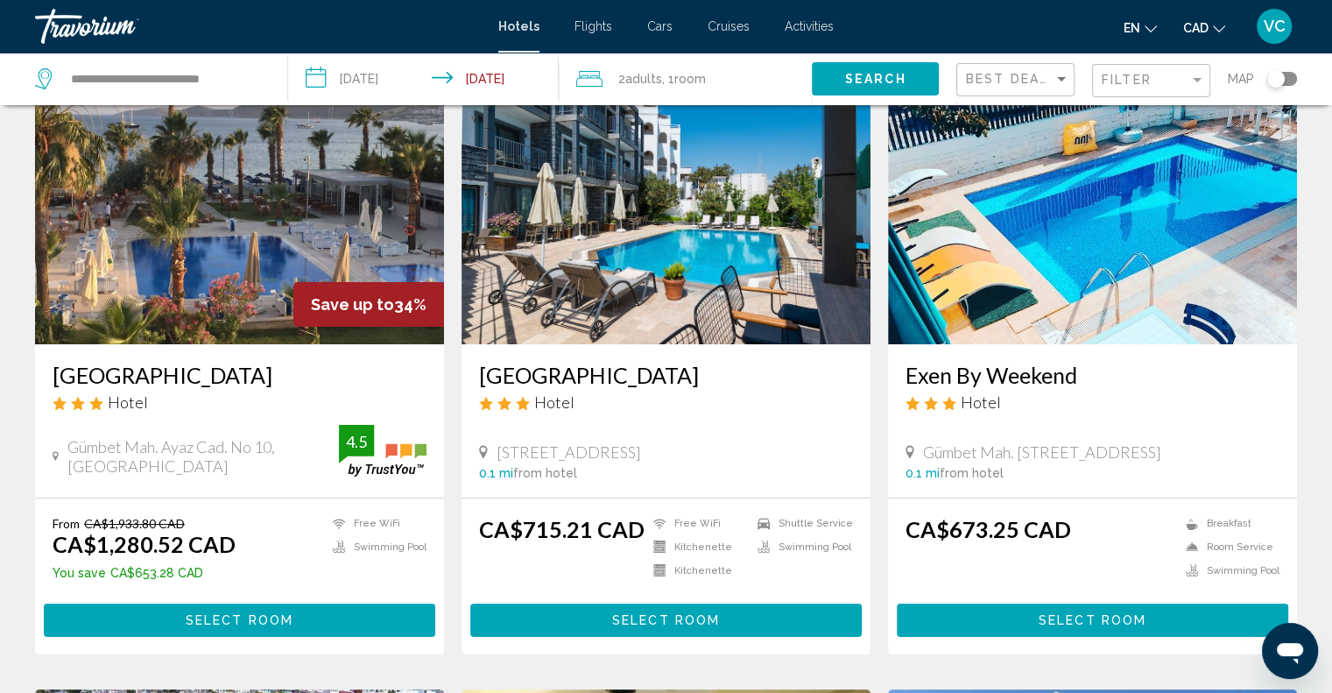
scroll to position [175, 0]
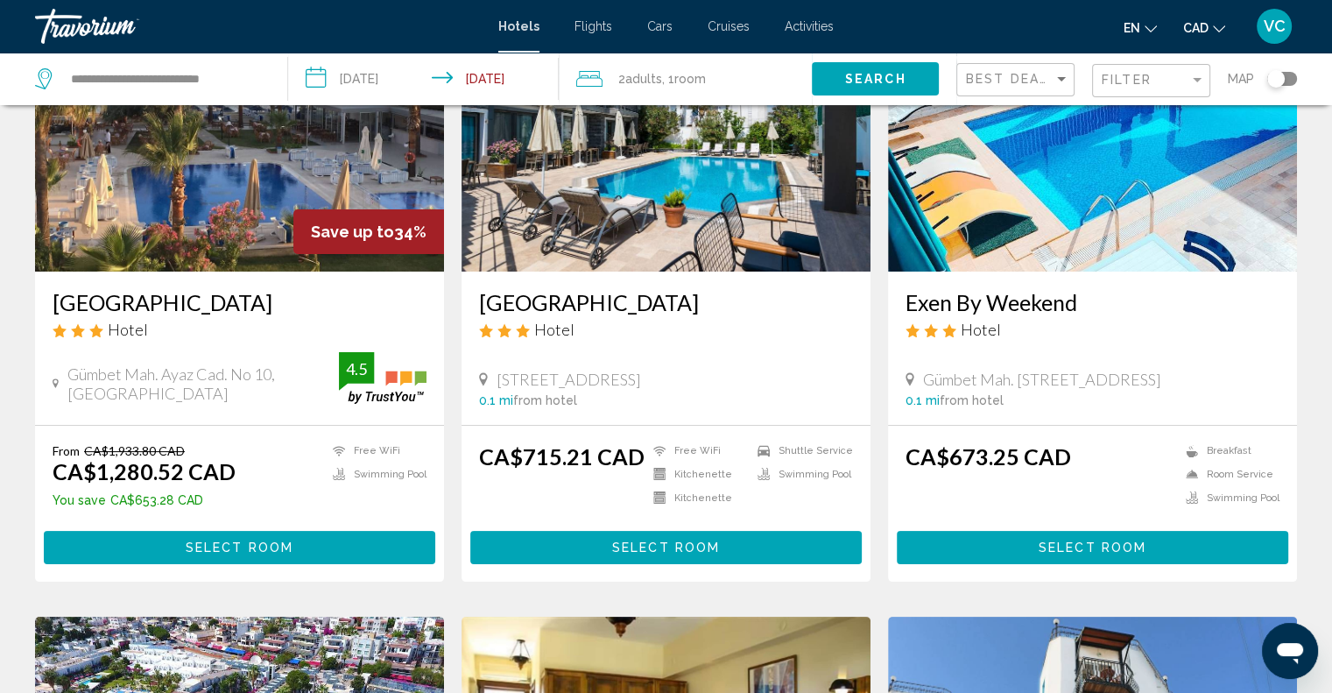
click at [163, 300] on h3 "[GEOGRAPHIC_DATA]" at bounding box center [240, 302] width 374 height 26
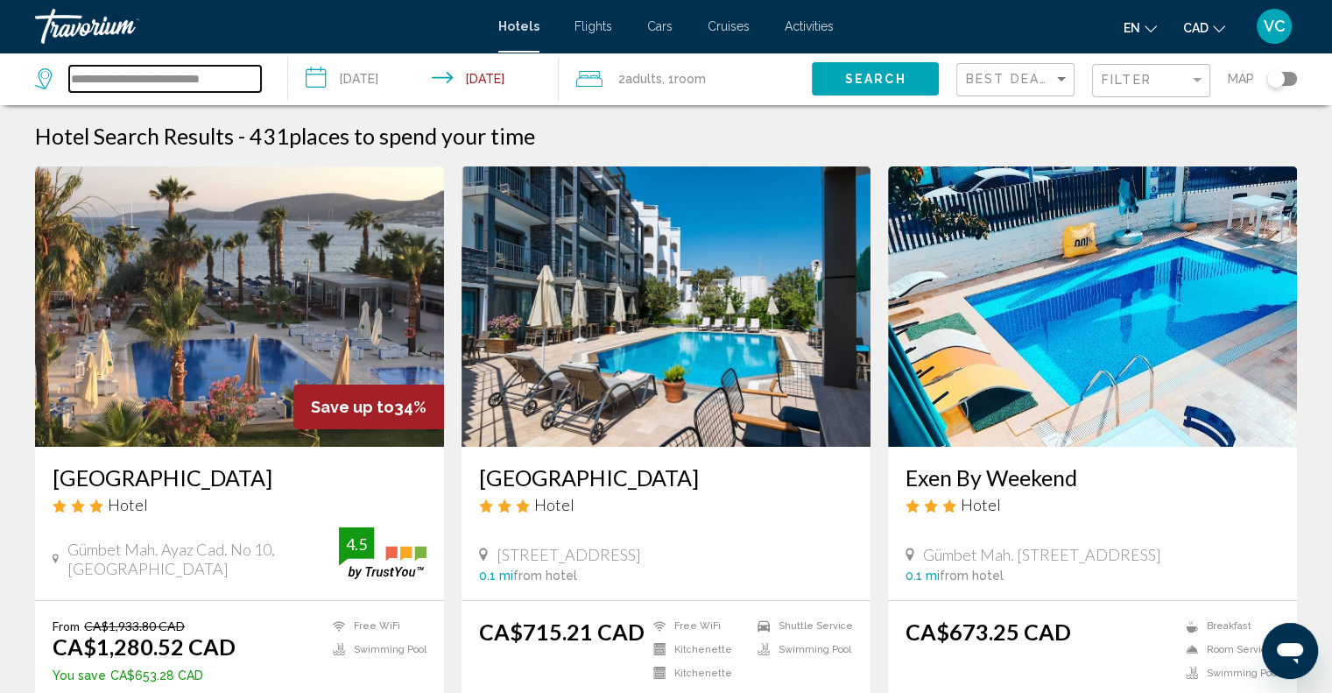
click at [175, 76] on input "**********" at bounding box center [165, 79] width 192 height 26
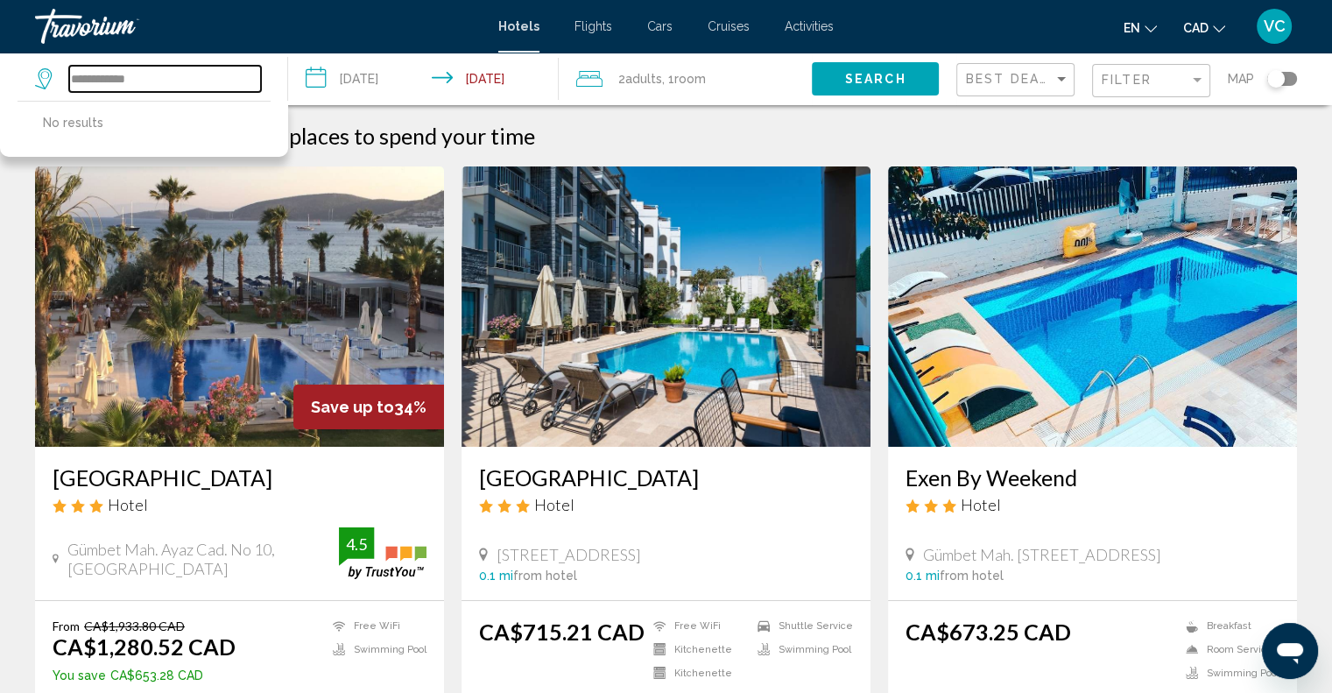
click at [189, 78] on input "**********" at bounding box center [165, 79] width 192 height 26
click at [72, 79] on input "**********" at bounding box center [165, 79] width 192 height 26
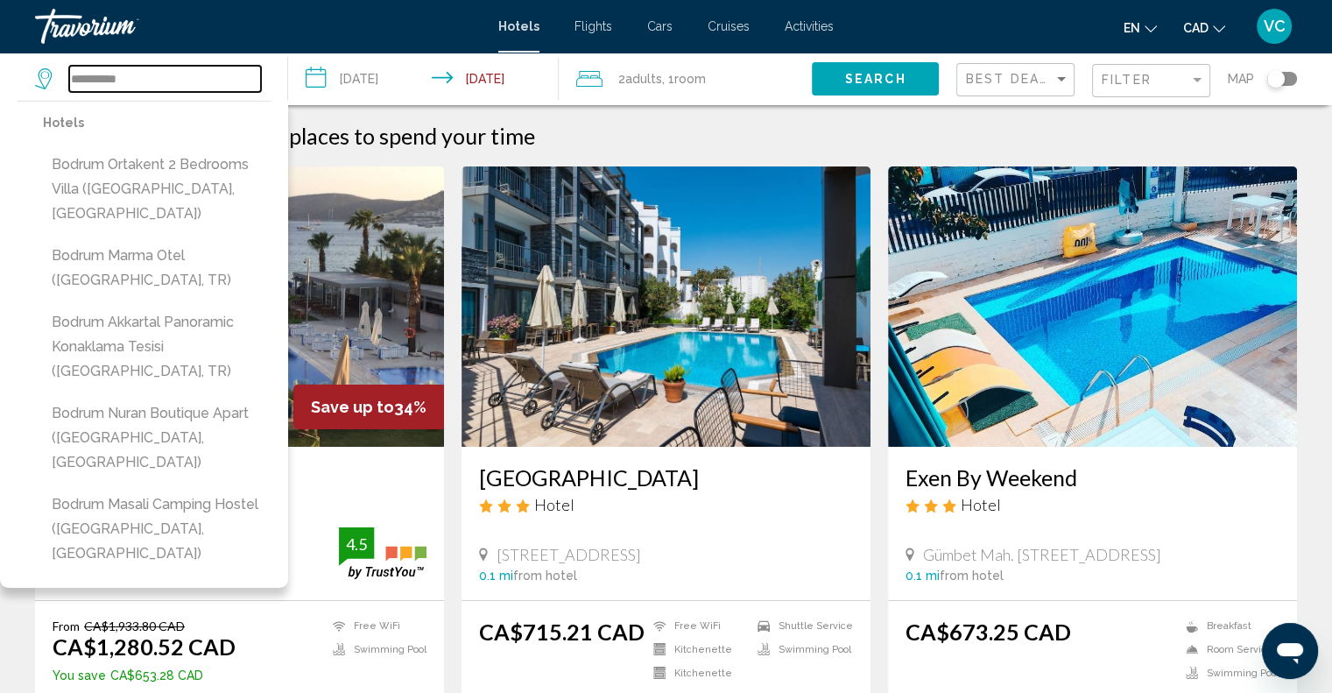
click at [181, 75] on input "**********" at bounding box center [165, 79] width 192 height 26
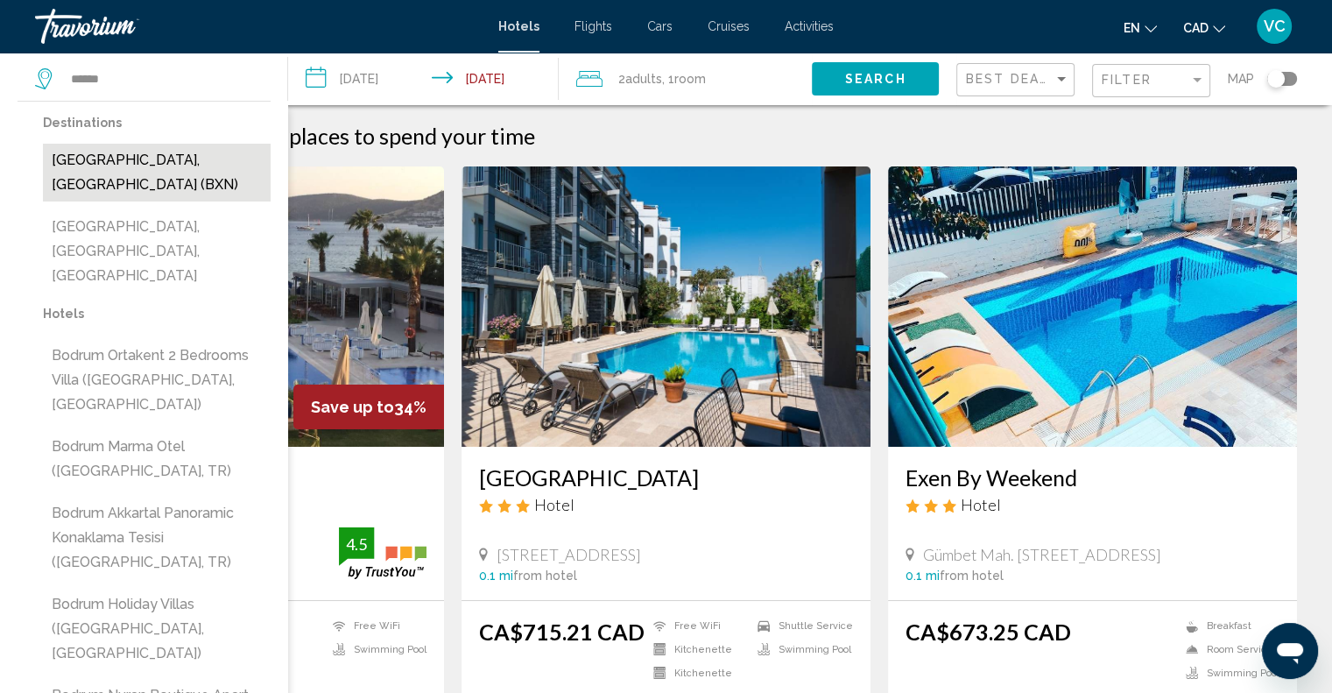
click at [182, 162] on button "[GEOGRAPHIC_DATA], [GEOGRAPHIC_DATA] (BXN)" at bounding box center [157, 173] width 228 height 58
type input "**********"
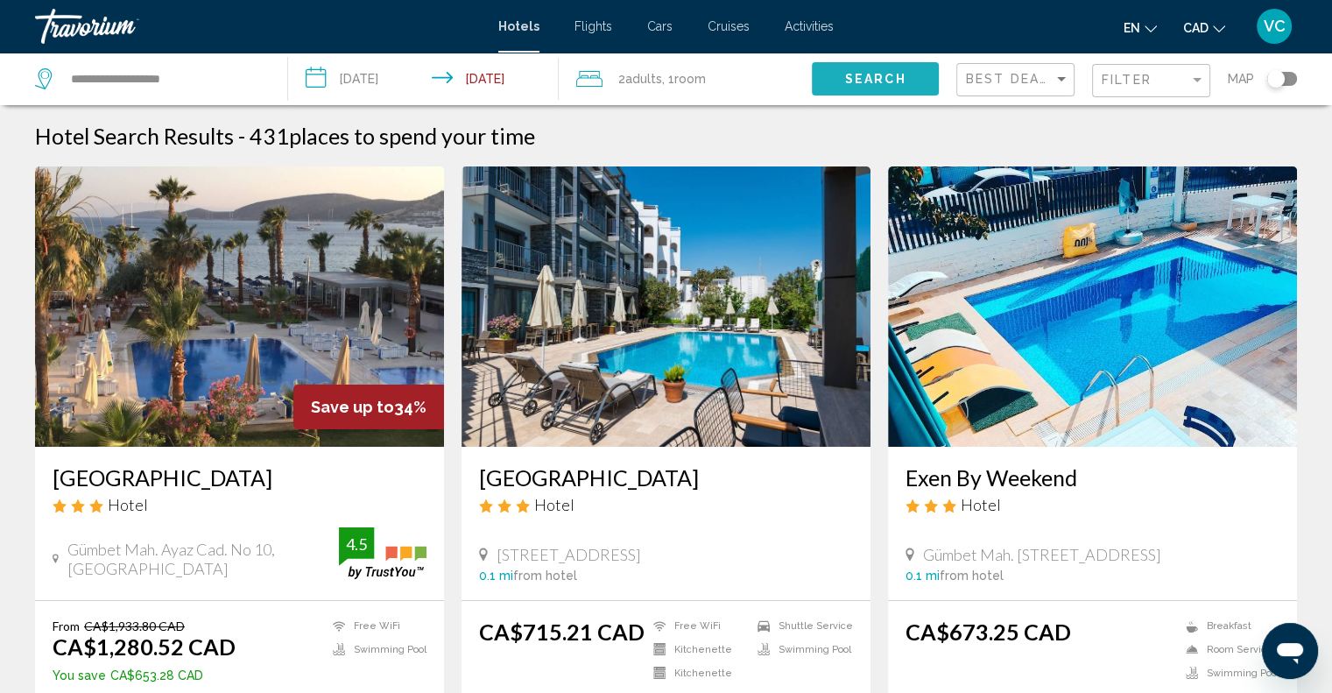
click at [892, 84] on span "Search" at bounding box center [875, 80] width 61 height 14
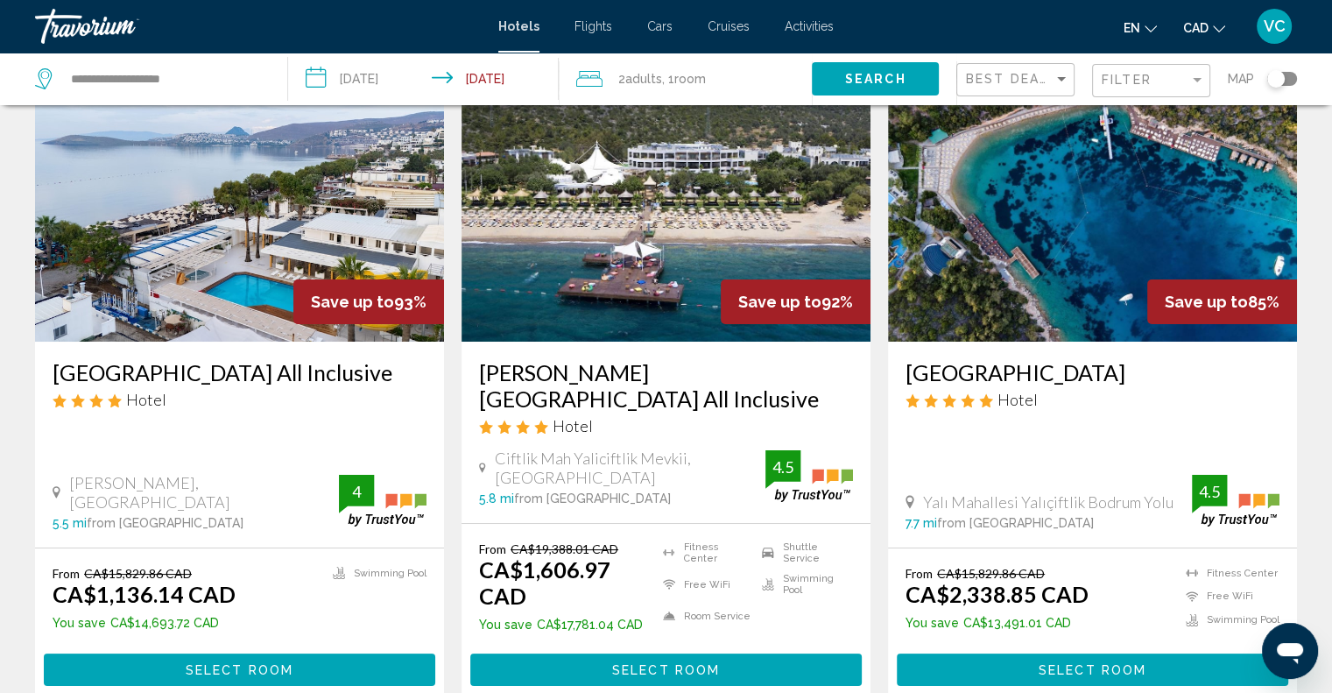
scroll to position [175, 0]
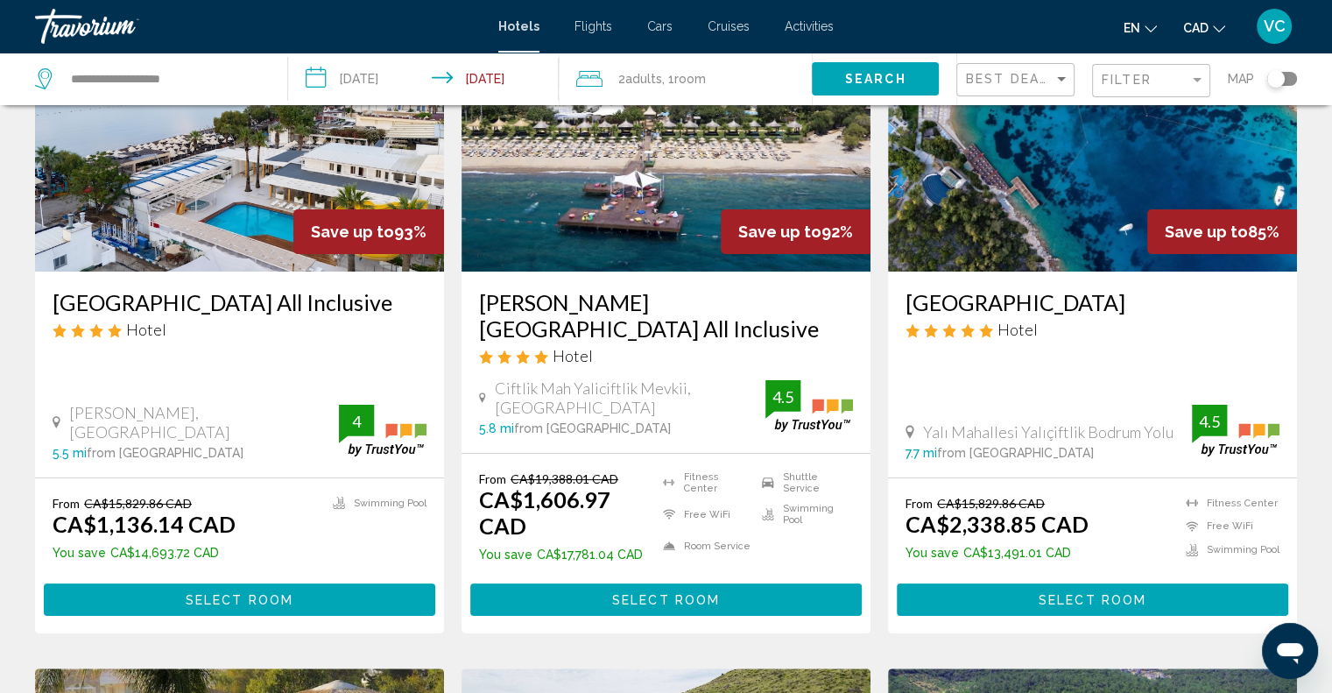
drag, startPoint x: 42, startPoint y: 299, endPoint x: 259, endPoint y: 293, distance: 217.3
click at [259, 293] on div "[GEOGRAPHIC_DATA] All Inclusive Hotel [PERSON_NAME], [GEOGRAPHIC_DATA] 5.5 mi f…" at bounding box center [239, 375] width 409 height 206
copy h3 "[GEOGRAPHIC_DATA]"
click at [280, 359] on div "[GEOGRAPHIC_DATA] All Inclusive Hotel [PERSON_NAME], [GEOGRAPHIC_DATA] 5.5 mi f…" at bounding box center [239, 375] width 409 height 206
click at [187, 307] on h3 "[GEOGRAPHIC_DATA] All Inclusive" at bounding box center [240, 302] width 374 height 26
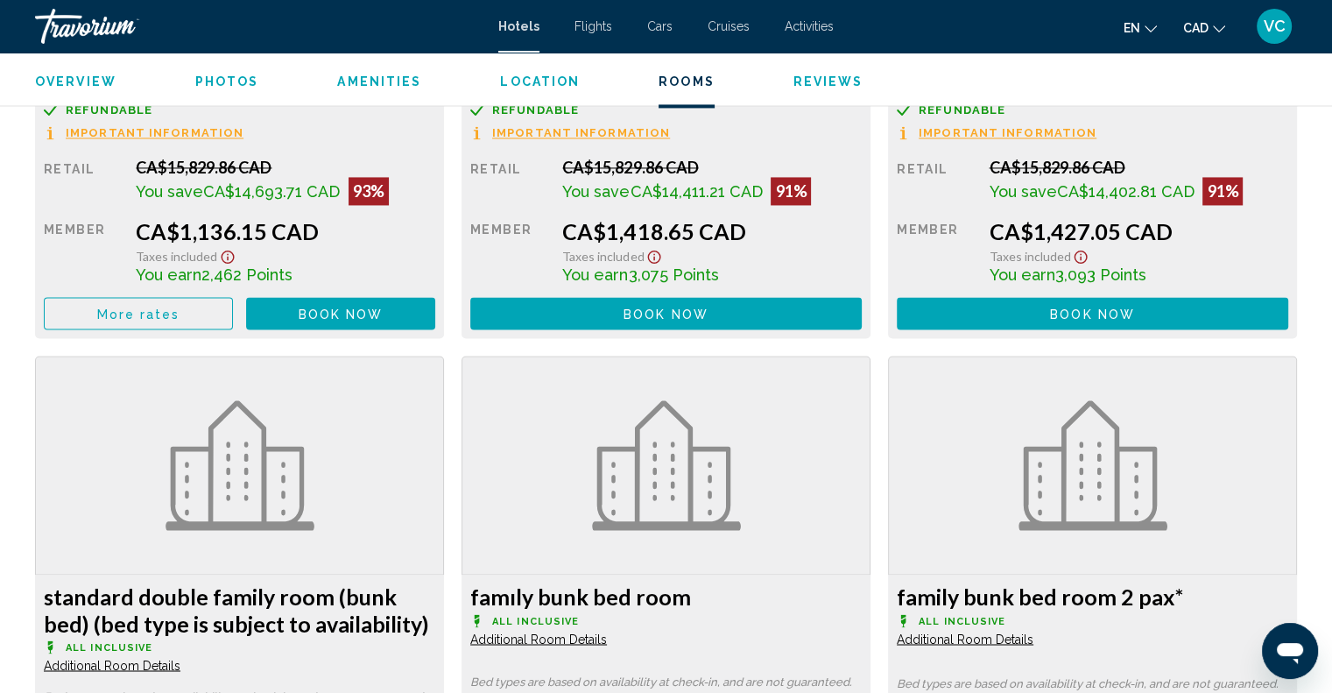
scroll to position [2453, 0]
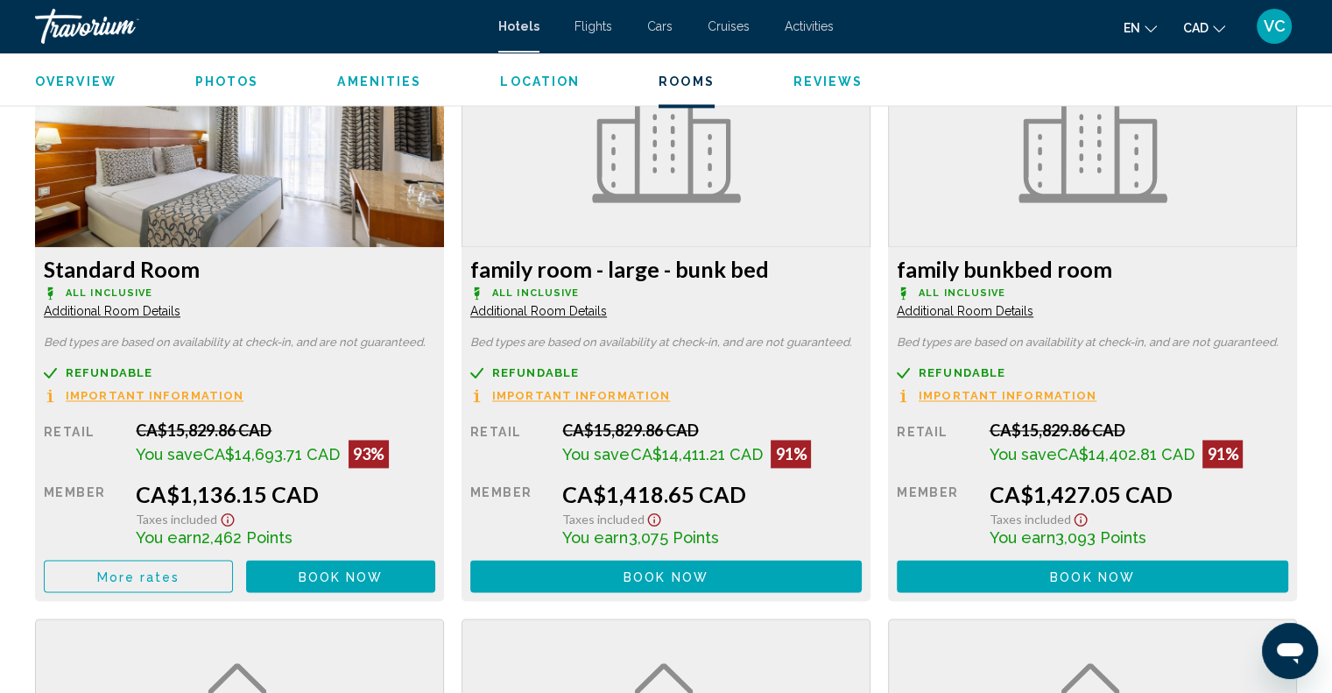
click at [167, 577] on span "More rates" at bounding box center [138, 576] width 83 height 14
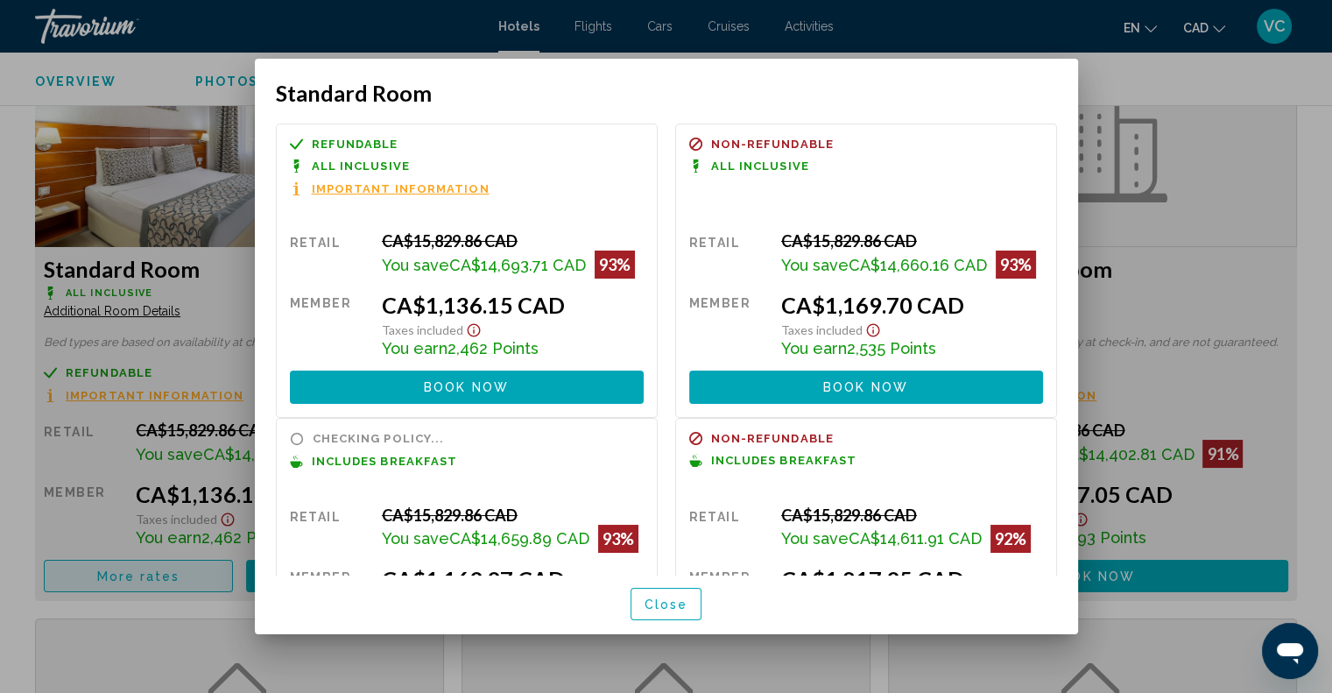
scroll to position [0, 0]
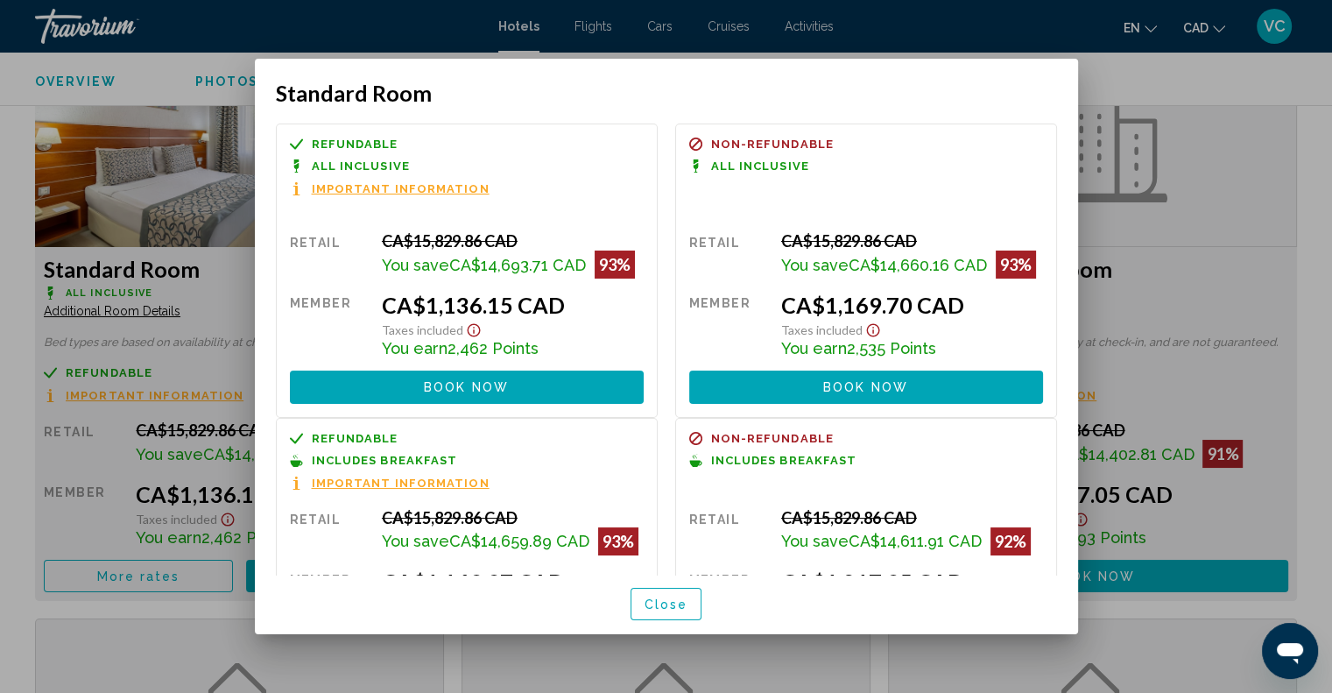
drag, startPoint x: 558, startPoint y: 307, endPoint x: 410, endPoint y: 304, distance: 148.1
click at [410, 304] on div "CA$1,136.15 CAD" at bounding box center [513, 305] width 262 height 26
copy div "$1,136.15 CAD"
